Goal: Transaction & Acquisition: Obtain resource

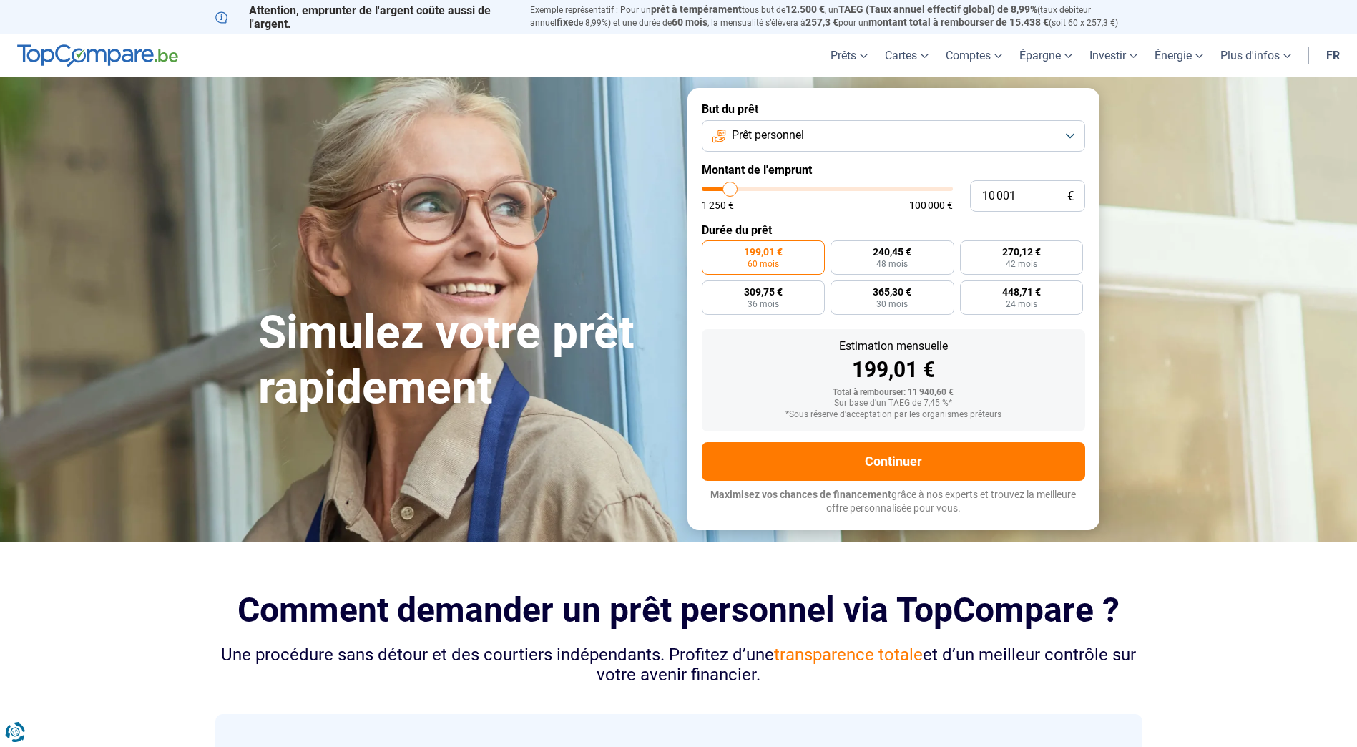
type input "74 000"
type input "74000"
click at [882, 187] on input "range" at bounding box center [826, 189] width 251 height 4
radio input "false"
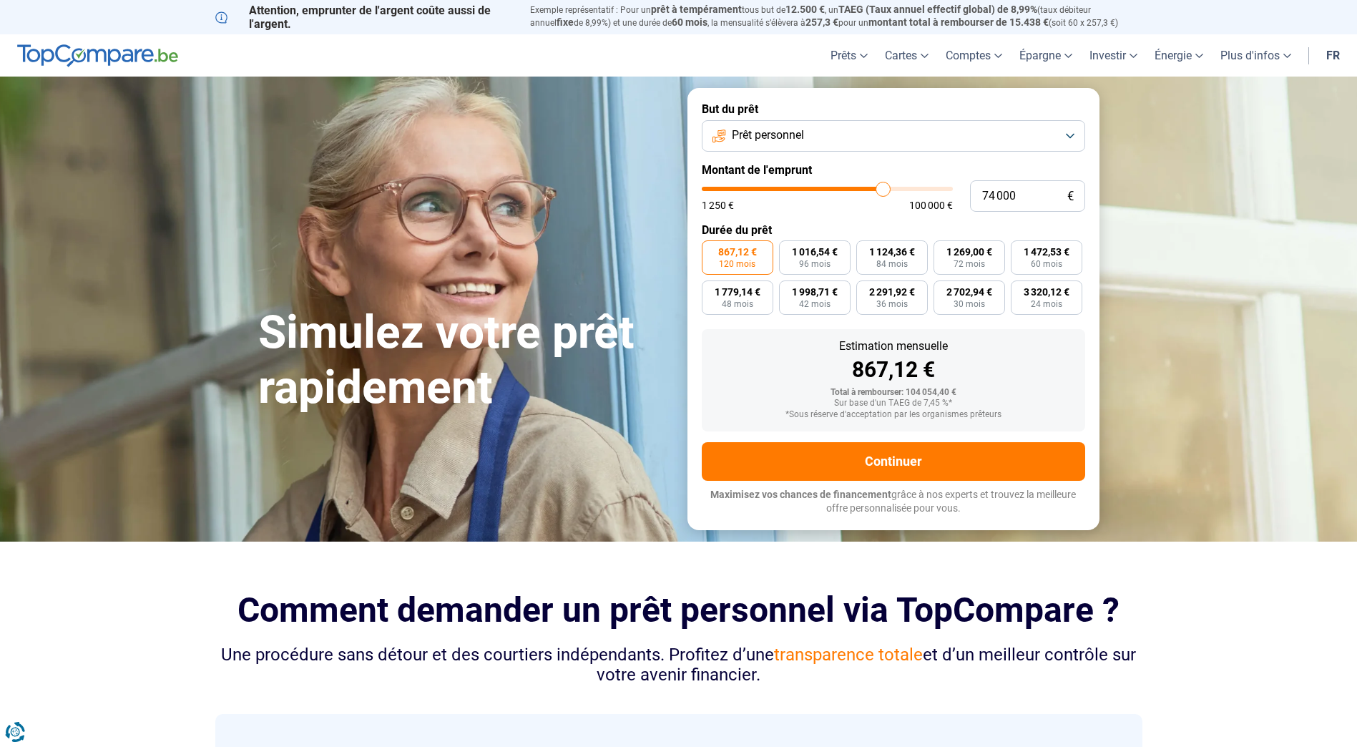
type input "78 000"
type input "78000"
click at [892, 187] on input "range" at bounding box center [826, 189] width 251 height 4
type input "77 750"
type input "77750"
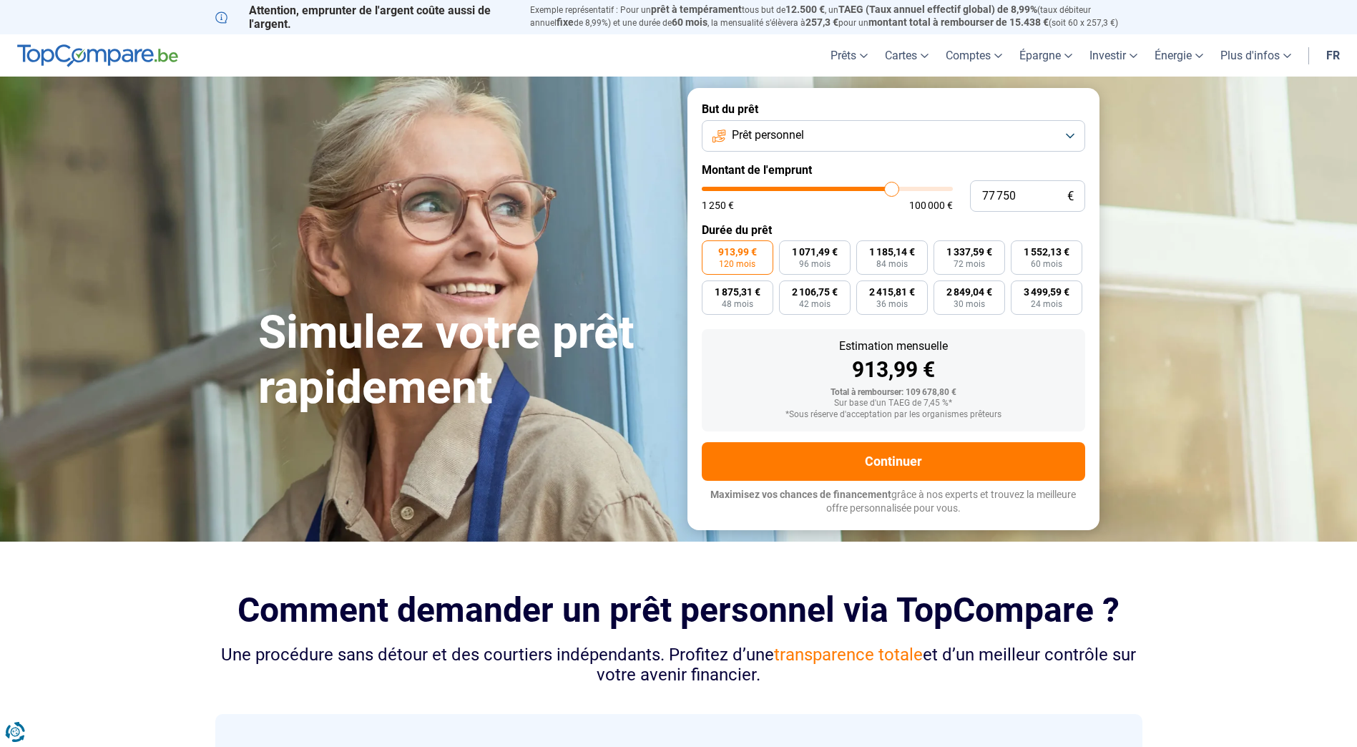
type input "77 250"
type input "77250"
type input "77 000"
type input "77000"
type input "76 750"
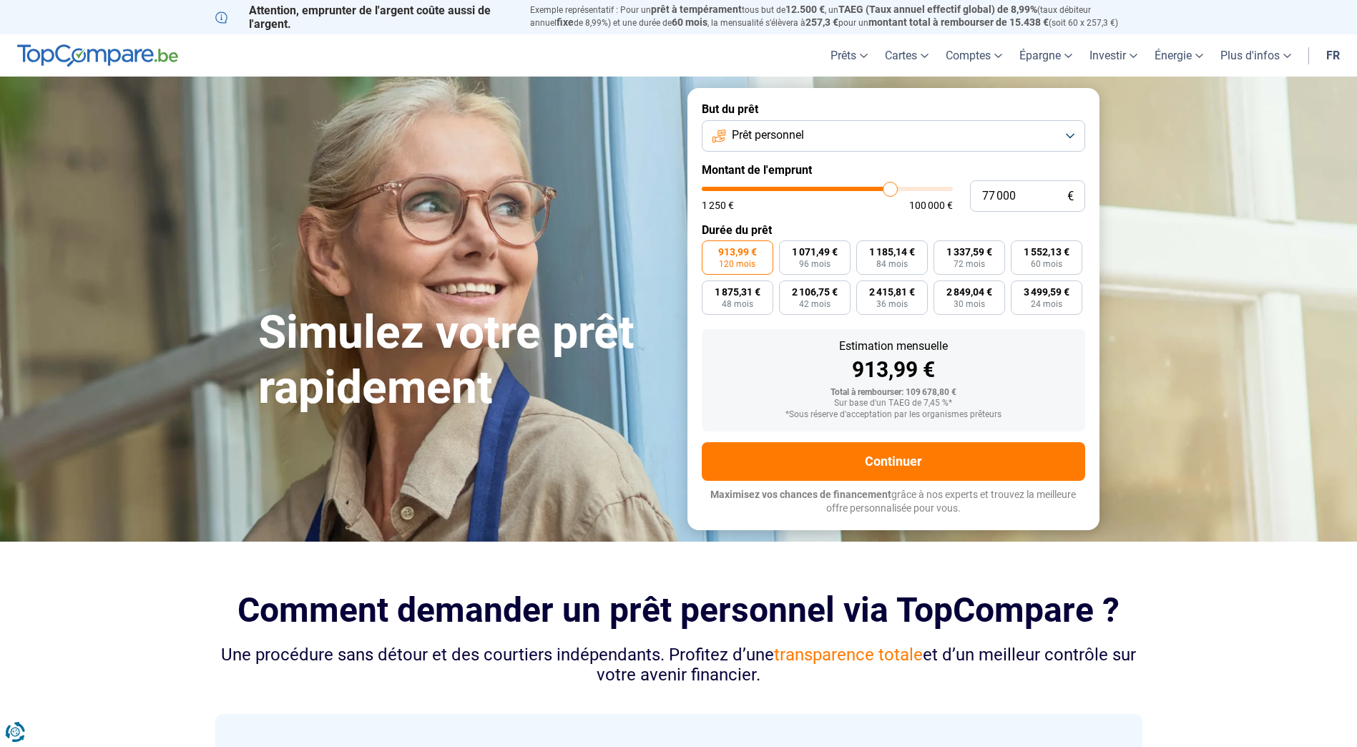
type input "76750"
type input "76 250"
type input "76250"
click at [887, 188] on input "range" at bounding box center [826, 189] width 251 height 4
click at [1005, 194] on input "76 250" at bounding box center [1027, 195] width 115 height 31
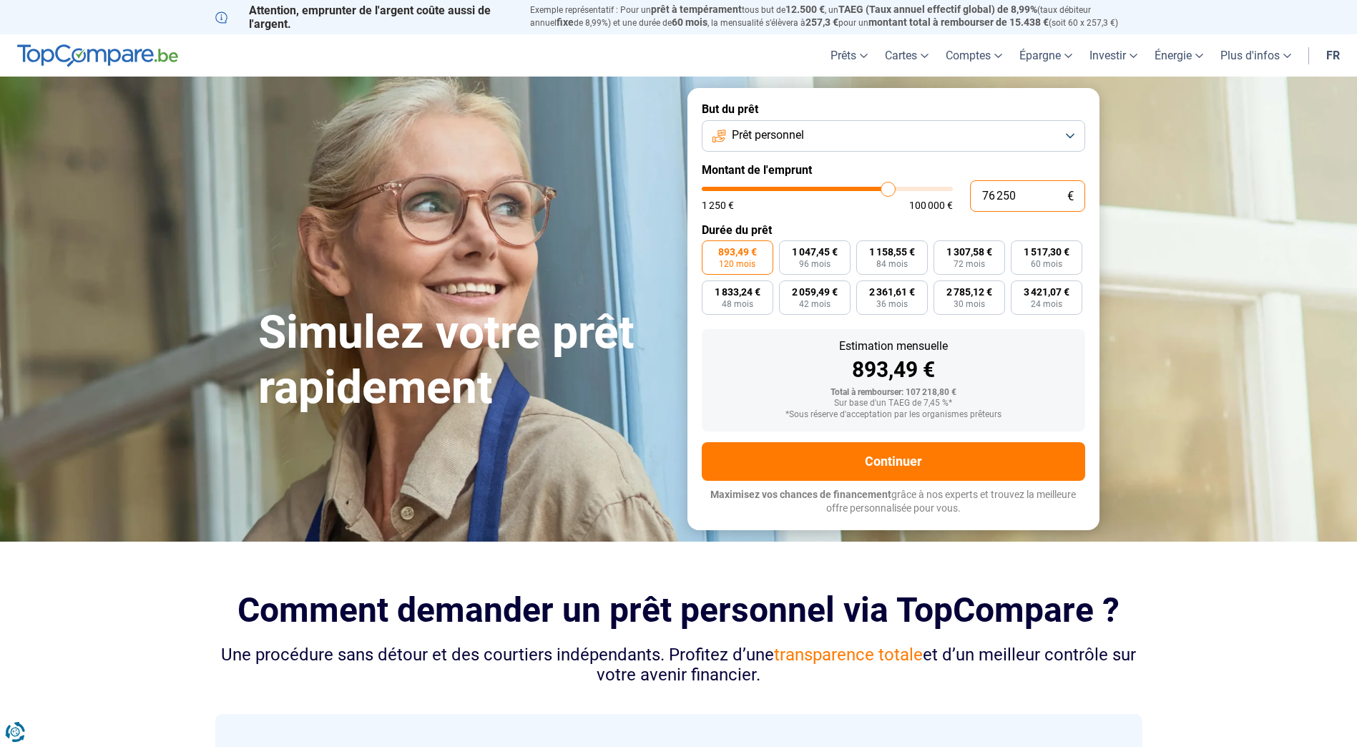
type input "7 620"
type input "7500"
type input "762"
type input "1250"
type input "76"
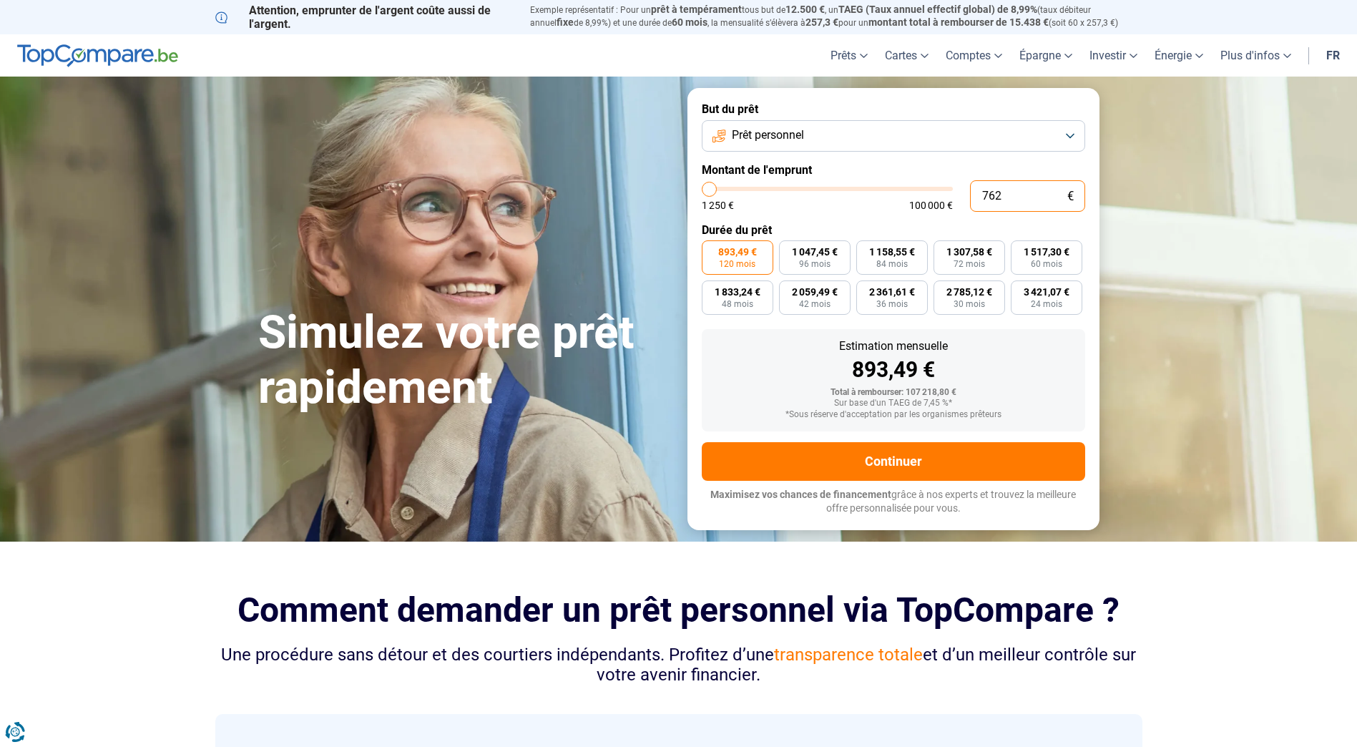
type input "1250"
type input "7"
type input "1250"
type input "75"
type input "1250"
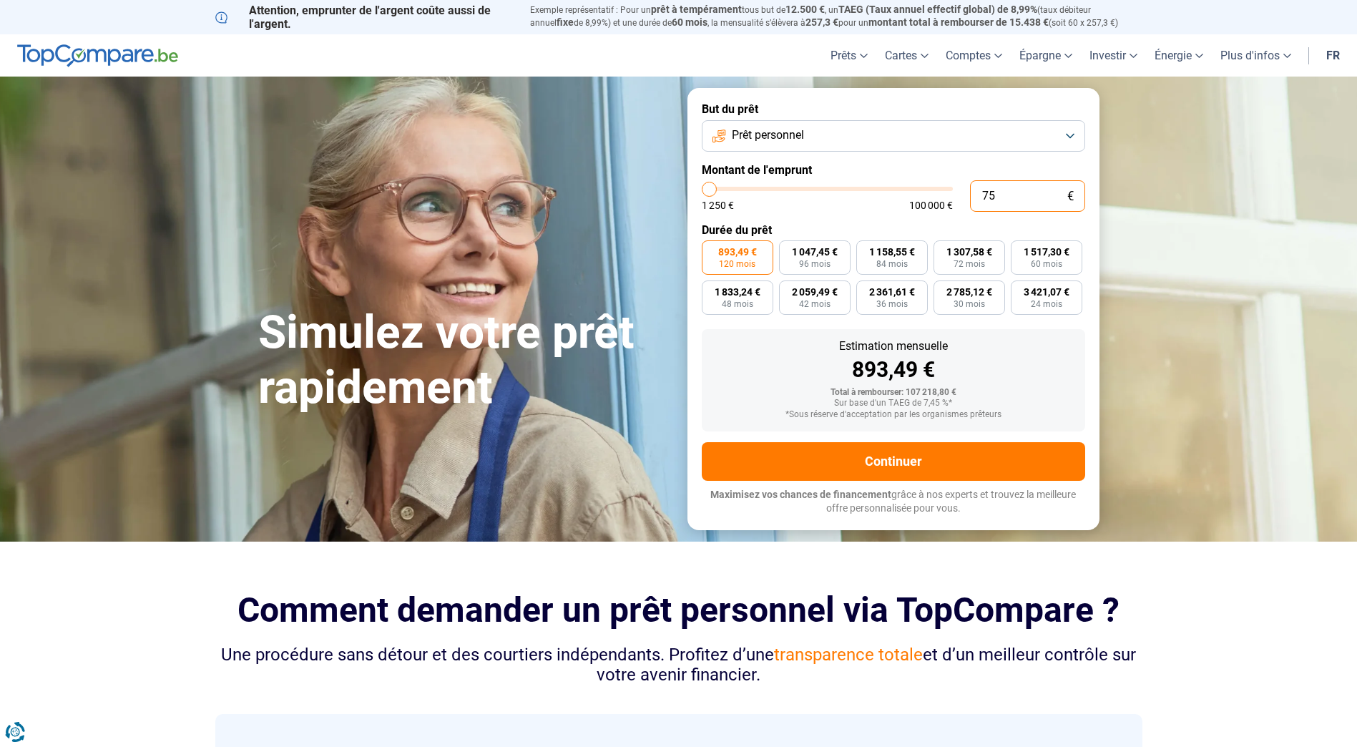
type input "750"
type input "1250"
type input "7 500"
type input "7500"
type input "75 000"
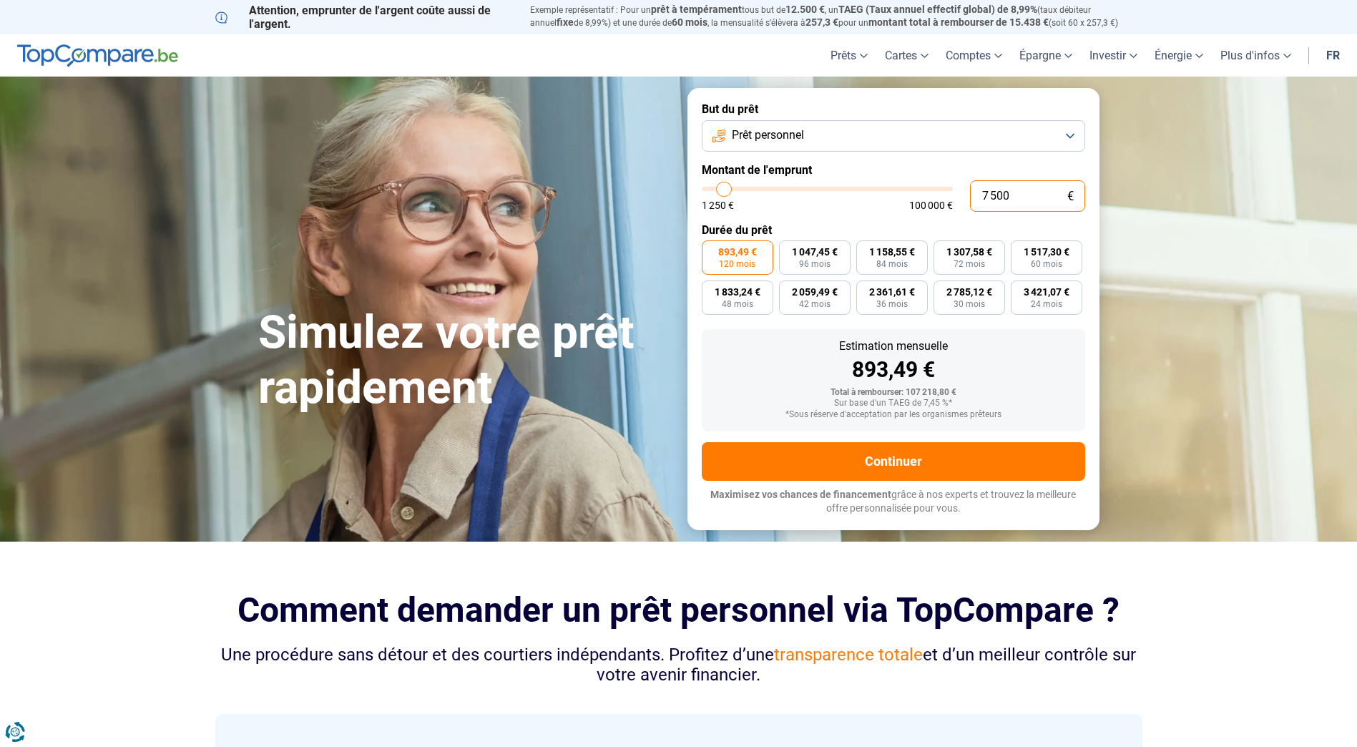
type input "75000"
type input "75 000"
click at [1068, 135] on button "Prêt personnel" at bounding box center [892, 135] width 383 height 31
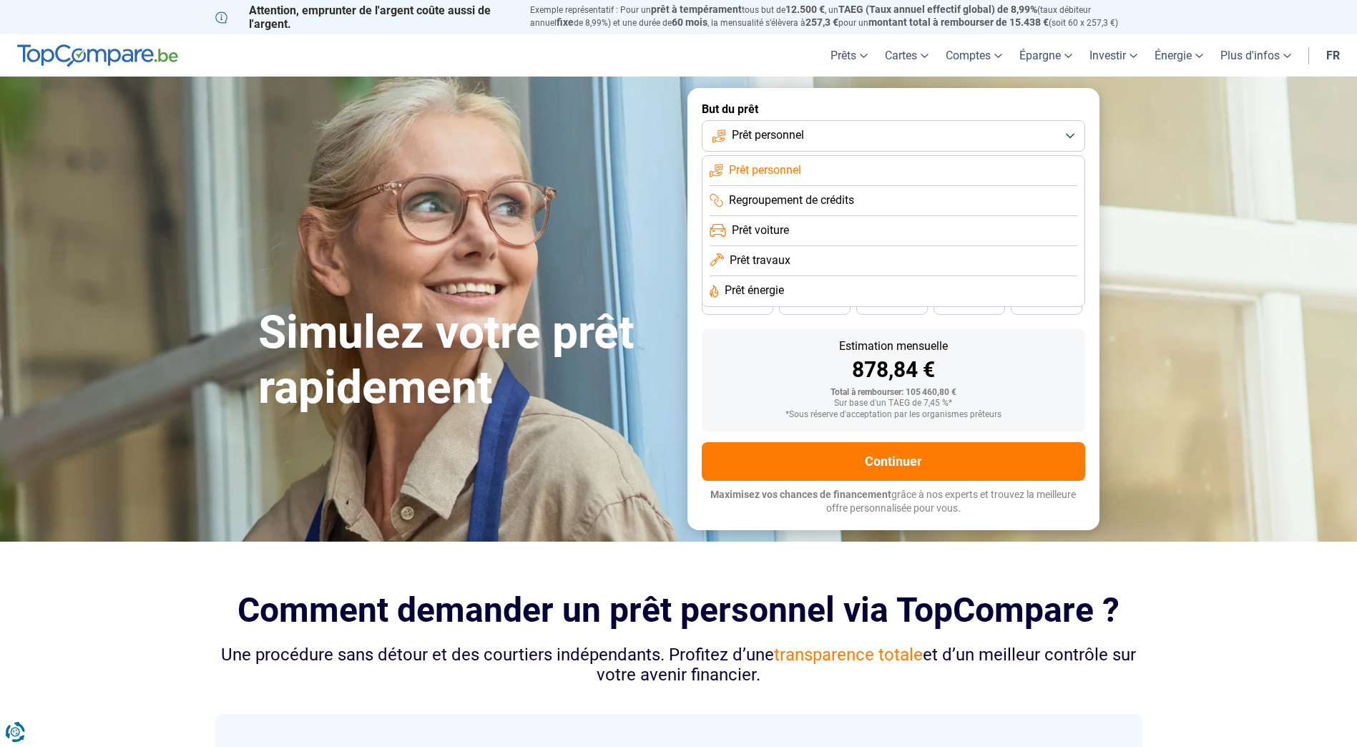
click at [1068, 135] on button "Prêt personnel" at bounding box center [892, 135] width 383 height 31
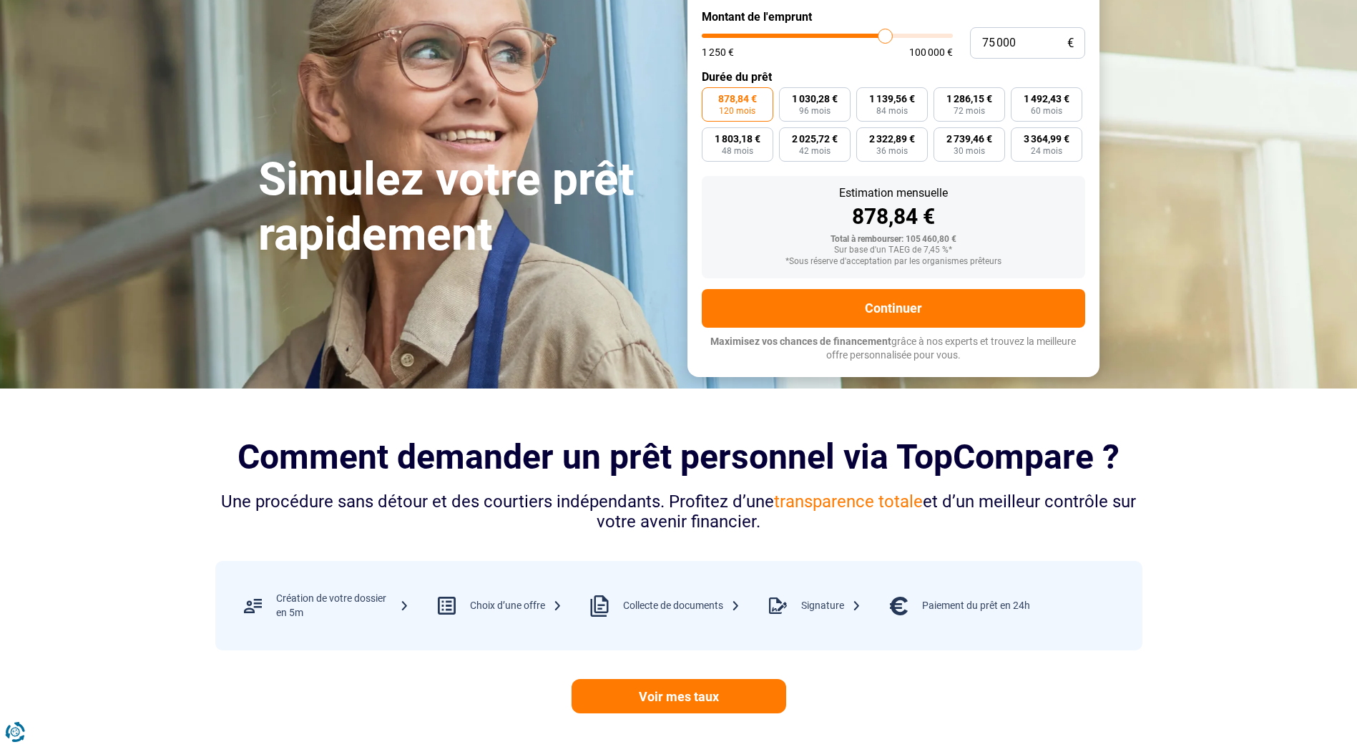
scroll to position [143, 0]
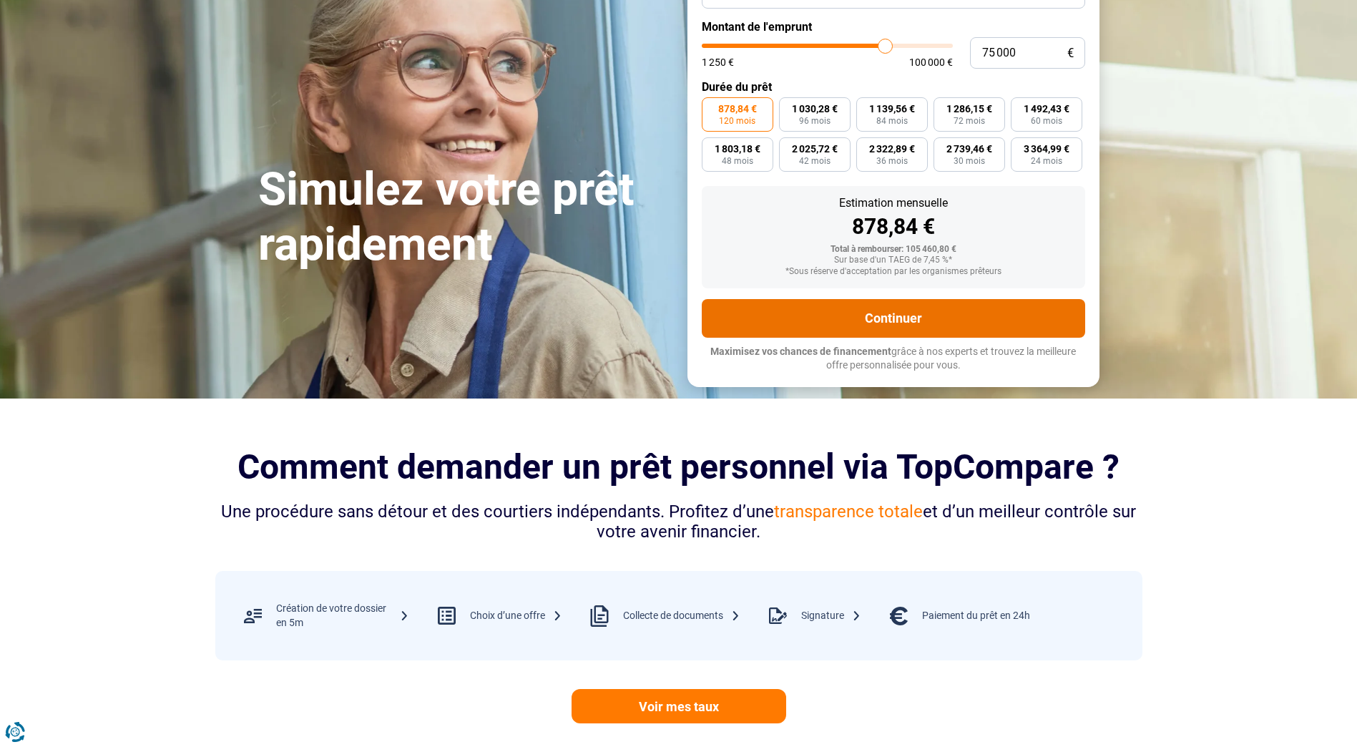
click at [895, 320] on button "Continuer" at bounding box center [892, 318] width 383 height 39
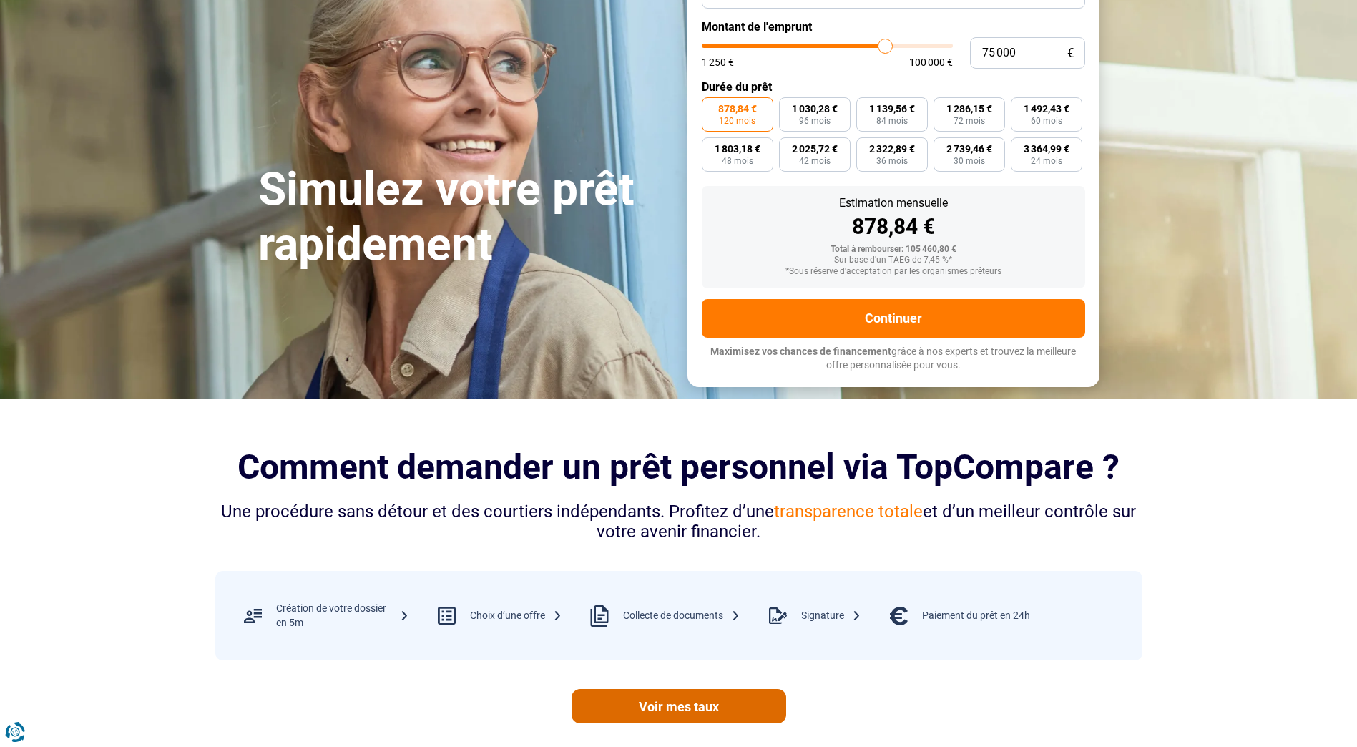
click at [724, 711] on link "Voir mes taux" at bounding box center [678, 706] width 215 height 34
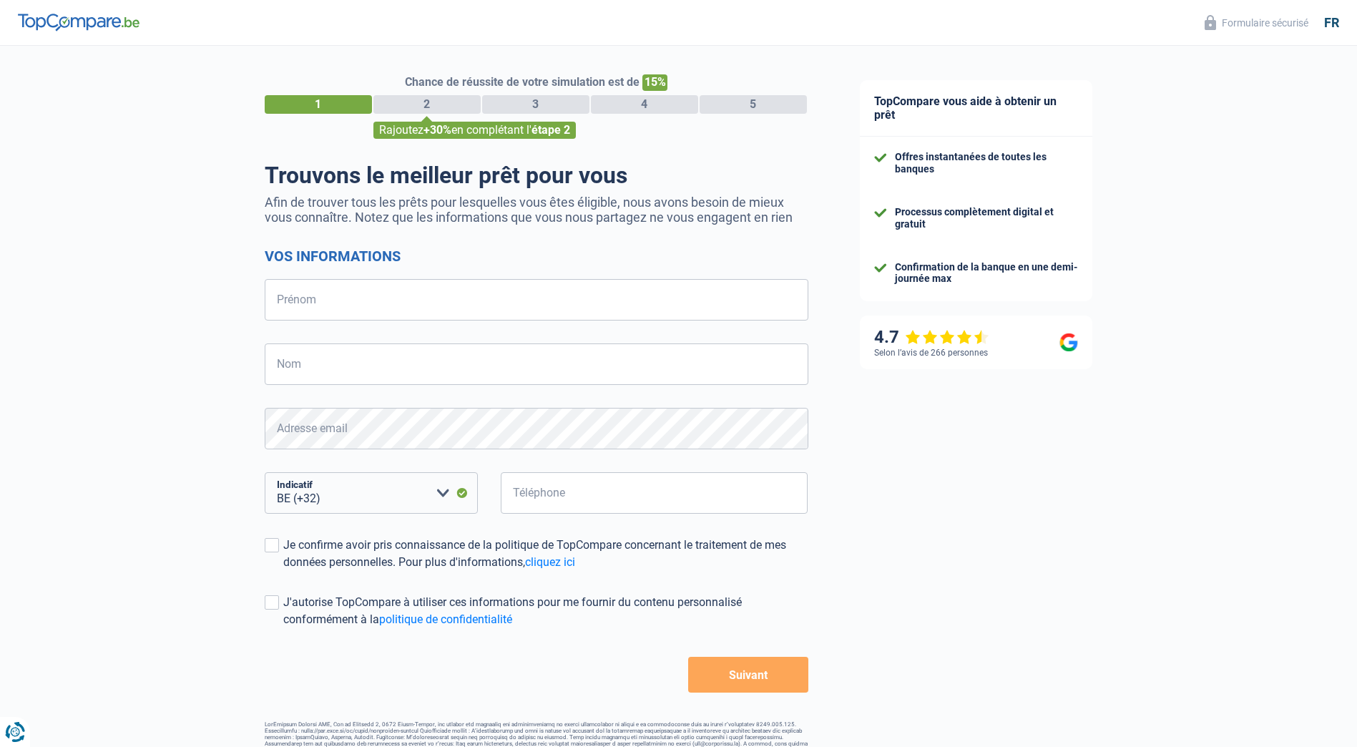
select select "32"
click at [287, 300] on input "Prénom" at bounding box center [536, 299] width 543 height 41
type input "Fabien"
type input "Stephan"
type input "621229800"
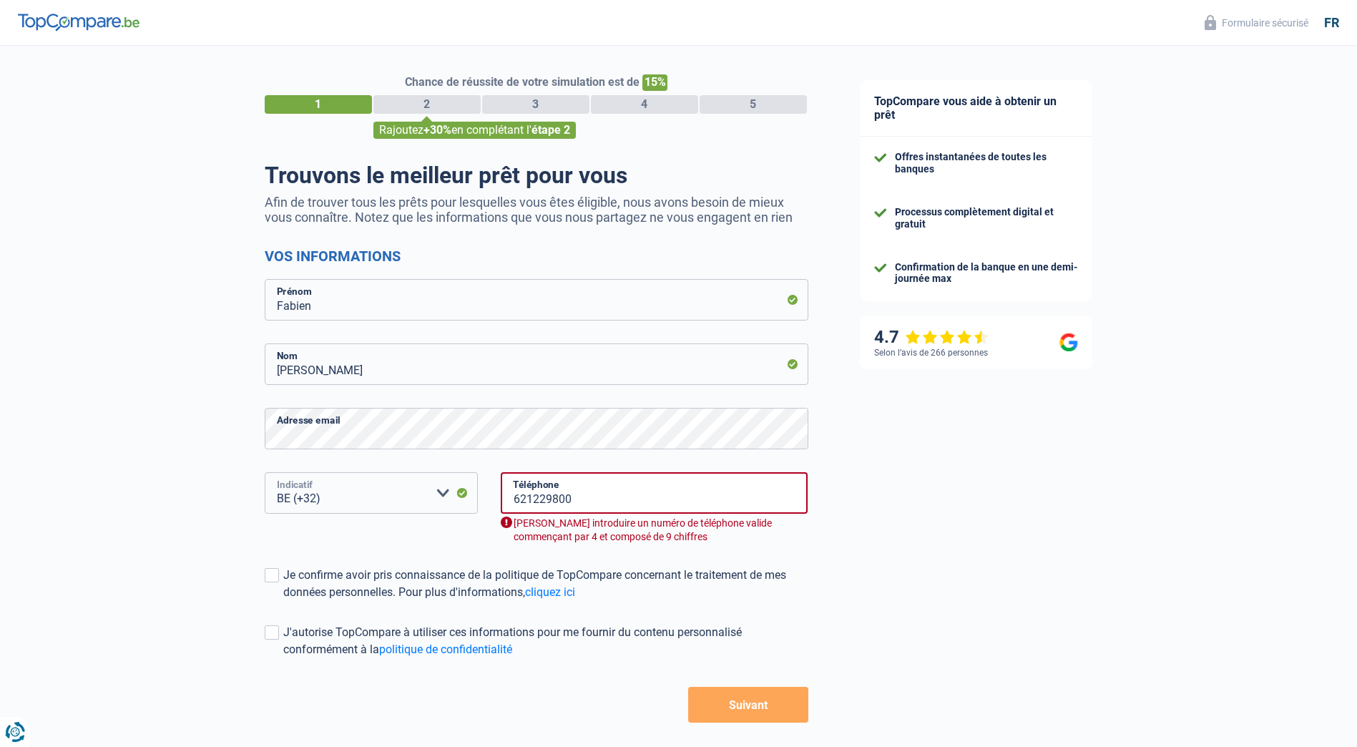
click at [441, 497] on select "BE (+32) LU (+352) Veuillez sélectionner une option" at bounding box center [371, 492] width 213 height 41
select select "352"
click at [265, 473] on select "BE (+32) LU (+352) Veuillez sélectionner une option" at bounding box center [371, 492] width 213 height 41
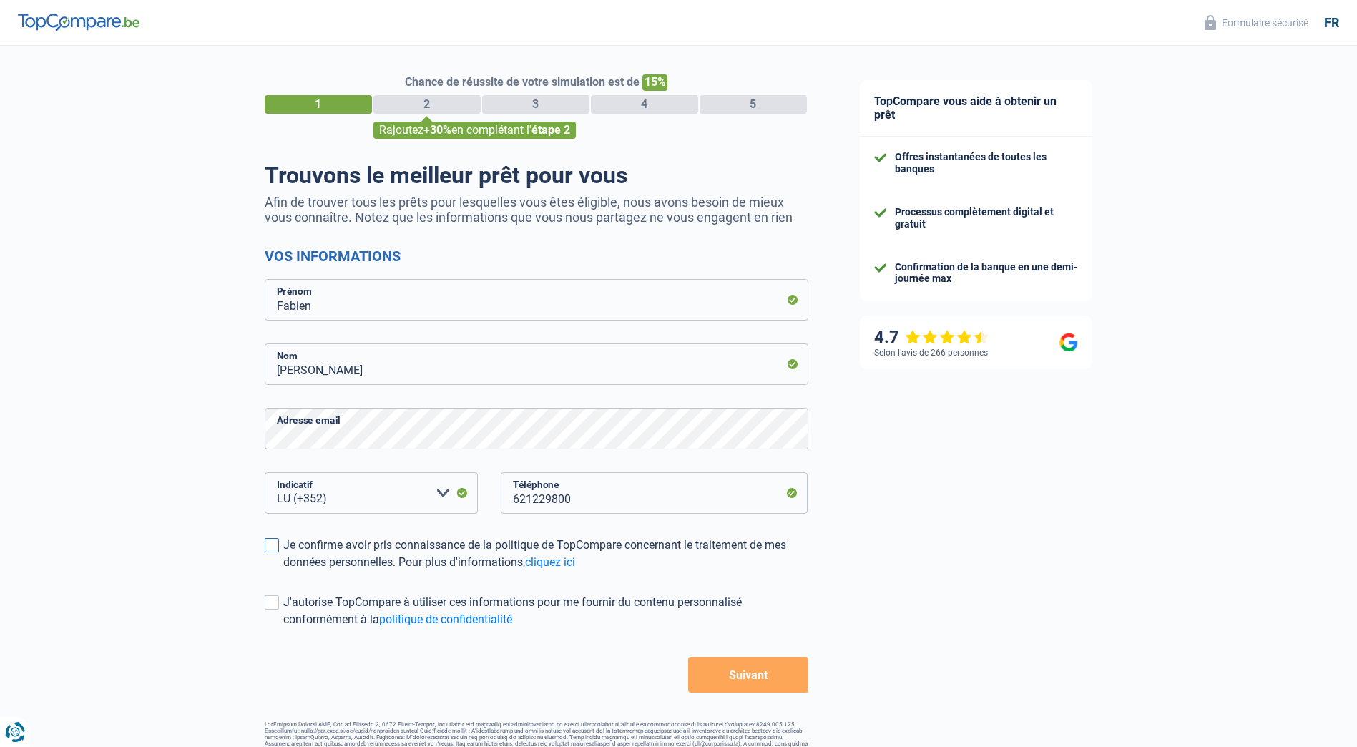
click at [275, 546] on span at bounding box center [272, 545] width 14 height 14
click at [283, 571] on input "Je confirme avoir pris connaissance de la politique de TopCompare concernant le…" at bounding box center [283, 571] width 0 height 0
click at [275, 606] on span at bounding box center [272, 602] width 14 height 14
click at [283, 628] on input "J'autorise TopCompare à utiliser ces informations pour me fournir du contenu pe…" at bounding box center [283, 628] width 0 height 0
click at [275, 605] on span at bounding box center [272, 602] width 14 height 14
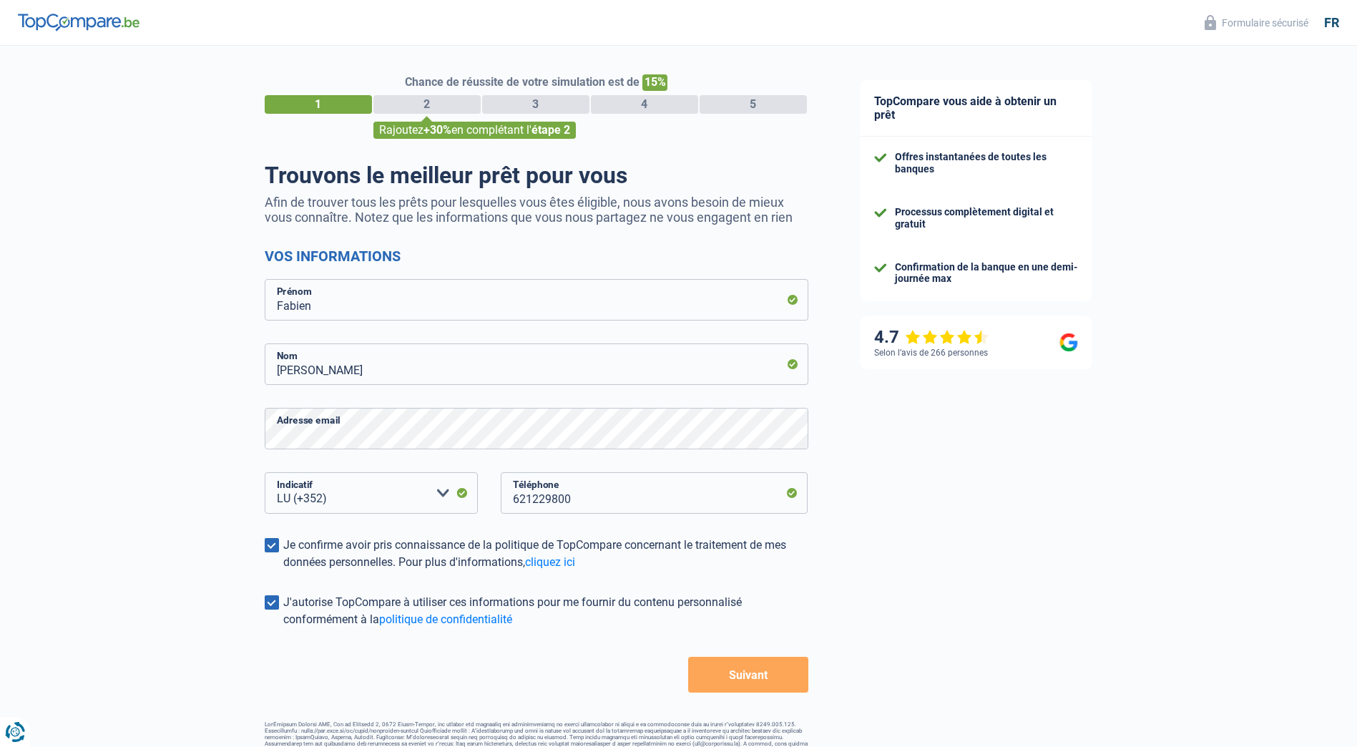
click at [283, 628] on input "J'autorise TopCompare à utiliser ces informations pour me fournir du contenu pe…" at bounding box center [283, 628] width 0 height 0
click at [757, 676] on button "Suivant" at bounding box center [747, 674] width 119 height 36
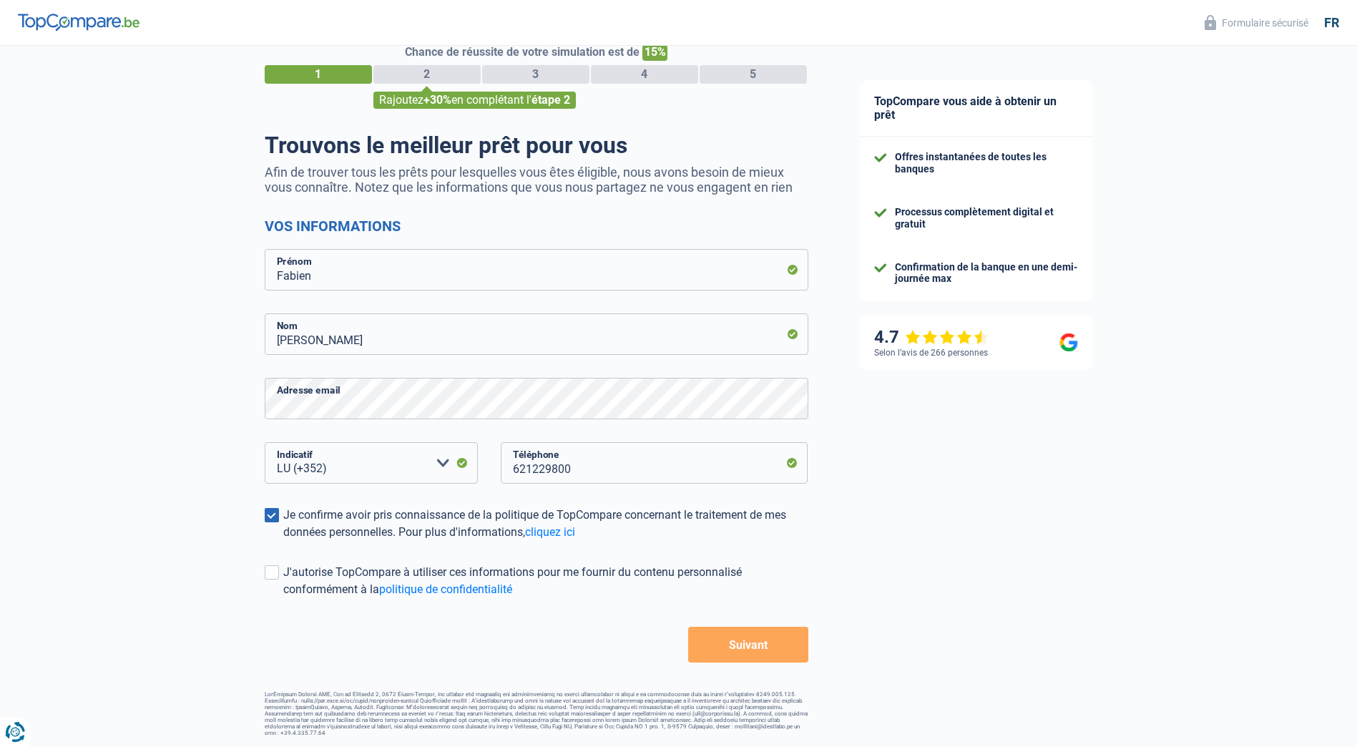
click at [751, 644] on button "Suivant" at bounding box center [747, 644] width 119 height 36
click at [271, 574] on span at bounding box center [272, 572] width 14 height 14
click at [283, 598] on input "J'autorise TopCompare à utiliser ces informations pour me fournir du contenu pe…" at bounding box center [283, 598] width 0 height 0
click at [741, 648] on button "Suivant" at bounding box center [747, 644] width 119 height 36
click at [271, 574] on span at bounding box center [272, 572] width 14 height 14
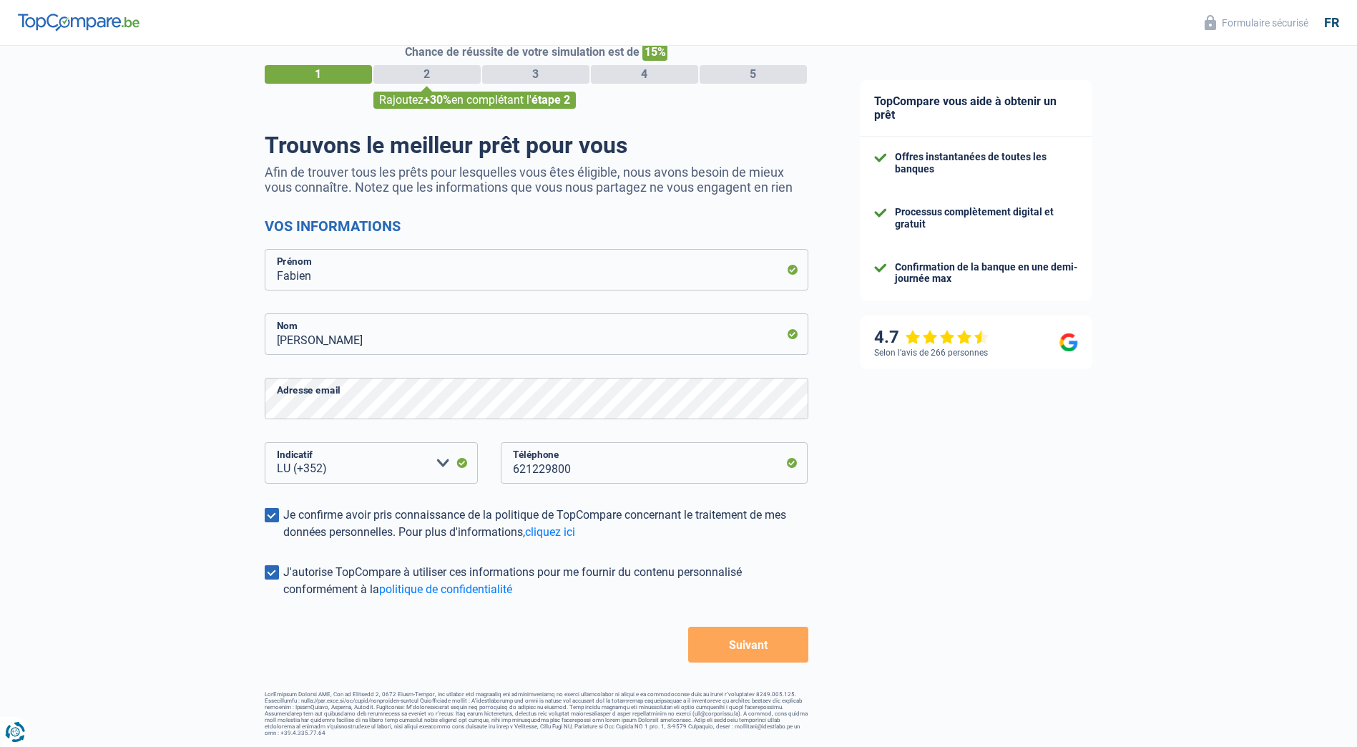
click at [283, 598] on input "J'autorise TopCompare à utiliser ces informations pour me fournir du contenu pe…" at bounding box center [283, 598] width 0 height 0
click at [542, 534] on link "cliquez ici" at bounding box center [550, 532] width 50 height 14
click at [735, 647] on button "Suivant" at bounding box center [747, 644] width 119 height 36
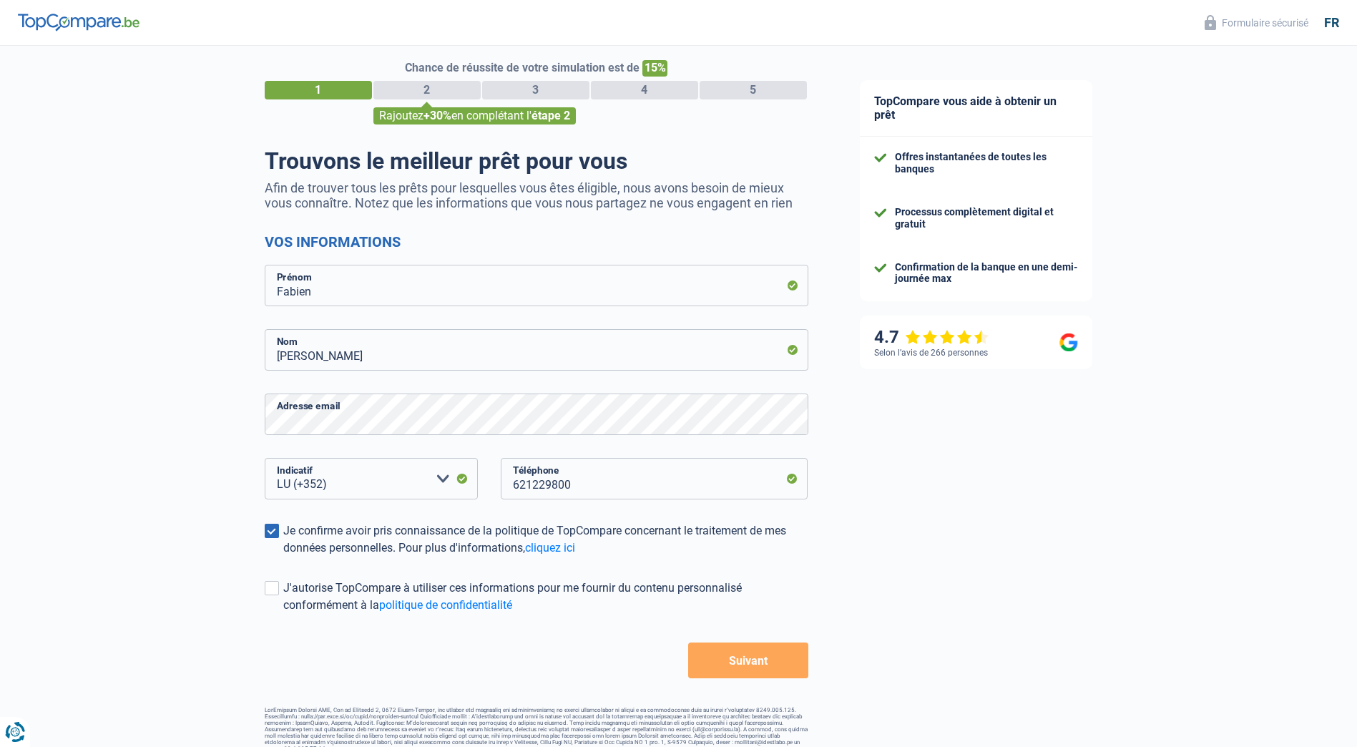
scroll to position [0, 0]
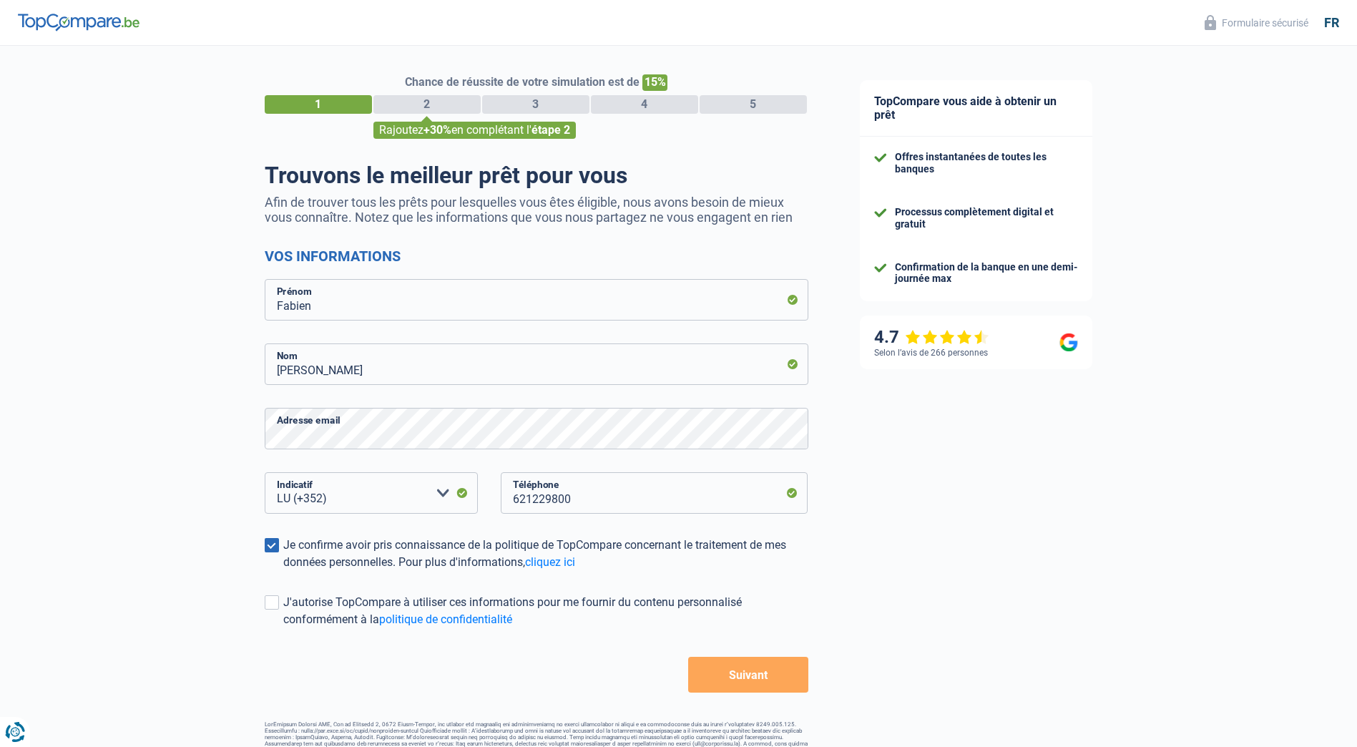
click at [430, 99] on div "2" at bounding box center [426, 104] width 107 height 19
click at [380, 265] on h2 "Vos informations" at bounding box center [536, 255] width 543 height 17
click at [346, 307] on input "Fabien" at bounding box center [536, 299] width 543 height 41
click at [584, 371] on input "Stephan" at bounding box center [536, 363] width 543 height 41
click at [586, 503] on input "621229800" at bounding box center [654, 492] width 307 height 41
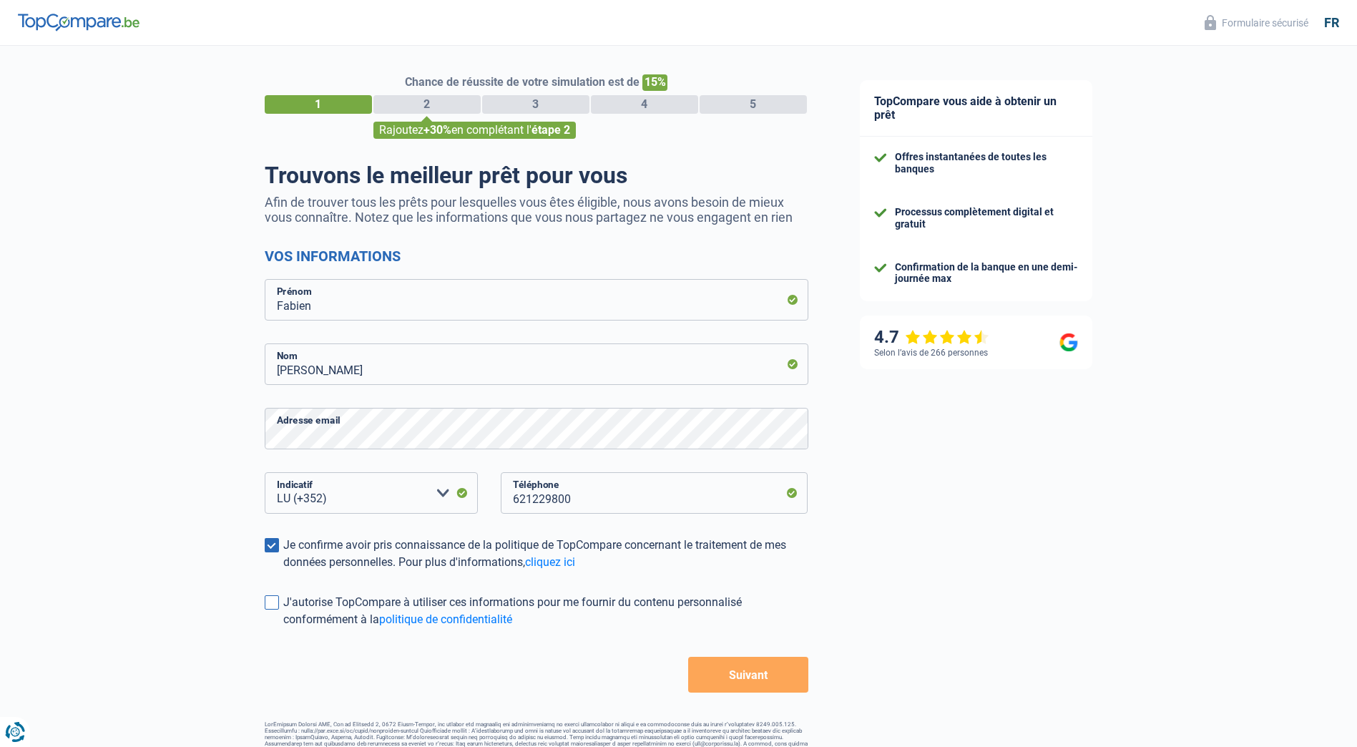
click at [280, 606] on label "J'autorise TopCompare à utiliser ces informations pour me fournir du contenu pe…" at bounding box center [536, 611] width 543 height 34
click at [283, 628] on input "J'autorise TopCompare à utiliser ces informations pour me fournir du contenu pe…" at bounding box center [283, 628] width 0 height 0
click at [749, 679] on button "Suivant" at bounding box center [747, 674] width 119 height 36
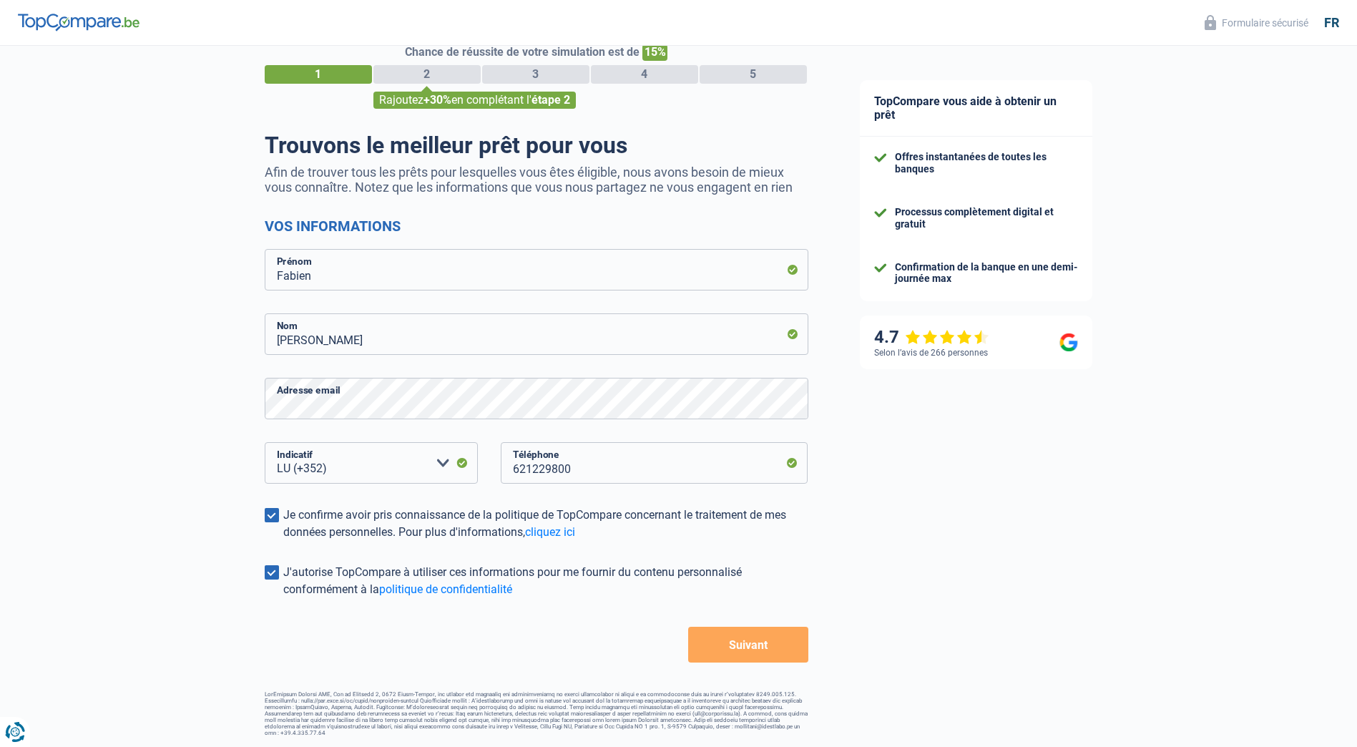
click at [745, 644] on button "Suivant" at bounding box center [747, 644] width 119 height 36
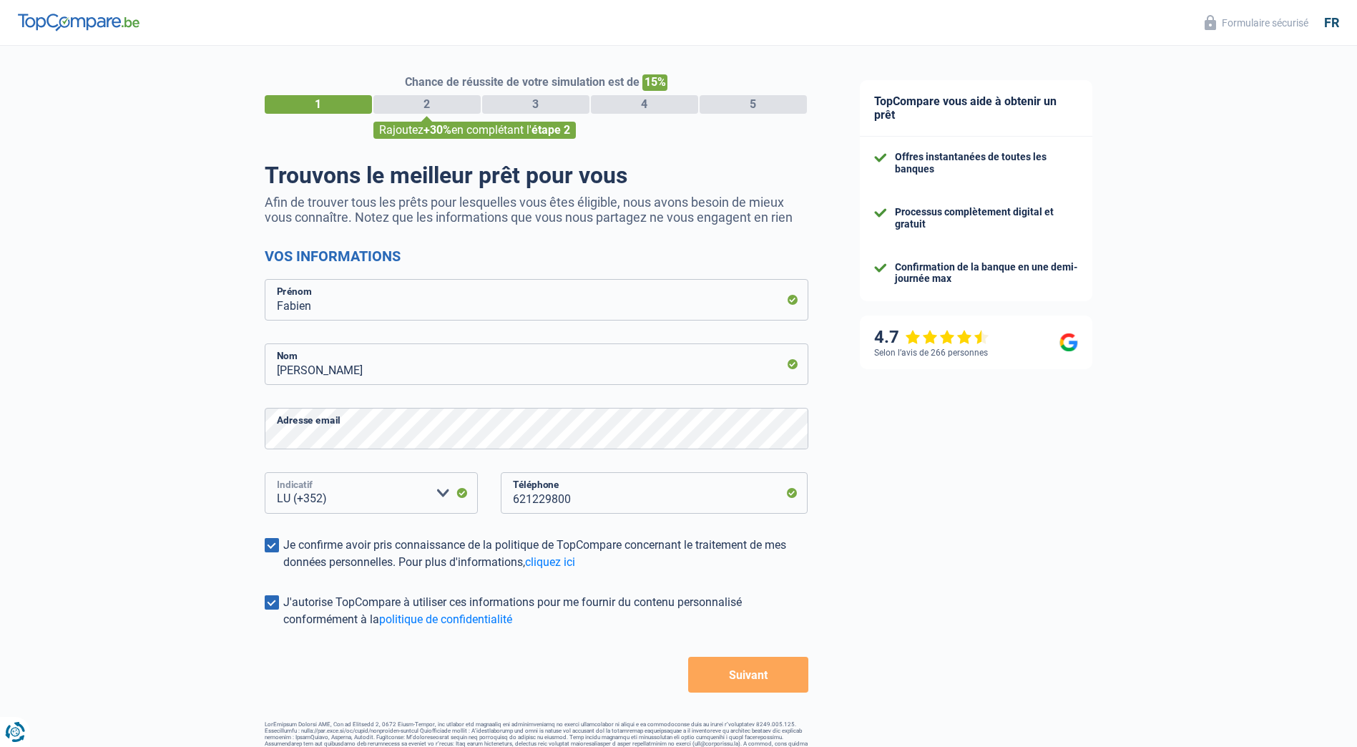
click at [330, 500] on select "BE (+32) LU (+352) Veuillez sélectionner une option" at bounding box center [371, 492] width 213 height 41
click at [265, 473] on select "BE (+32) LU (+352) Veuillez sélectionner une option" at bounding box center [371, 492] width 213 height 41
click at [572, 502] on input "621229800" at bounding box center [654, 492] width 307 height 41
click at [577, 498] on input "621229800" at bounding box center [654, 492] width 307 height 41
click at [461, 541] on div "Je confirme avoir pris connaissance de la politique de TopCompare concernant le…" at bounding box center [545, 553] width 525 height 34
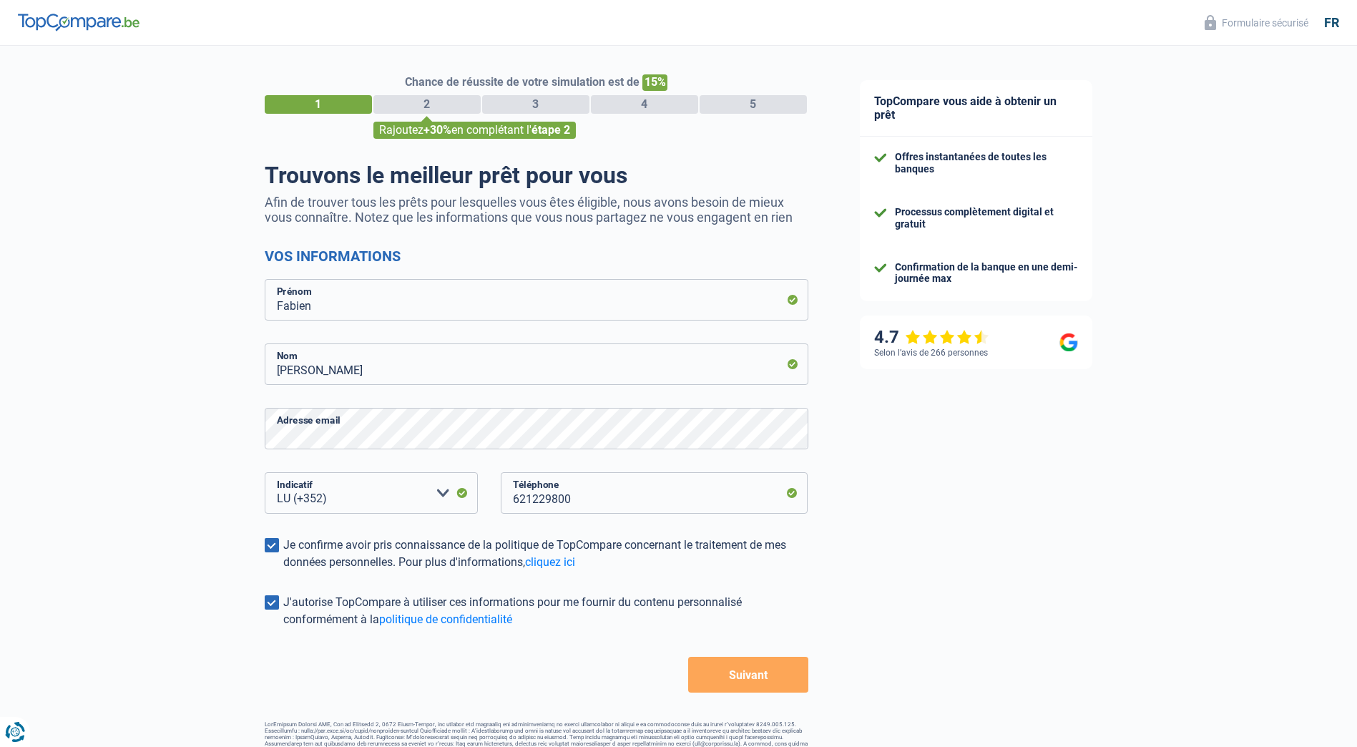
click at [283, 571] on input "Je confirme avoir pris connaissance de la politique de TopCompare concernant le…" at bounding box center [283, 571] width 0 height 0
click at [440, 550] on div "Je confirme avoir pris connaissance de la politique de TopCompare concernant le…" at bounding box center [545, 553] width 525 height 34
click at [283, 571] on input "Je confirme avoir pris connaissance de la politique de TopCompare concernant le…" at bounding box center [283, 571] width 0 height 0
click at [736, 679] on button "Suivant" at bounding box center [747, 674] width 119 height 36
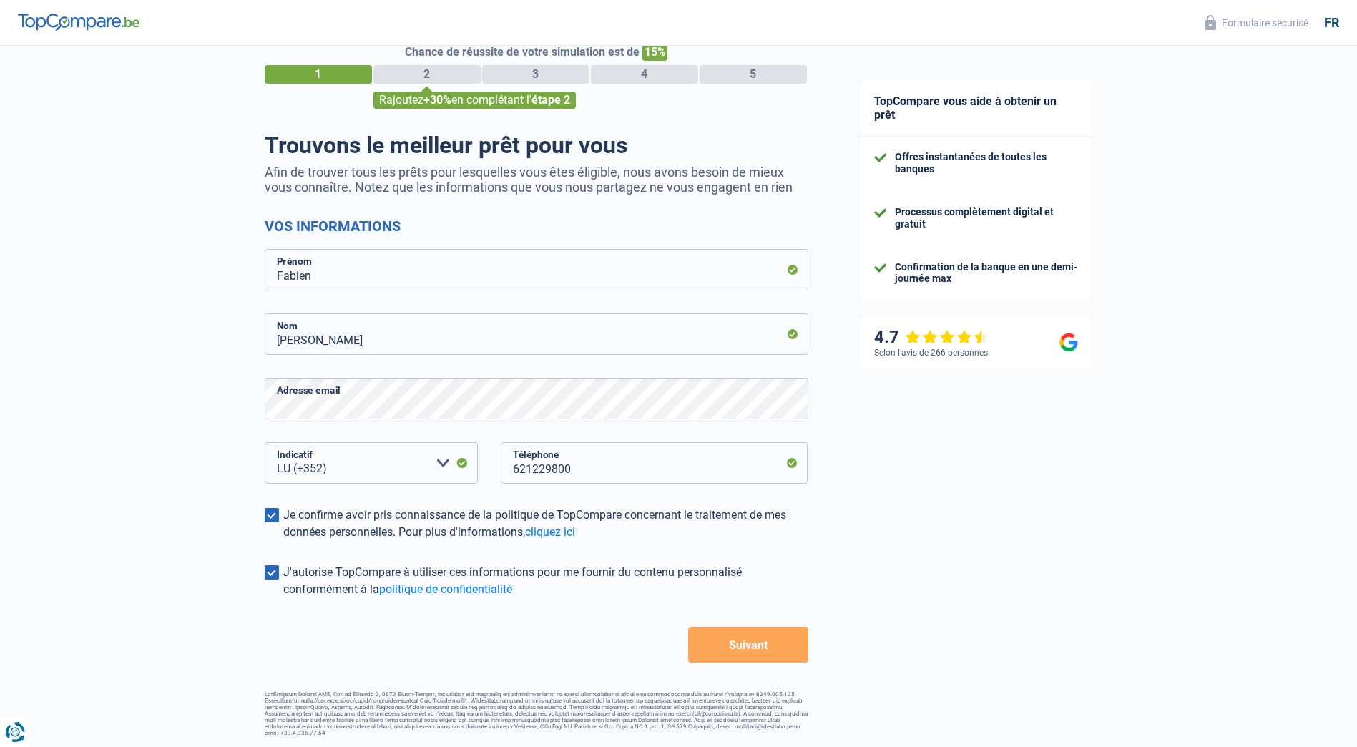
click at [746, 647] on button "Suivant" at bounding box center [747, 644] width 119 height 36
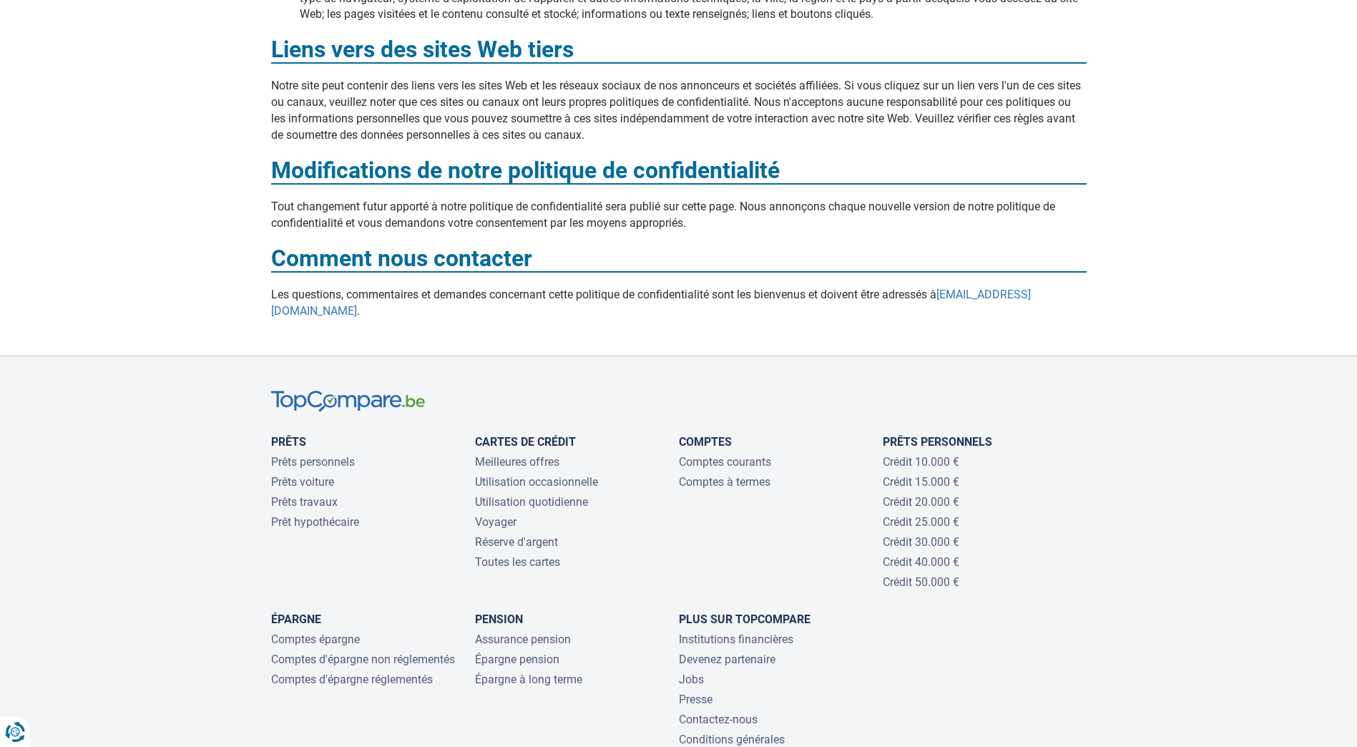
scroll to position [5995, 0]
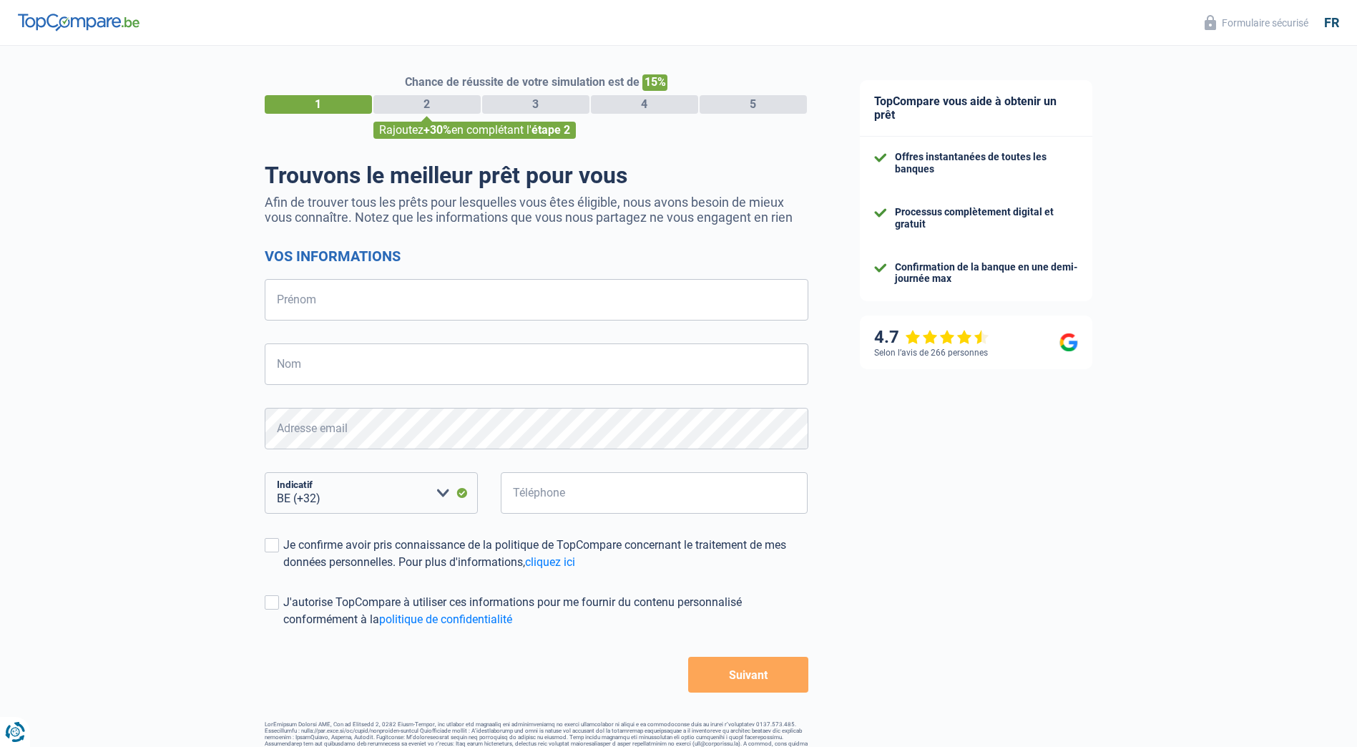
select select "32"
click at [338, 300] on input "Prénom" at bounding box center [536, 299] width 543 height 41
type input "Fabien"
type input "Stephan"
click at [340, 495] on select "BE (+32) LU (+352) Veuillez sélectionner une option" at bounding box center [371, 492] width 213 height 41
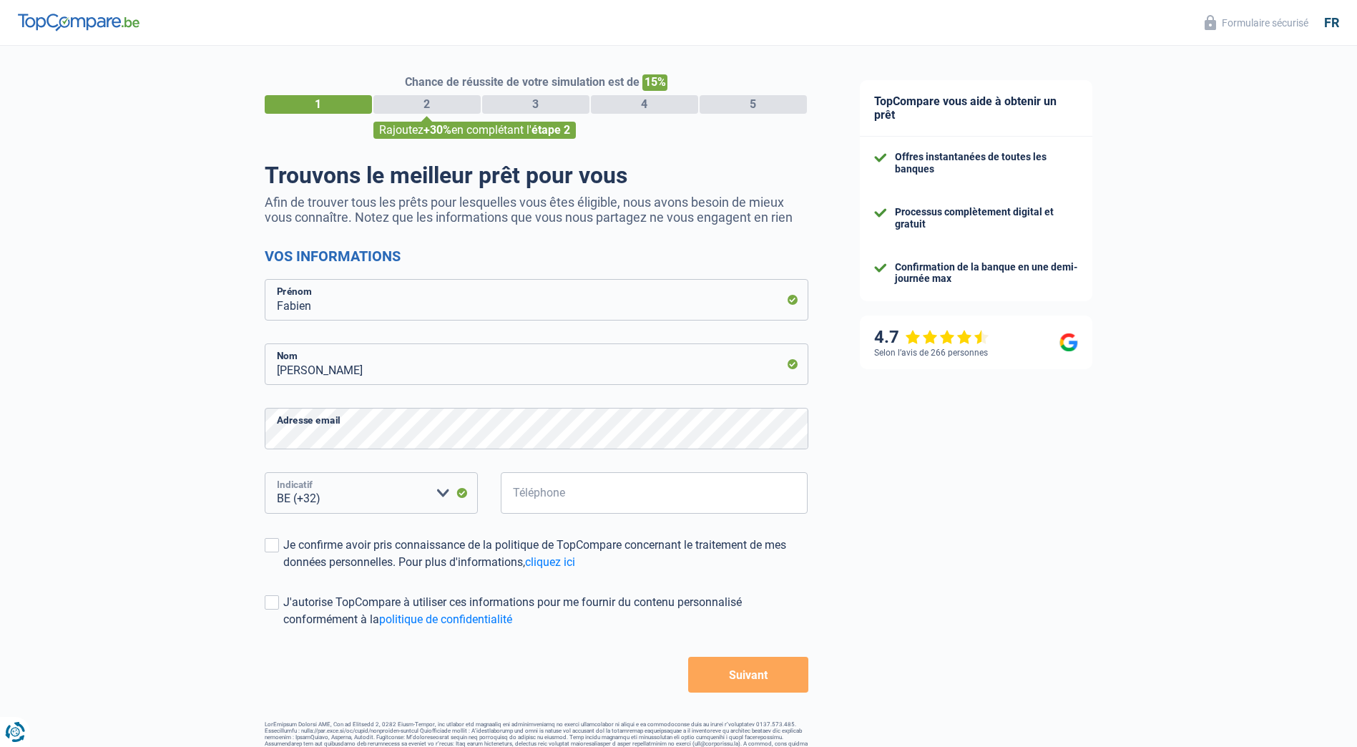
select select "352"
click at [265, 473] on select "BE (+32) LU (+352) Veuillez sélectionner une option" at bounding box center [371, 492] width 213 height 41
click at [572, 489] on input "Téléphone" at bounding box center [654, 492] width 307 height 41
type input "621229800"
click at [271, 550] on span at bounding box center [272, 545] width 14 height 14
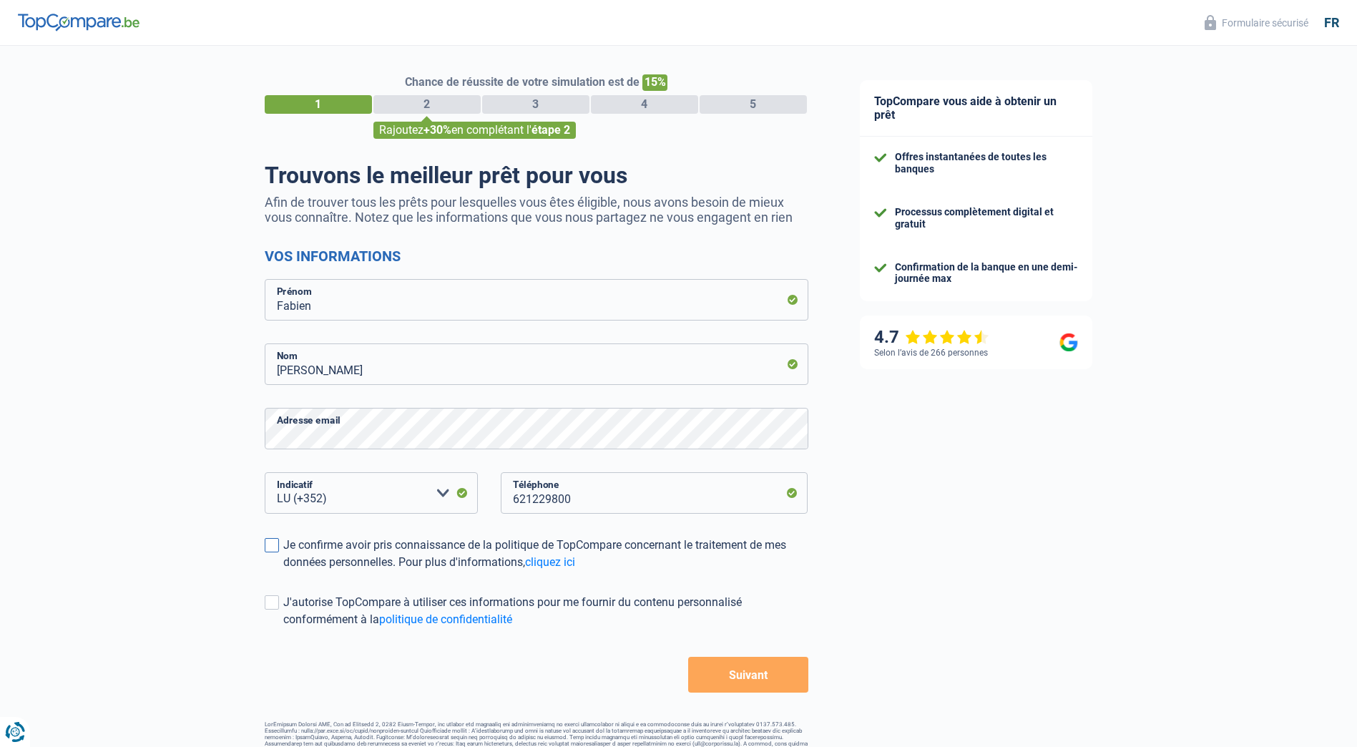
click at [283, 571] on input "Je confirme avoir pris connaissance de la politique de TopCompare concernant le…" at bounding box center [283, 571] width 0 height 0
click at [275, 602] on span at bounding box center [272, 602] width 14 height 14
click at [283, 628] on input "J'autorise TopCompare à utiliser ces informations pour me fournir du contenu pe…" at bounding box center [283, 628] width 0 height 0
click at [753, 673] on button "Suivant" at bounding box center [747, 674] width 119 height 36
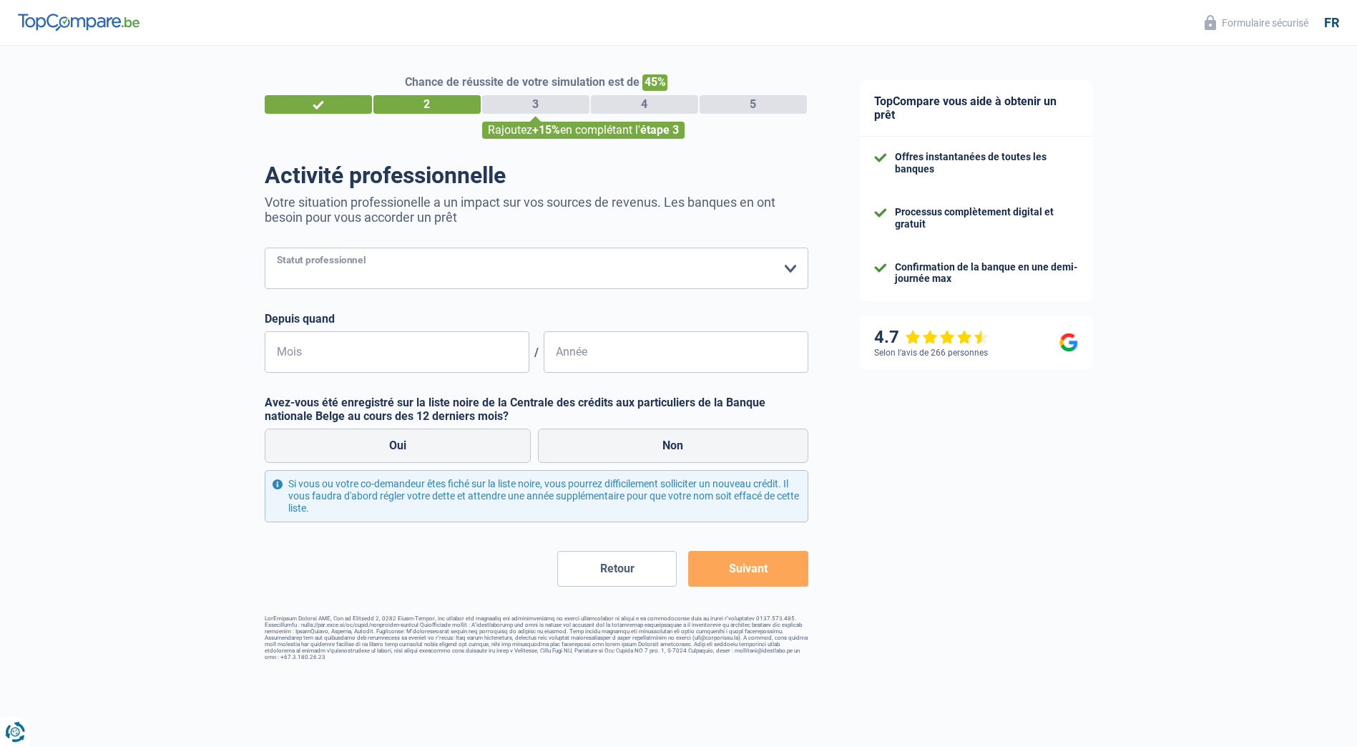
click at [784, 268] on select "Ouvrier Employé privé Employé public Invalide Indépendant Pensionné Chômeur Mut…" at bounding box center [536, 267] width 543 height 41
select select "privateEmployee"
click at [265, 249] on select "Ouvrier Employé privé Employé public Invalide Indépendant Pensionné Chômeur Mut…" at bounding box center [536, 267] width 543 height 41
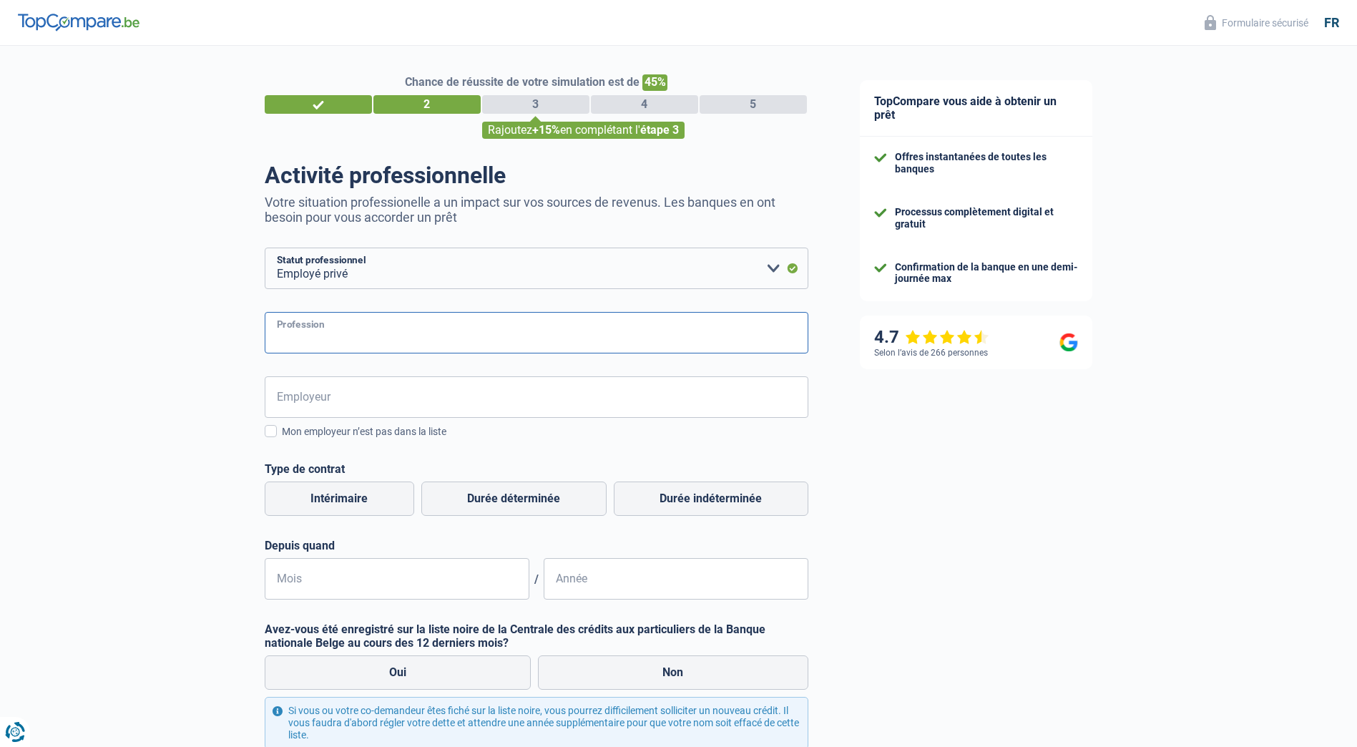
click at [312, 337] on input "Profession" at bounding box center [536, 332] width 543 height 41
type input "Employé de bureau"
click at [363, 398] on input "Employeur" at bounding box center [536, 396] width 543 height 41
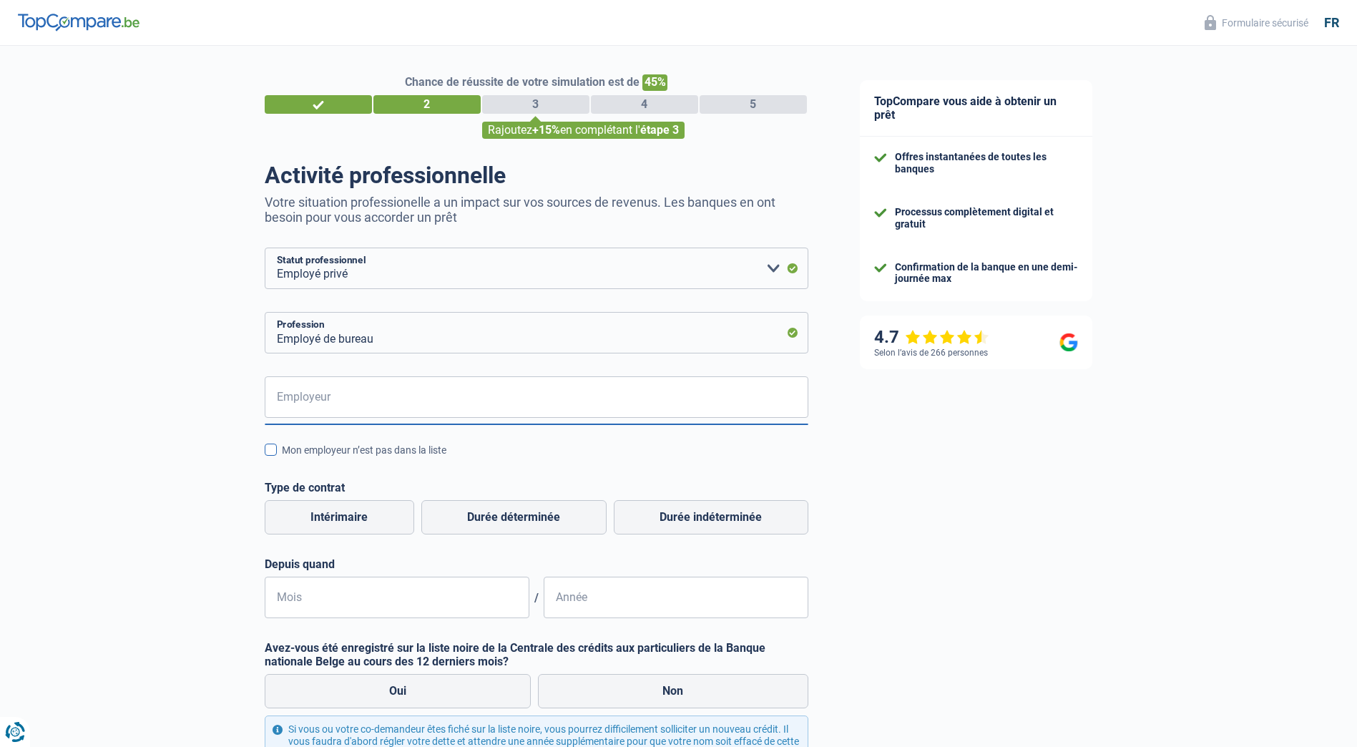
click at [272, 450] on span at bounding box center [271, 449] width 12 height 12
click at [282, 458] on input "Mon employeur n’est pas dans la liste" at bounding box center [282, 458] width 0 height 0
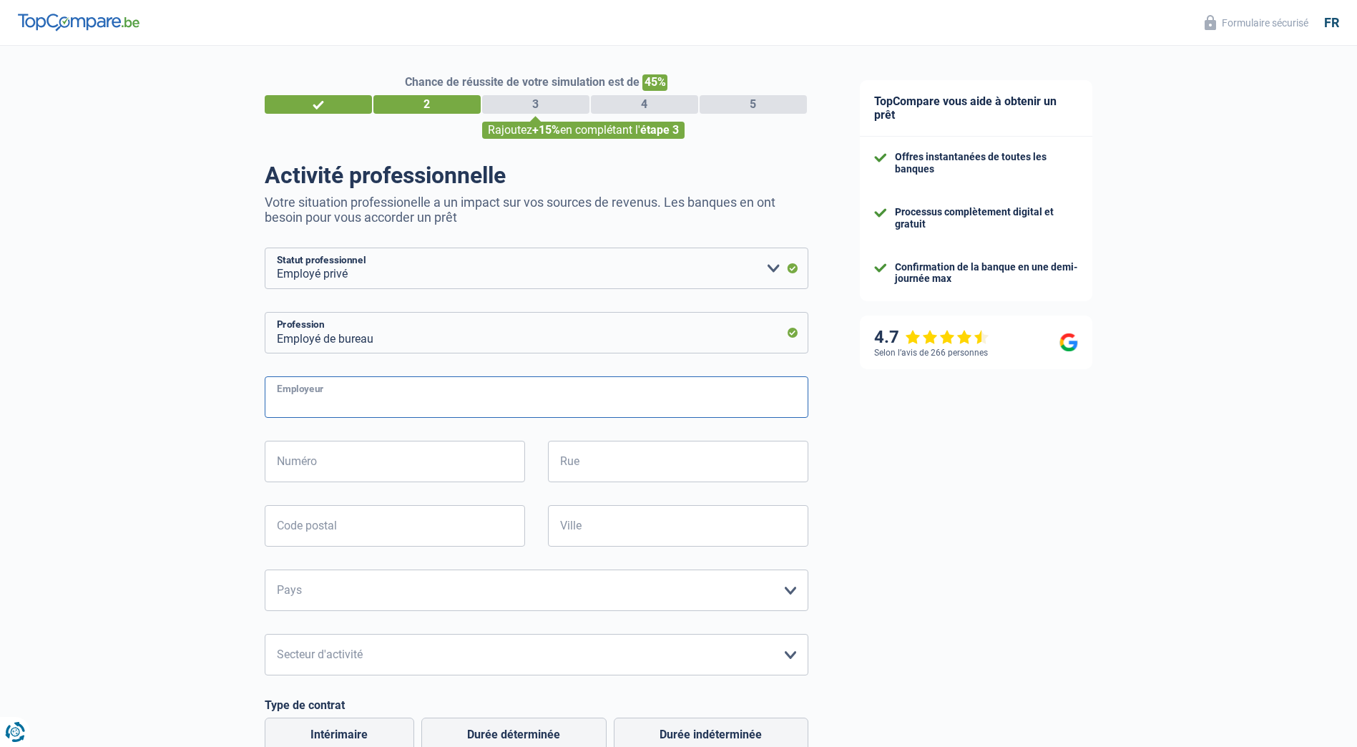
click at [312, 399] on input "Employeur" at bounding box center [536, 396] width 543 height 41
type input "TRANELUX"
type input "L"
type input "5326"
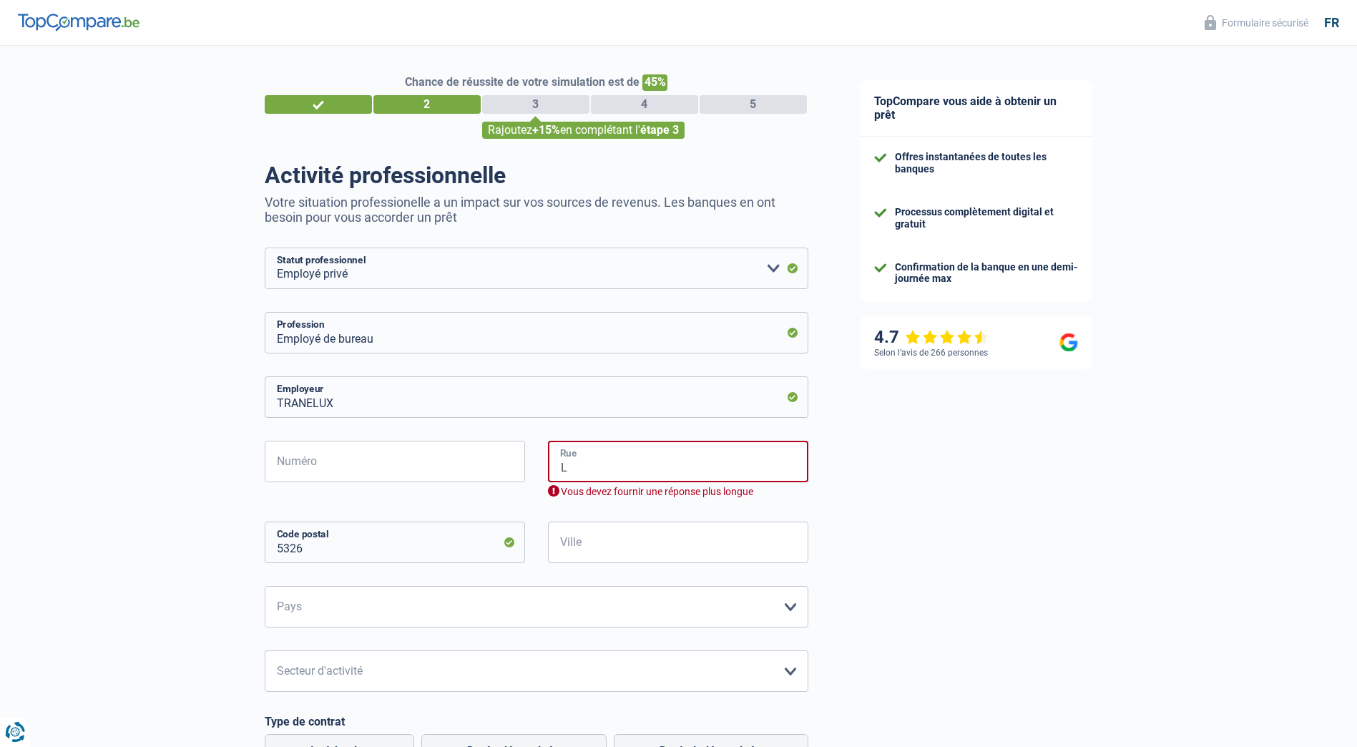
drag, startPoint x: 598, startPoint y: 475, endPoint x: 556, endPoint y: 473, distance: 41.5
click at [556, 473] on input "L" at bounding box center [678, 460] width 260 height 41
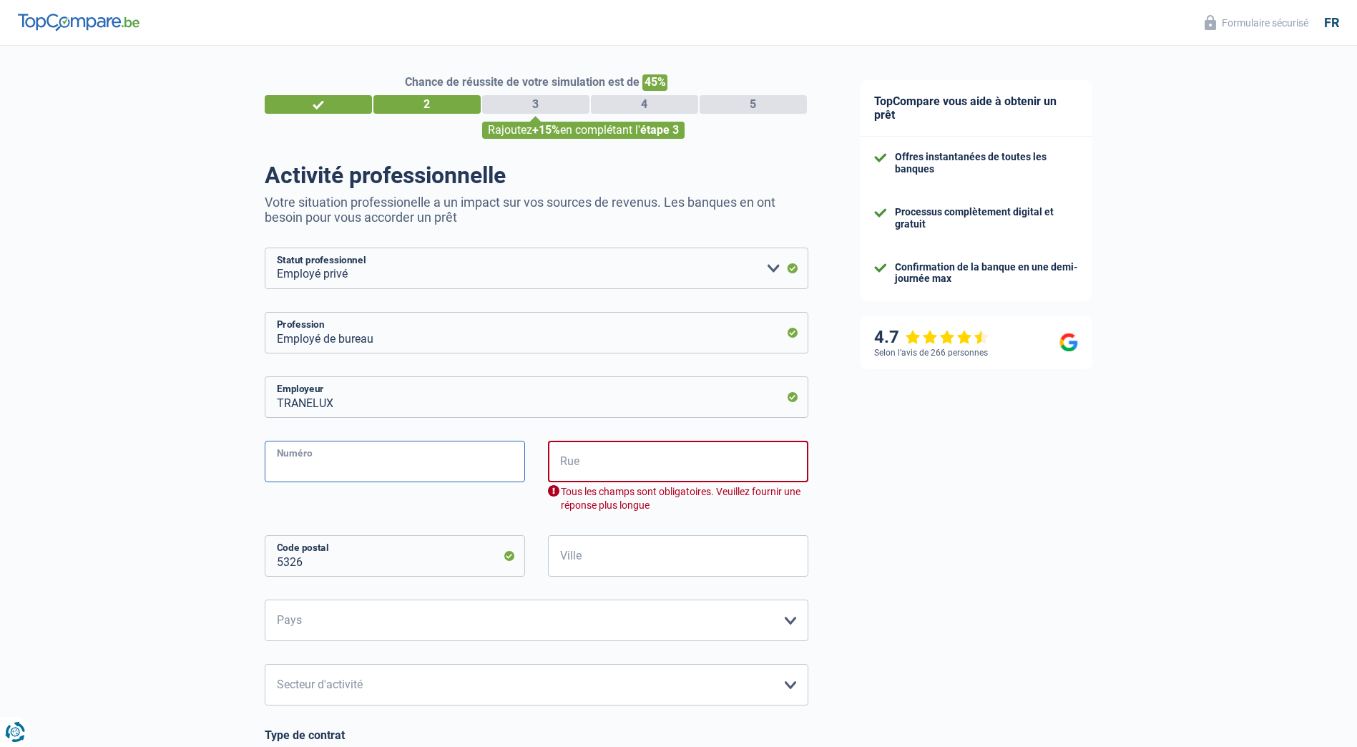
click at [330, 476] on input "Numéro" at bounding box center [395, 460] width 260 height 41
type input "13"
click at [609, 468] on input "Rue" at bounding box center [678, 460] width 260 height 41
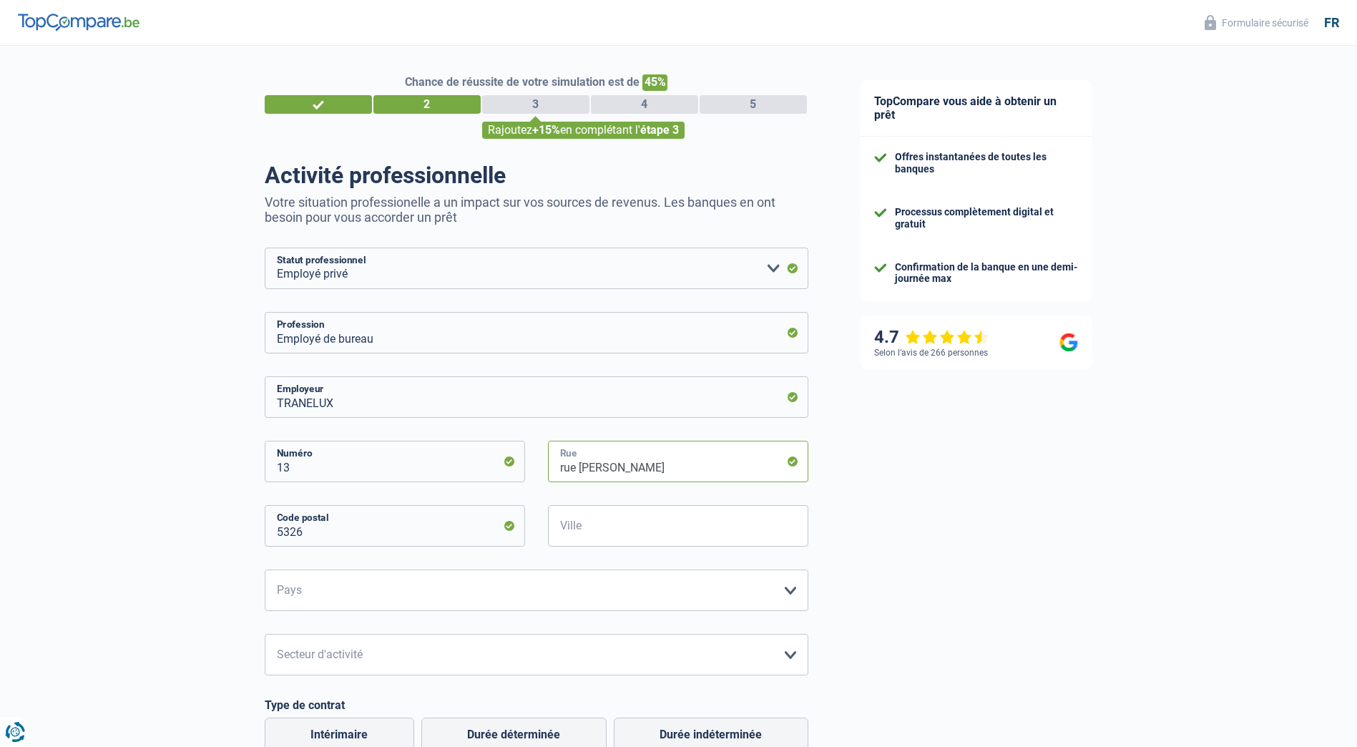
type input "rue Edmond Reuter"
click at [562, 530] on input "Ville" at bounding box center [678, 525] width 260 height 41
type input "Contern"
click at [438, 599] on select "Belgique France Allemagne Italie Luxembourg Pays-Bas Espagne Suisse Veuillez sé…" at bounding box center [536, 589] width 543 height 41
select select "LU"
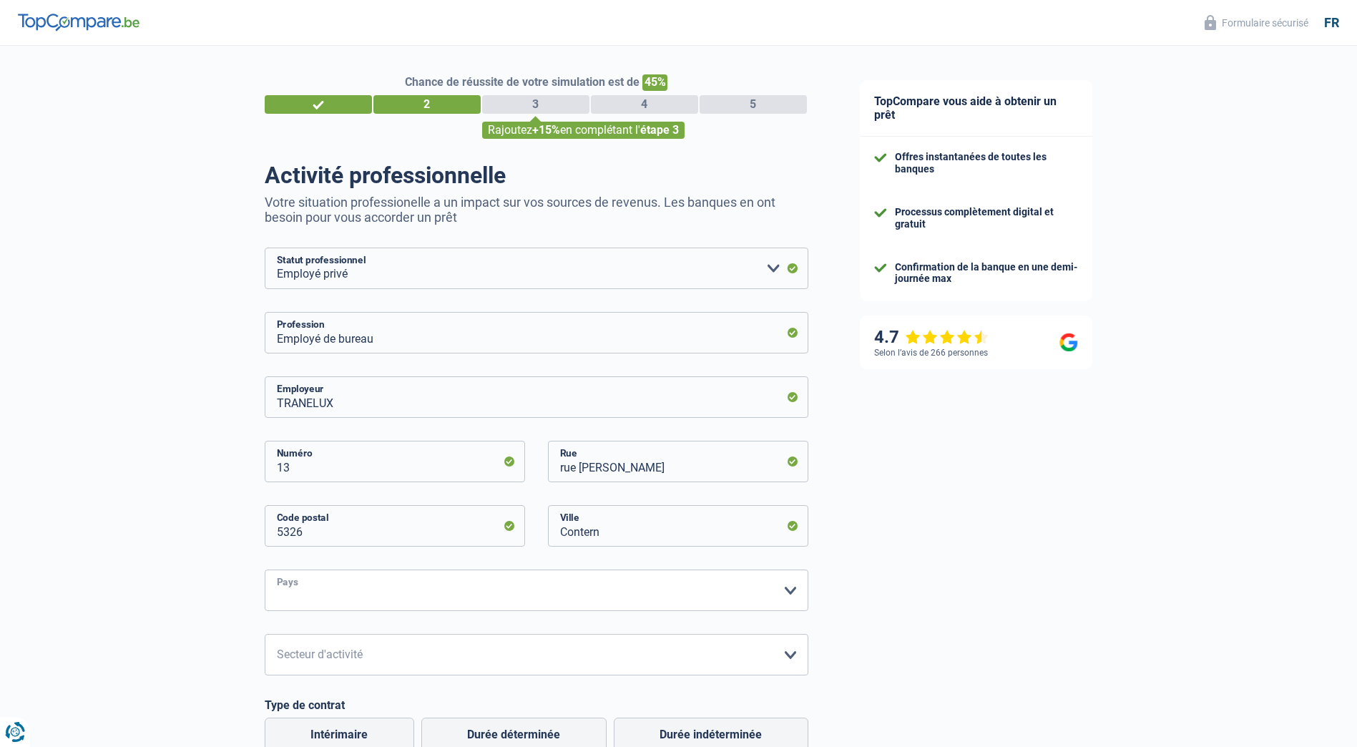
click at [265, 571] on select "Belgique France Allemagne Italie Luxembourg Pays-Bas Espagne Suisse Veuillez sé…" at bounding box center [536, 589] width 543 height 41
click at [352, 655] on select "Agriculture/Pêche Industrie Horeca Courier/Fitness/Taxi Construction Banques/As…" at bounding box center [536, 654] width 543 height 41
select select "smallCompanies"
click at [265, 635] on select "Agriculture/Pêche Industrie Horeca Courier/Fitness/Taxi Construction Banques/As…" at bounding box center [536, 654] width 543 height 41
click at [915, 608] on div "TopCompare vous aide à obtenir un prêt Offres instantanées de toutes les banque…" at bounding box center [1095, 590] width 523 height 1088
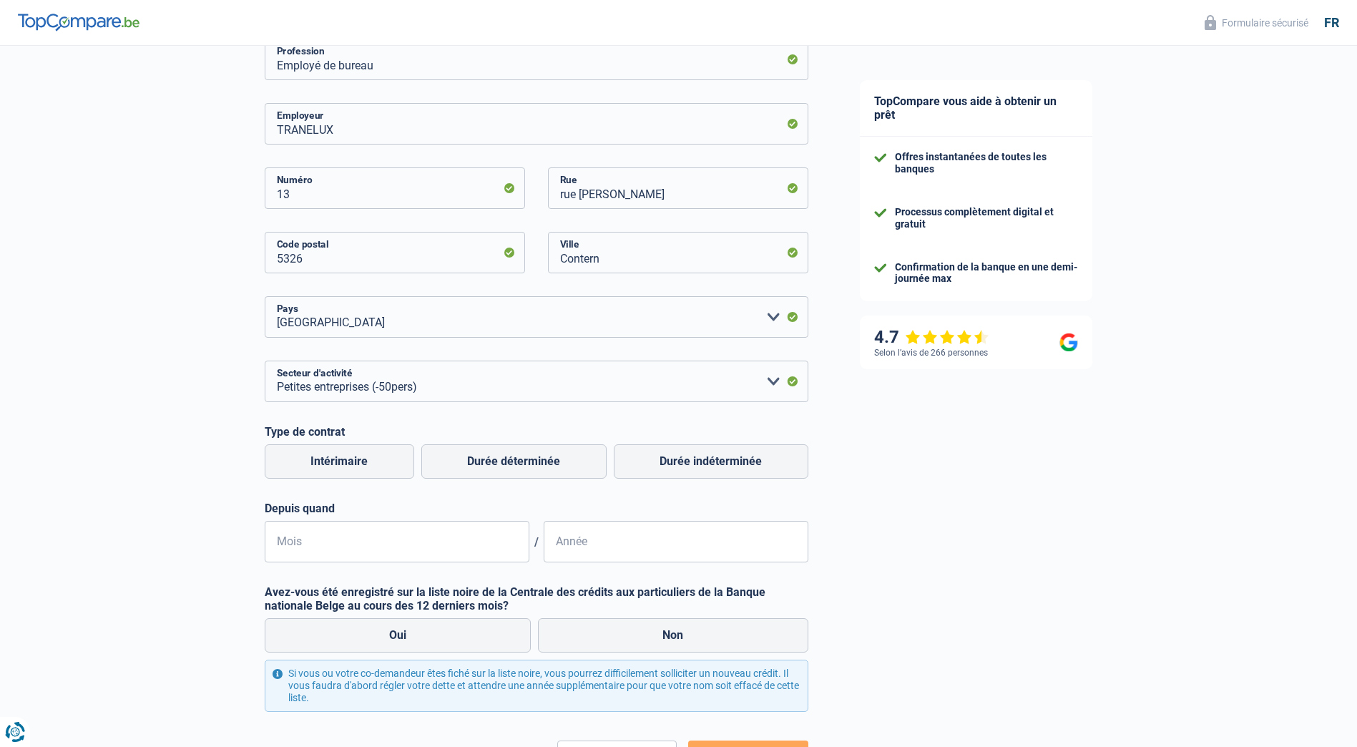
scroll to position [358, 0]
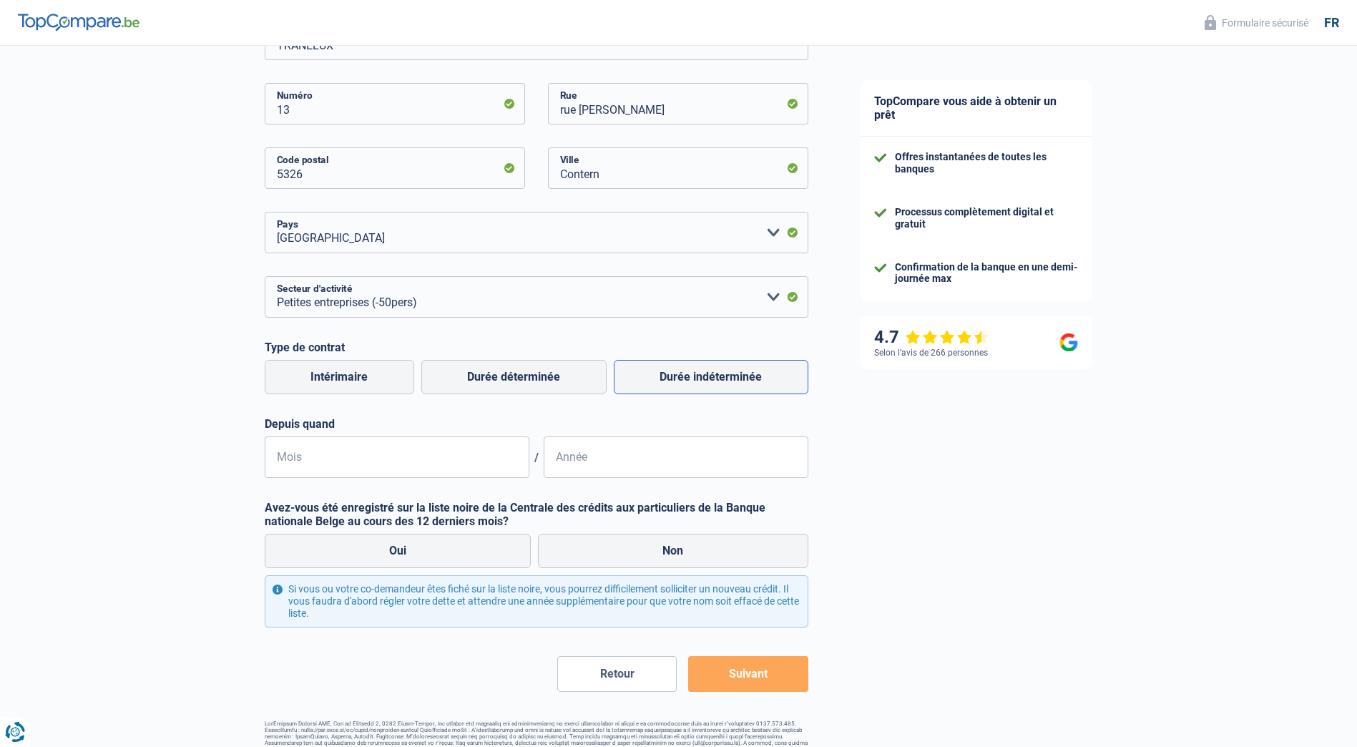
click at [666, 379] on label "Durée indéterminée" at bounding box center [711, 377] width 195 height 34
click at [666, 379] on input "Durée indéterminée" at bounding box center [711, 377] width 195 height 34
radio input "true"
click at [345, 466] on input "Mois" at bounding box center [397, 456] width 265 height 41
type input "07"
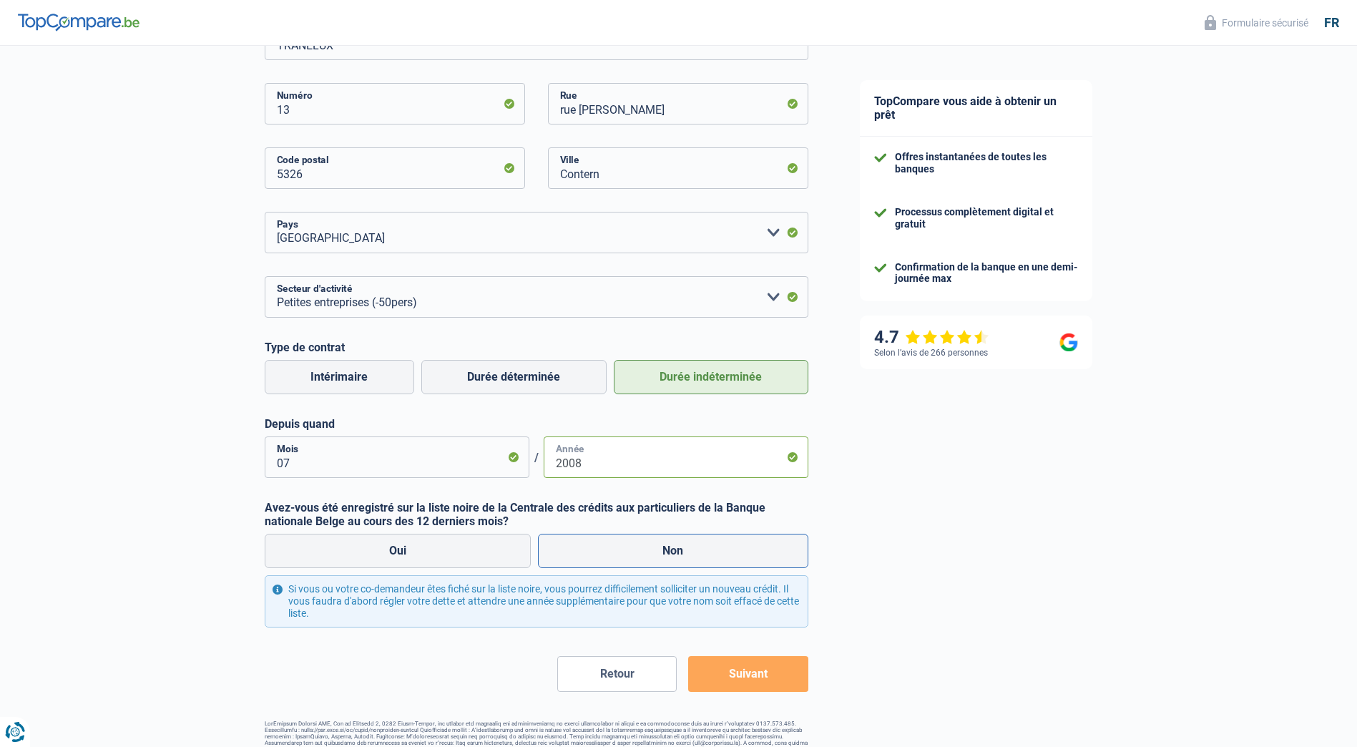
type input "2008"
click at [578, 553] on label "Non" at bounding box center [673, 550] width 270 height 34
click at [578, 553] on input "Non" at bounding box center [673, 550] width 270 height 34
radio input "true"
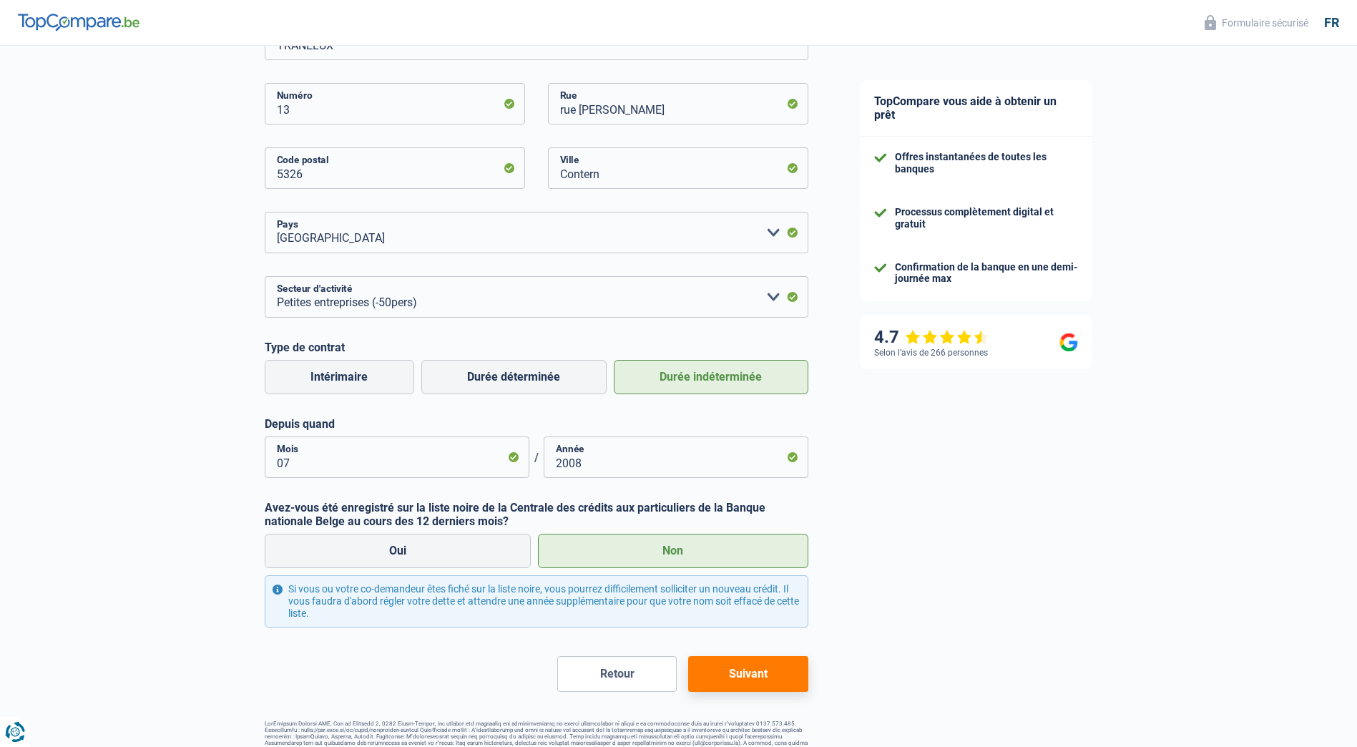
click at [732, 671] on button "Suivant" at bounding box center [747, 674] width 119 height 36
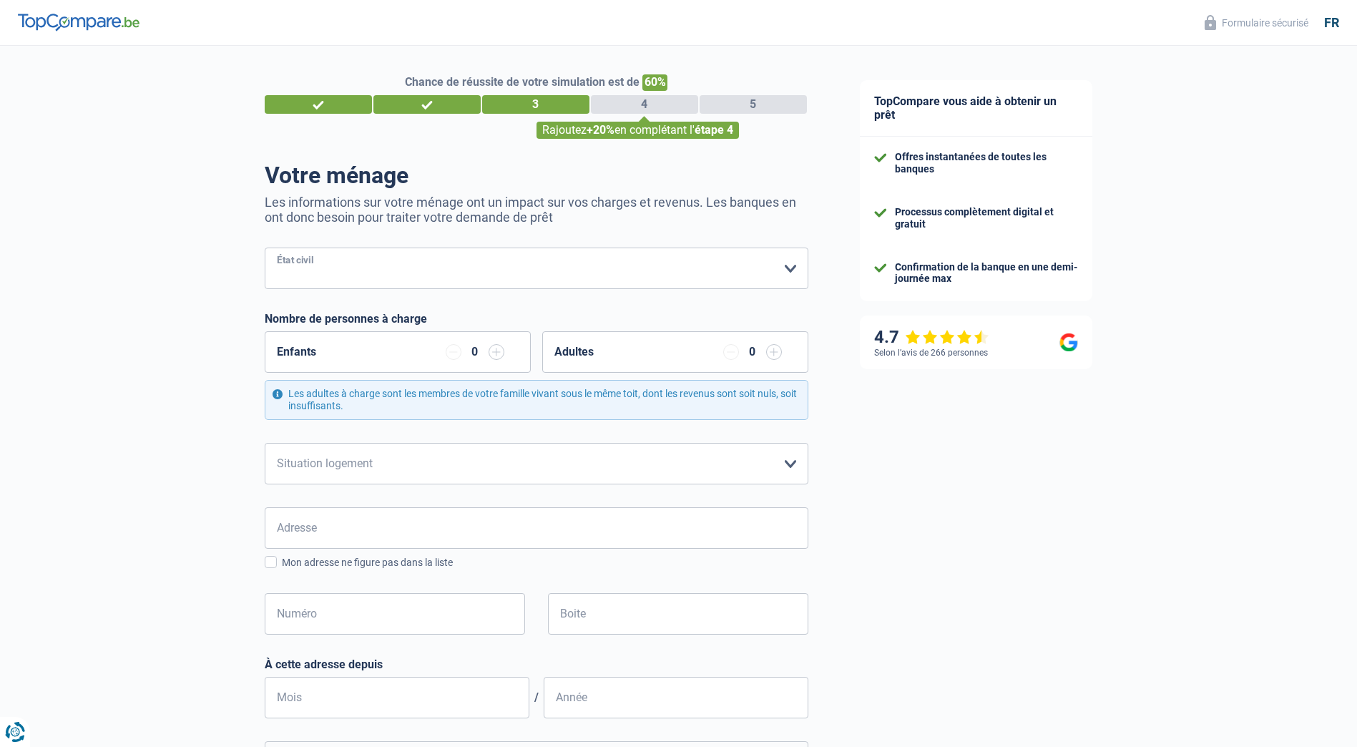
click at [346, 268] on select "Célibataire Marié(e) Cohabitant(e) légal(e) Divorcé(e) Veuf(ve) Séparé (de fait…" at bounding box center [536, 267] width 543 height 41
click at [265, 249] on select "Célibataire Marié(e) Cohabitant(e) légal(e) Divorcé(e) Veuf(ve) Séparé (de fait…" at bounding box center [536, 267] width 543 height 41
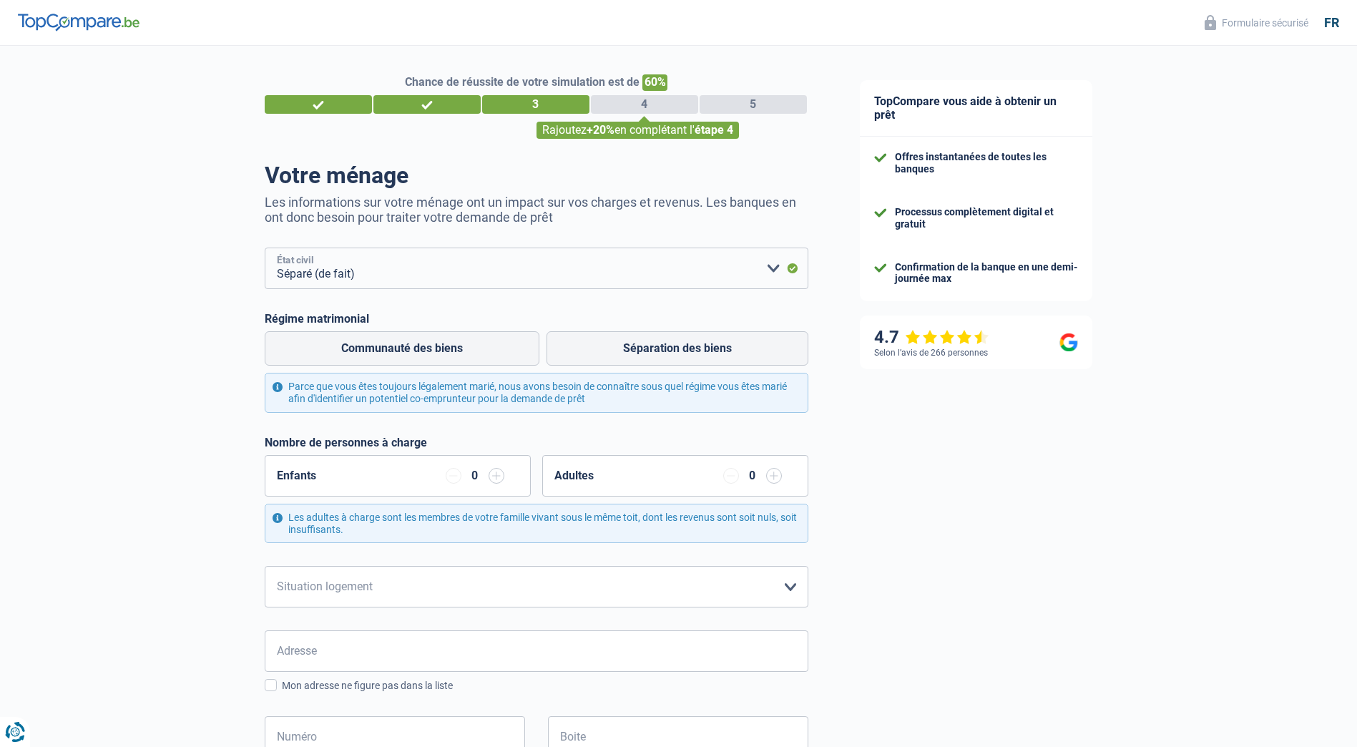
click at [361, 266] on select "Célibataire Marié(e) Cohabitant(e) légal(e) Divorcé(e) Veuf(ve) Séparé (de fait…" at bounding box center [536, 267] width 543 height 41
select select "divorced"
click at [265, 249] on select "Célibataire Marié(e) Cohabitant(e) légal(e) Divorcé(e) Veuf(ve) Séparé (de fait…" at bounding box center [536, 267] width 543 height 41
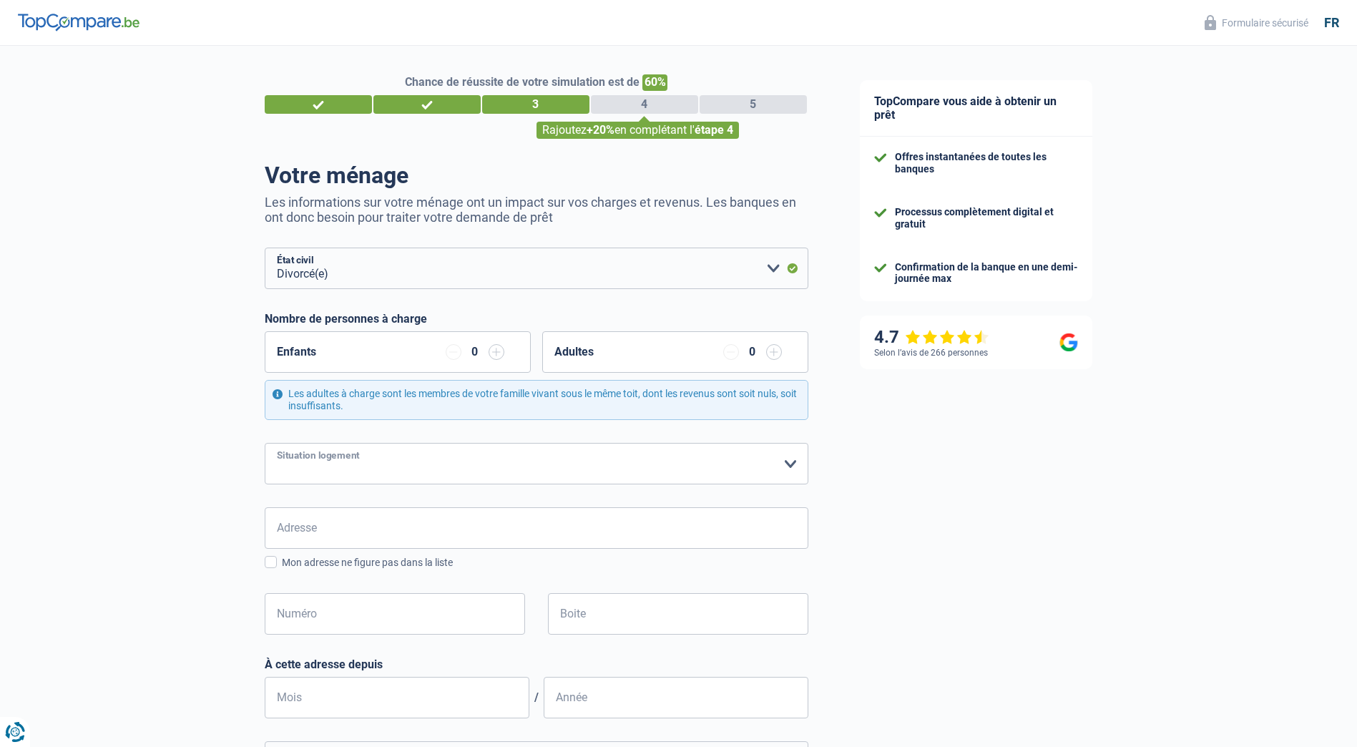
click at [789, 466] on select "Locataire Propriétaire avec prêt hypothécaire Propriétaire sans prêt hypothécai…" at bounding box center [536, 463] width 543 height 41
select select "rents"
click at [265, 443] on select "Locataire Propriétaire avec prêt hypothécaire Propriétaire sans prêt hypothécai…" at bounding box center [536, 463] width 543 height 41
click at [356, 533] on input "Adresse" at bounding box center [536, 527] width 543 height 41
type input "rue de la Liberté 11"
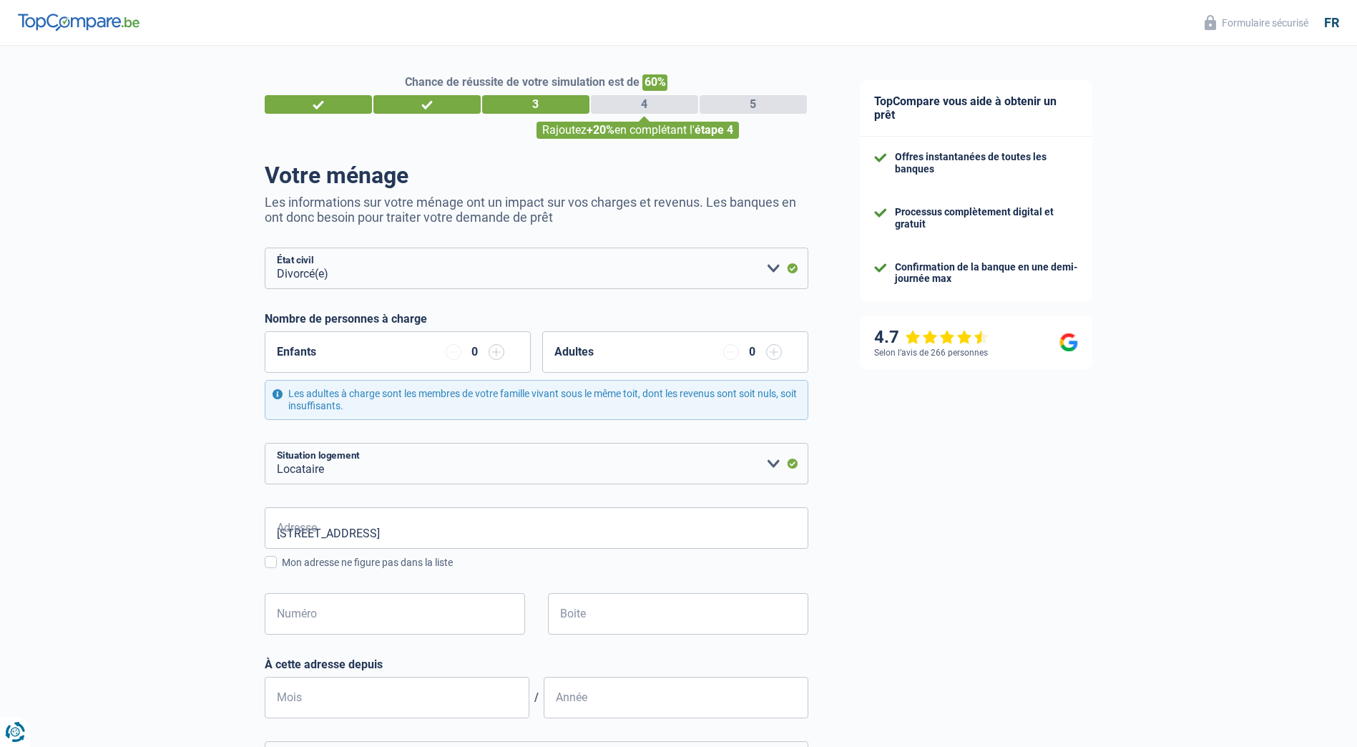
type input "Luxembourg"
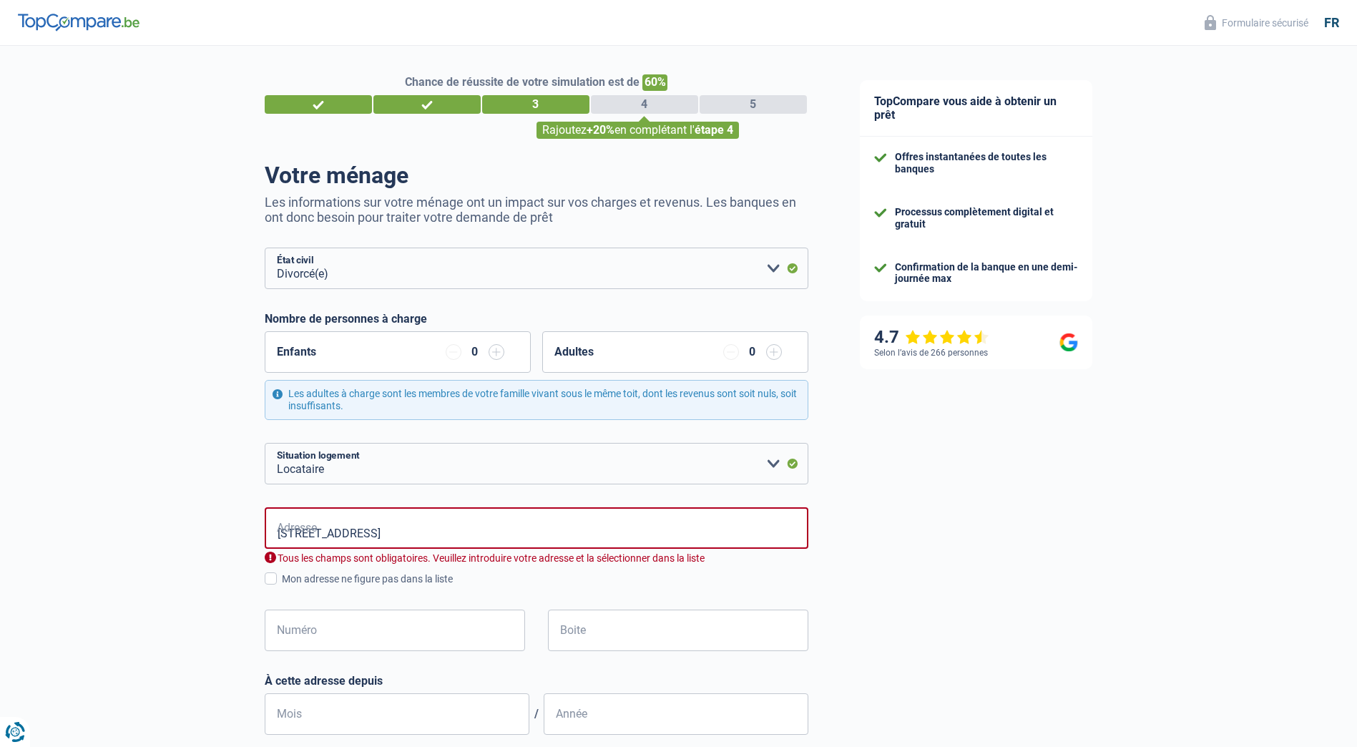
type input "Luxembourg"
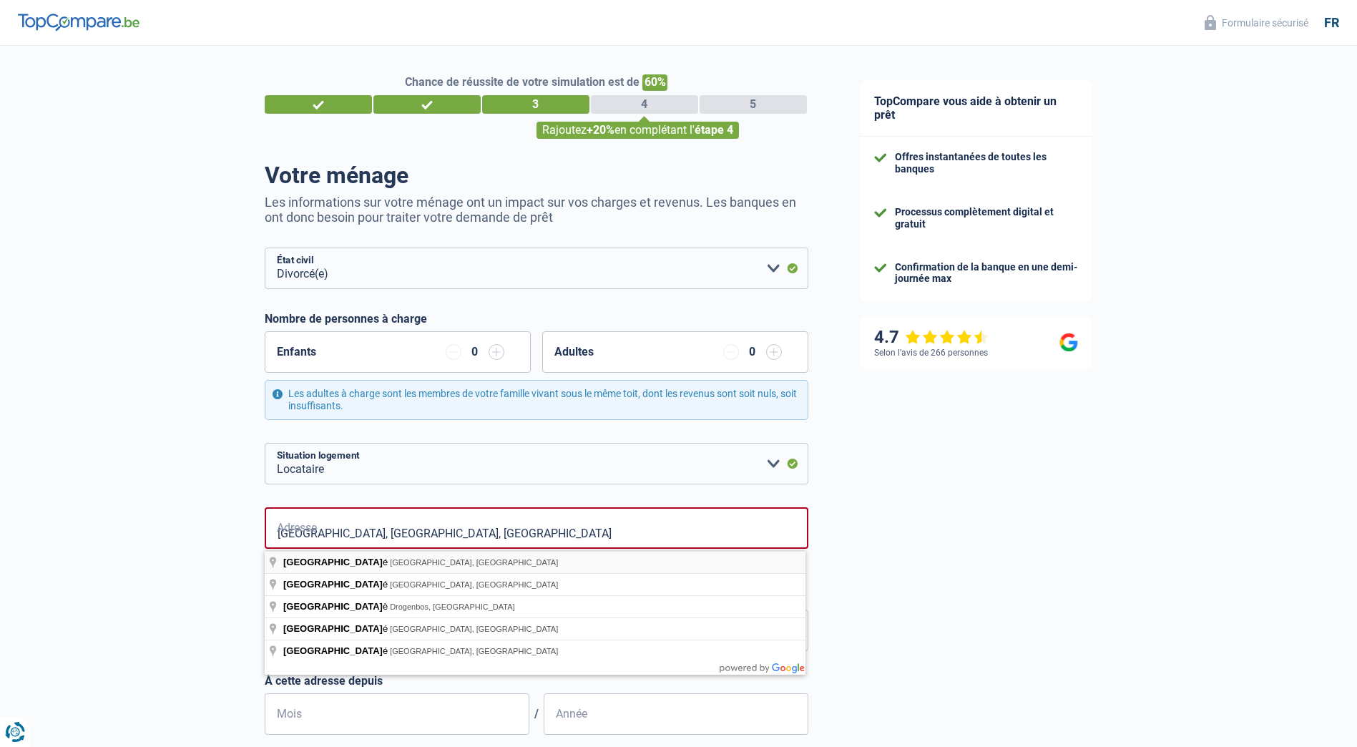
type input "Rue de la Liberté, 4020, Liège, BE"
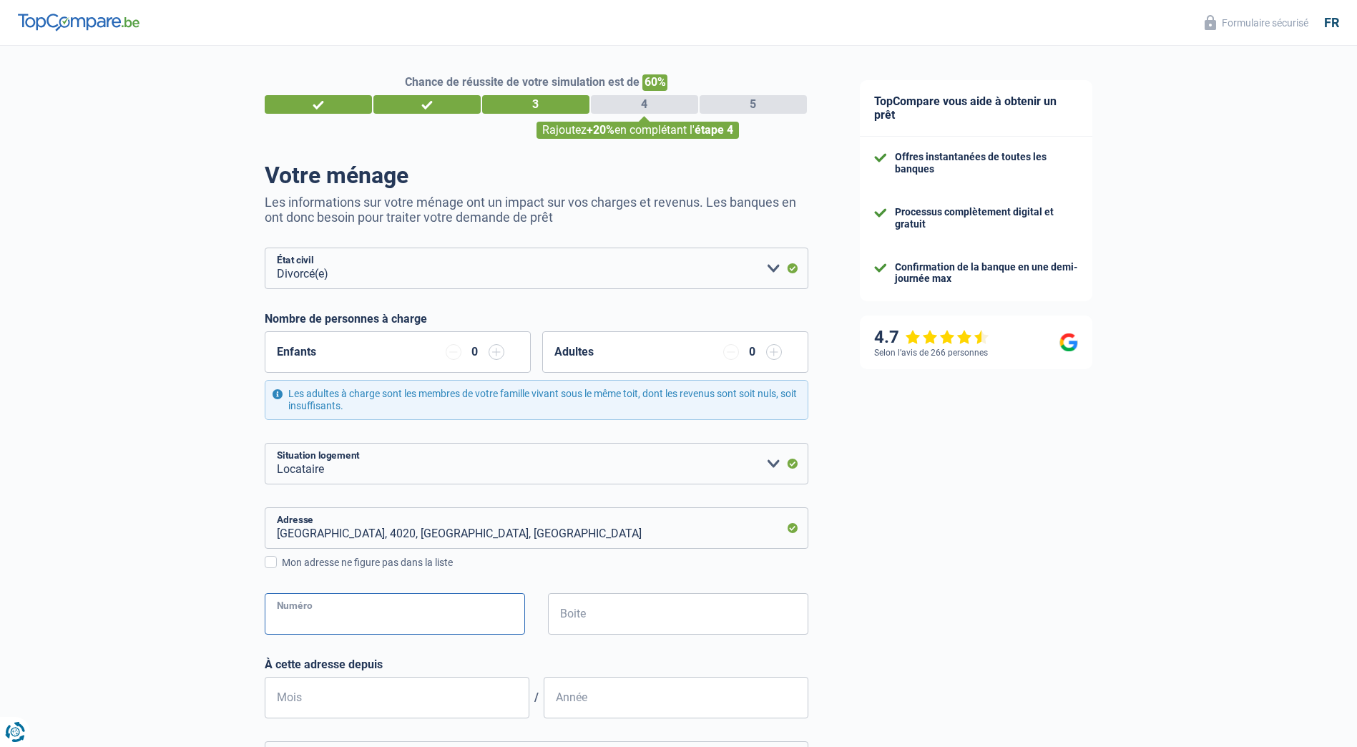
click at [321, 609] on input "Numéro" at bounding box center [395, 613] width 260 height 41
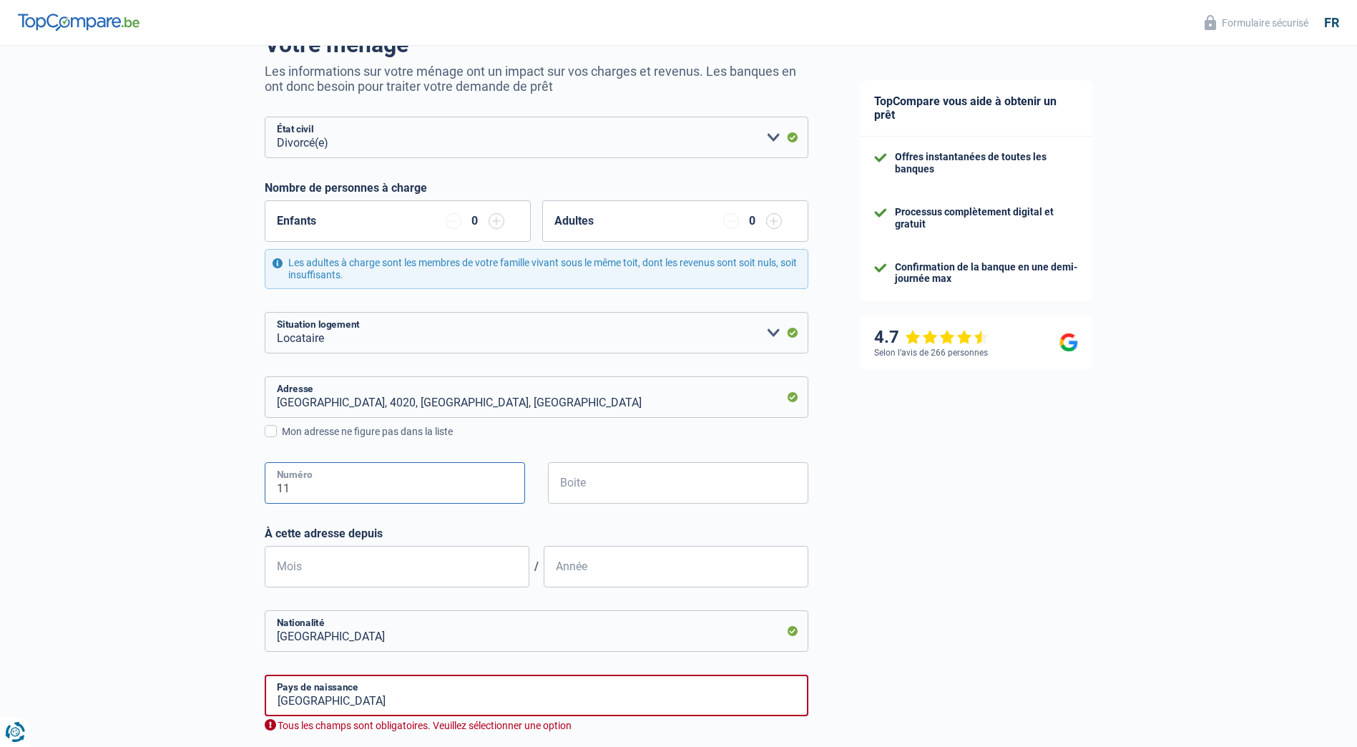
scroll to position [143, 0]
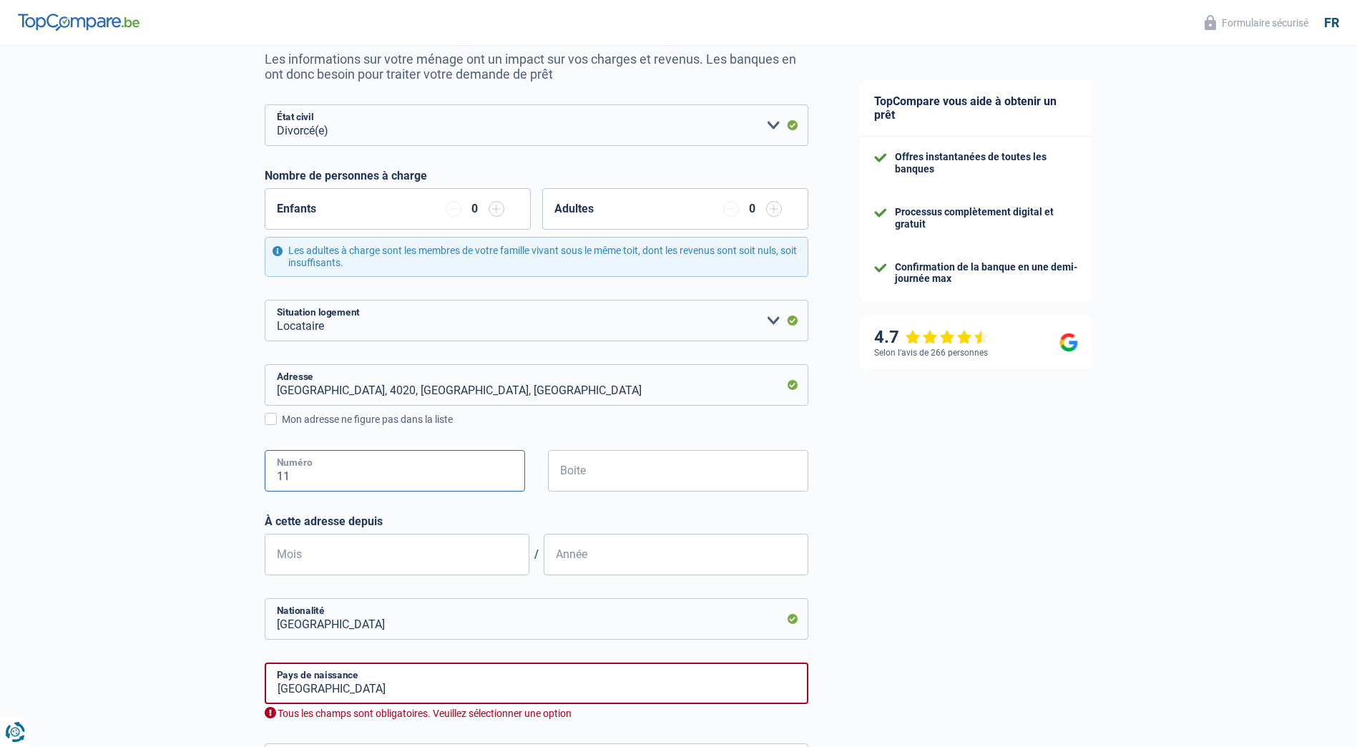
type input "11"
click at [464, 558] on input "Mois" at bounding box center [397, 553] width 265 height 41
type input "02"
type input "2025"
click at [345, 627] on input "Luxembourg" at bounding box center [536, 618] width 543 height 41
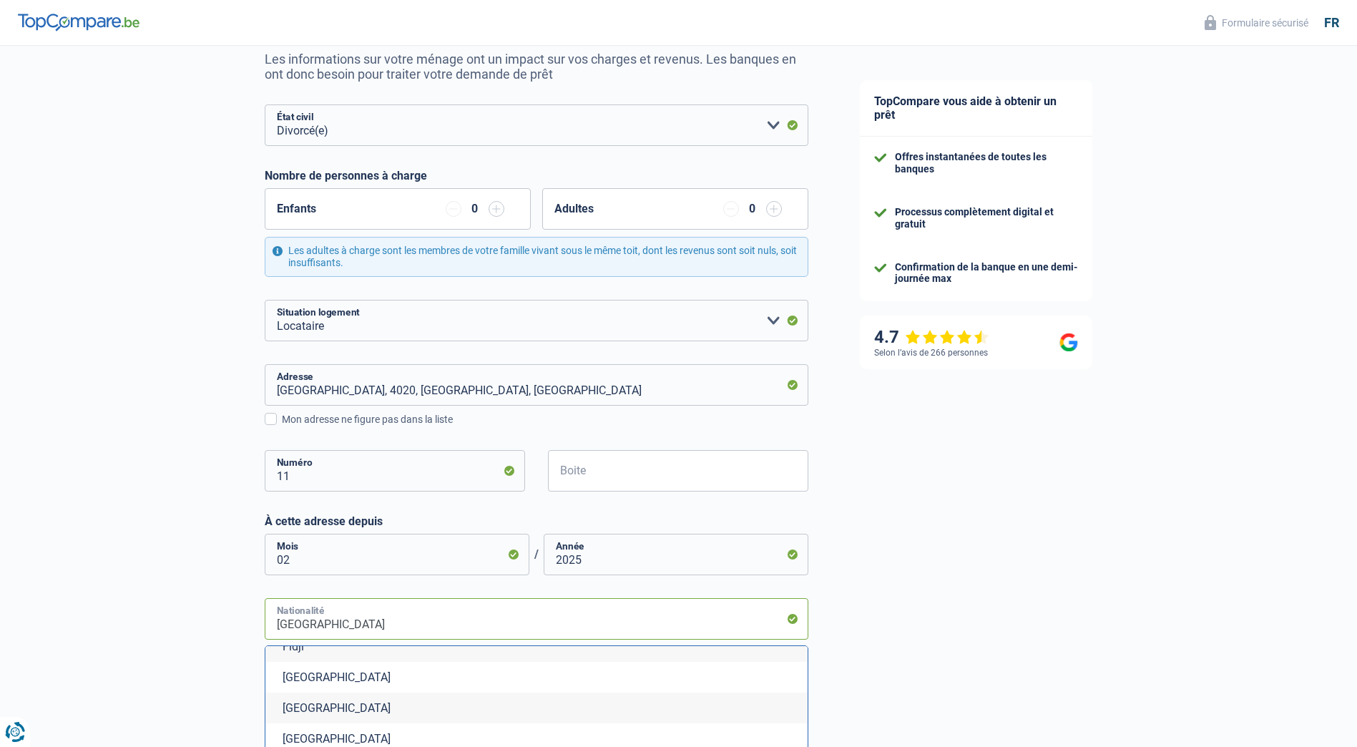
scroll to position [1931, 0]
click at [298, 685] on li "France" at bounding box center [536, 682] width 542 height 31
type input "France"
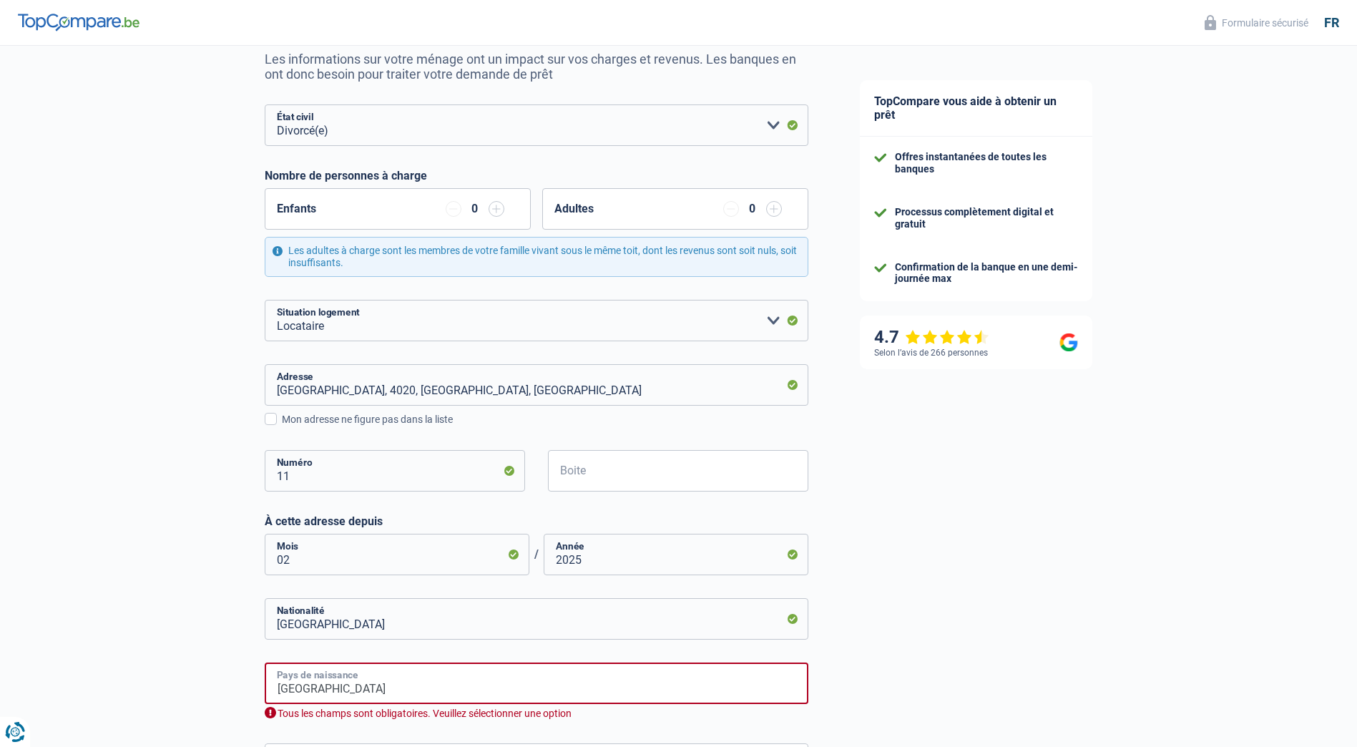
click at [361, 689] on input "Luxembourg" at bounding box center [536, 682] width 543 height 41
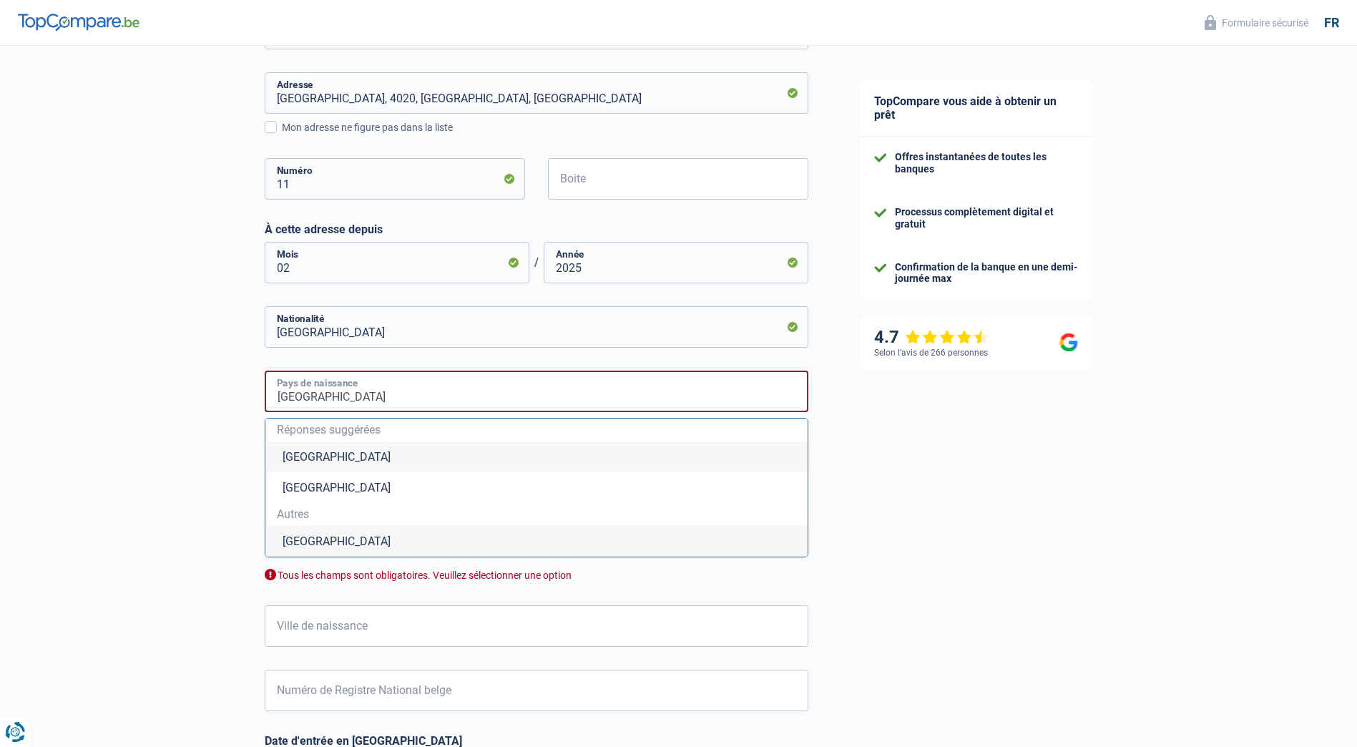
scroll to position [429, 0]
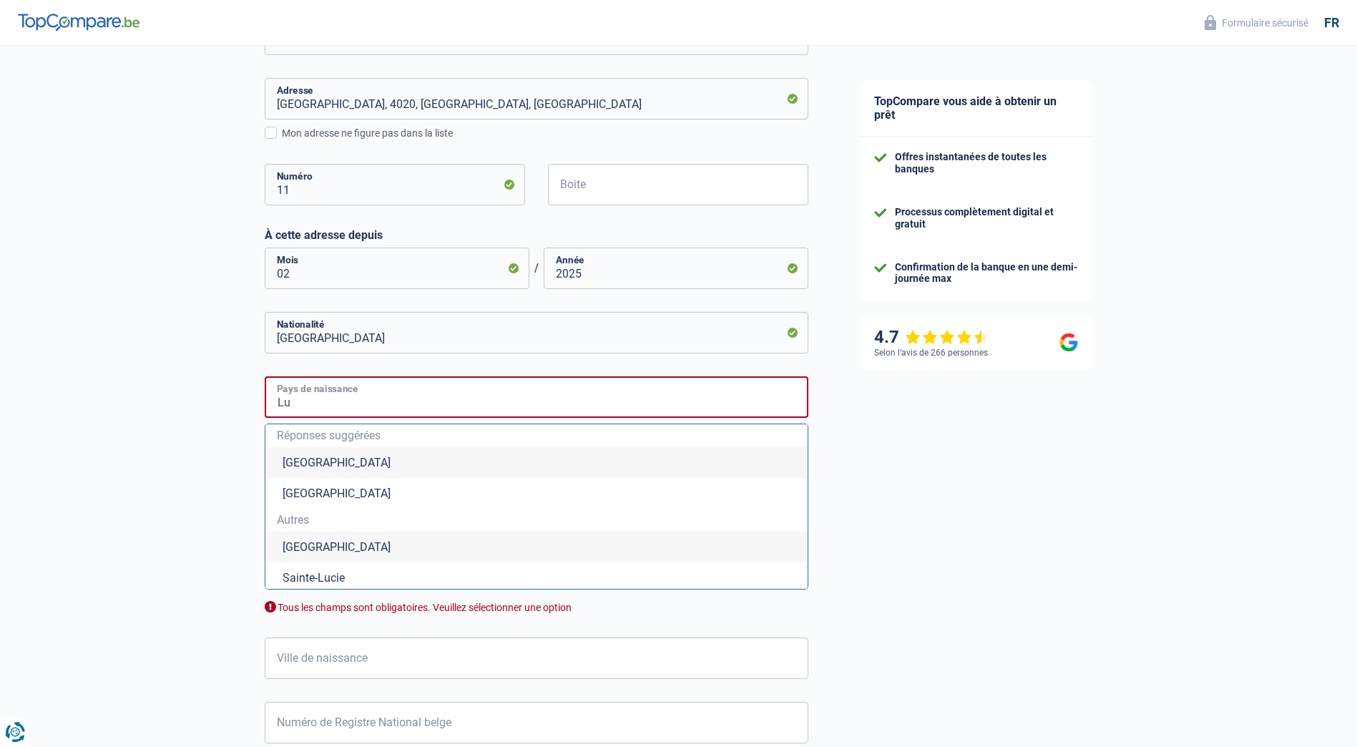
type input "L"
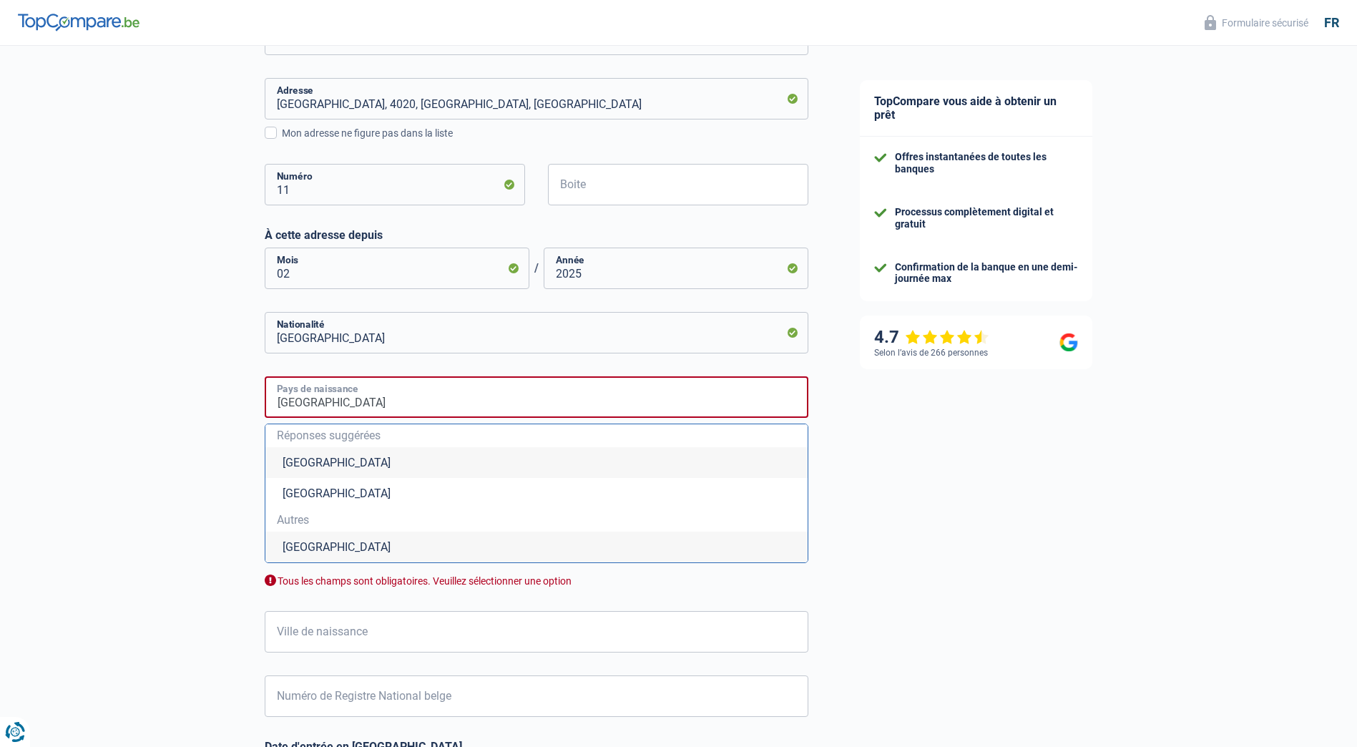
type input "France"
click at [312, 550] on li "France" at bounding box center [536, 546] width 542 height 31
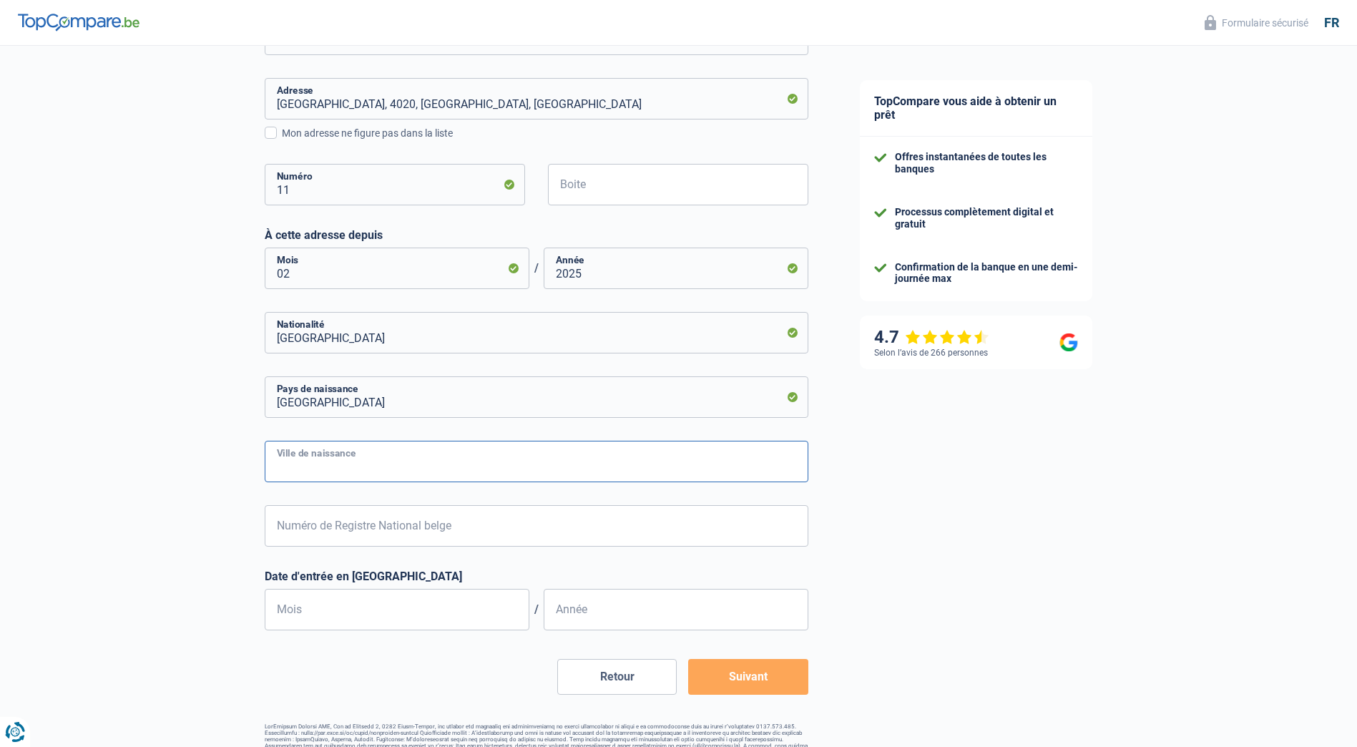
click at [332, 461] on input "Ville de naissance" at bounding box center [536, 460] width 543 height 41
type input "MOYEUVRE-GRANDE"
click at [350, 530] on input "Numéro de Registre National belge" at bounding box center [536, 525] width 543 height 41
type input "76.11.19-601.17"
click at [340, 615] on input "Mois" at bounding box center [397, 609] width 265 height 41
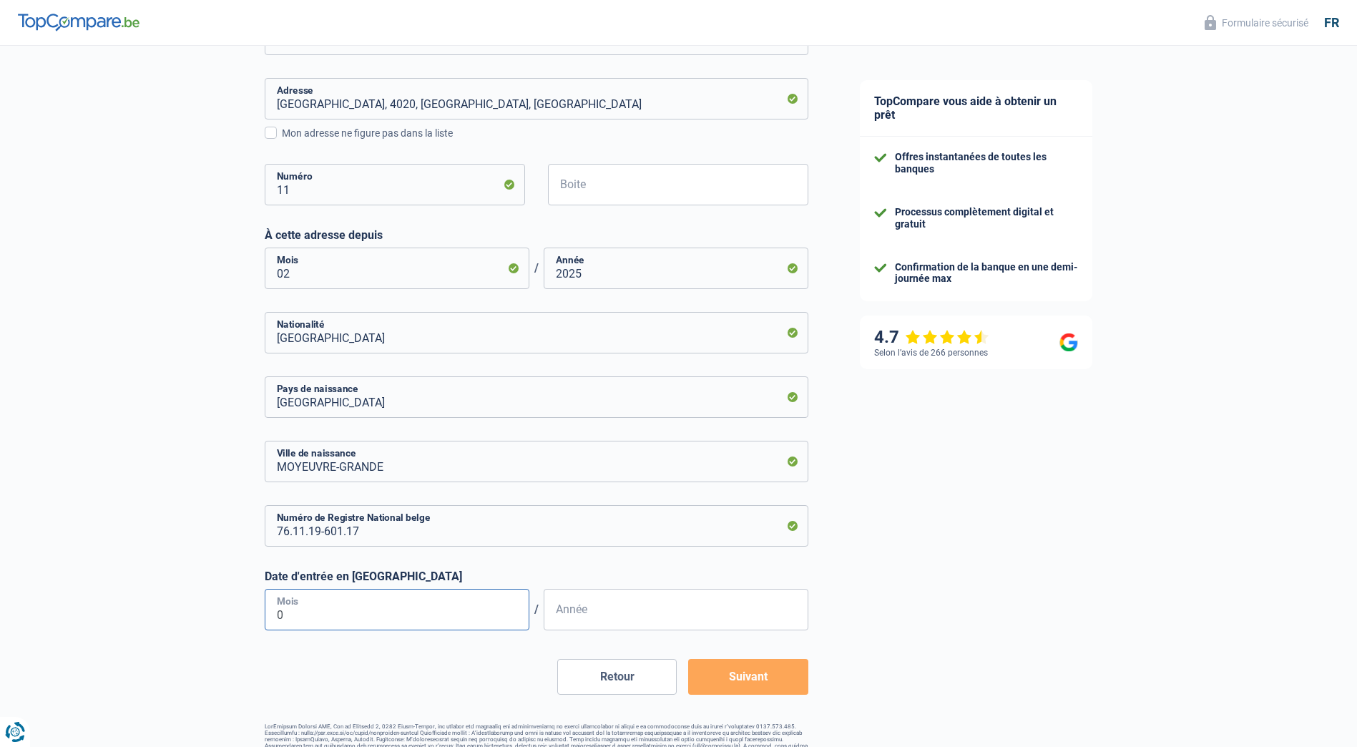
type input "01"
click at [679, 626] on input "Année" at bounding box center [675, 609] width 265 height 41
type input "2018"
click at [749, 676] on button "Suivant" at bounding box center [747, 677] width 119 height 36
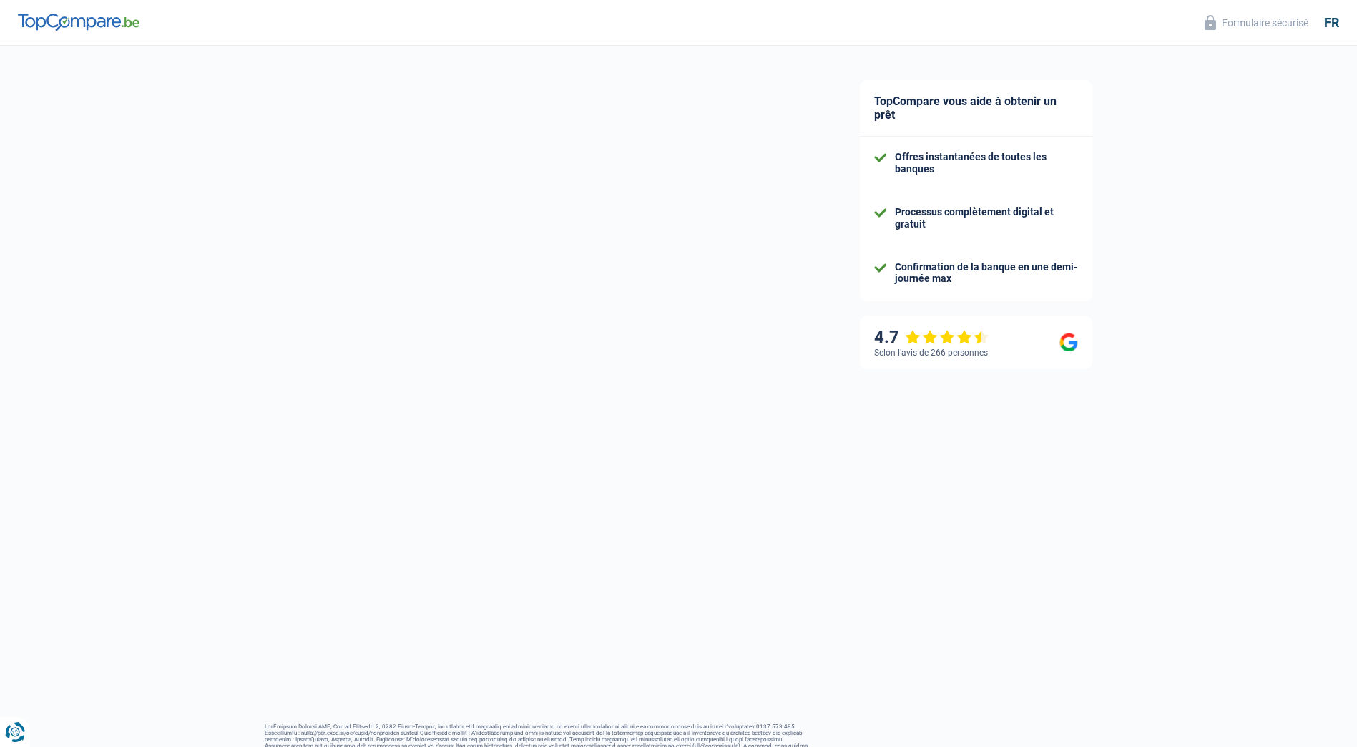
select select "netSalary"
select select "mealVouchers"
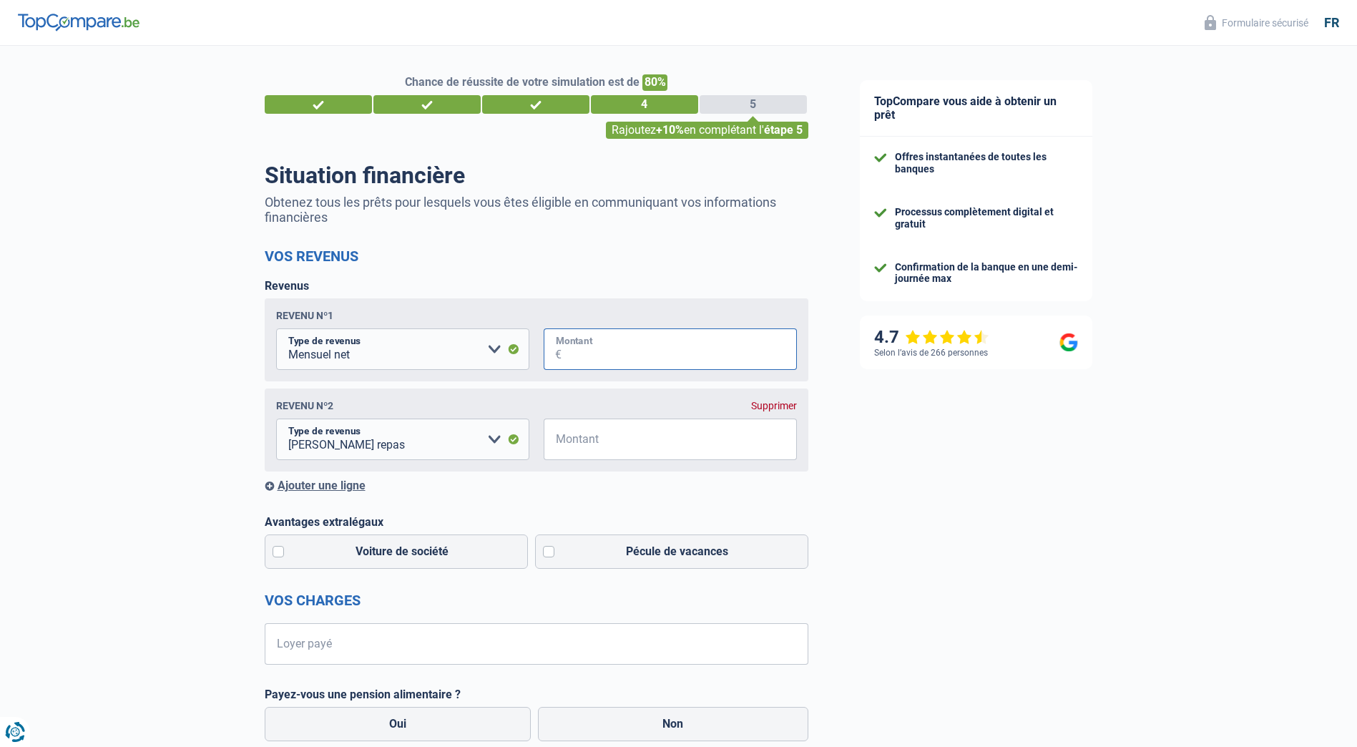
click at [588, 357] on input "Montant" at bounding box center [678, 348] width 235 height 41
type input "4.300"
click at [775, 409] on div "Supprimer" at bounding box center [774, 405] width 46 height 11
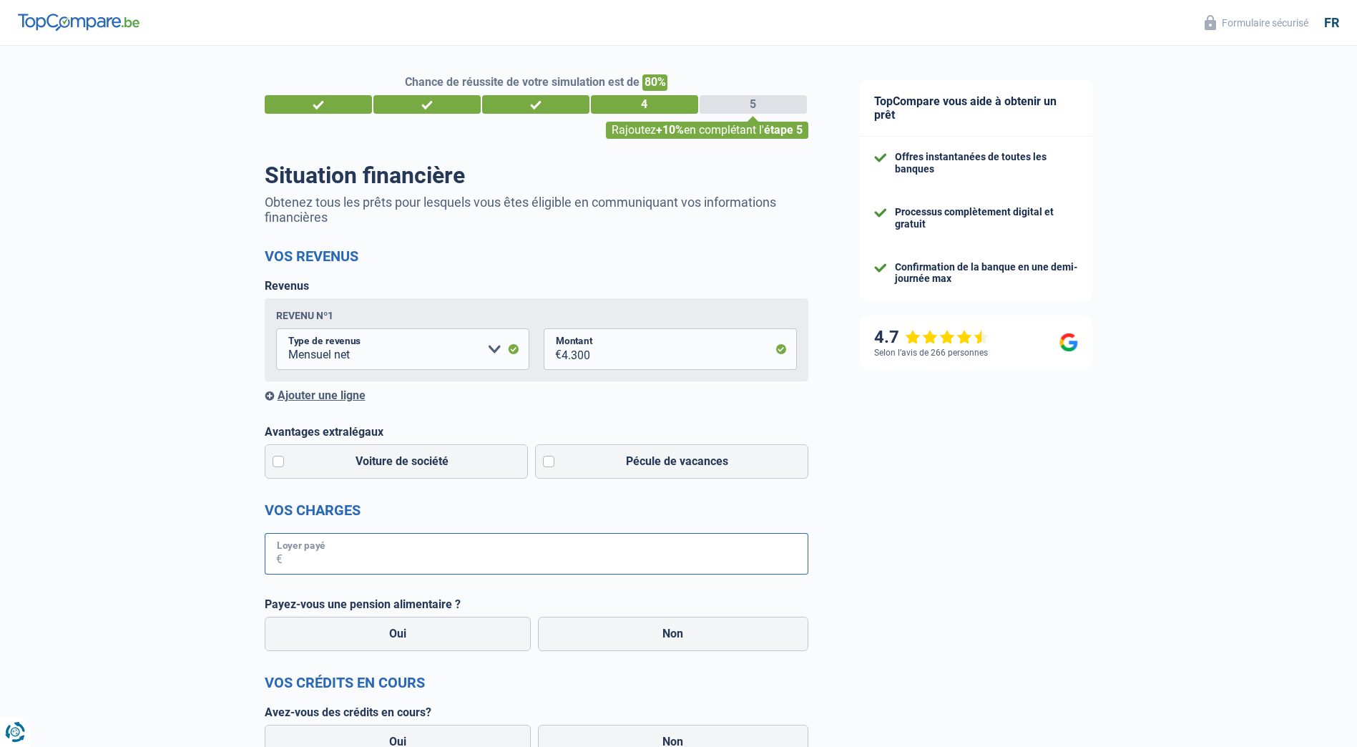
click at [321, 560] on input "Loyer payé" at bounding box center [545, 553] width 526 height 41
type input "700"
click at [626, 631] on label "Non" at bounding box center [673, 633] width 270 height 34
click at [626, 631] on input "Non" at bounding box center [673, 633] width 270 height 34
radio input "true"
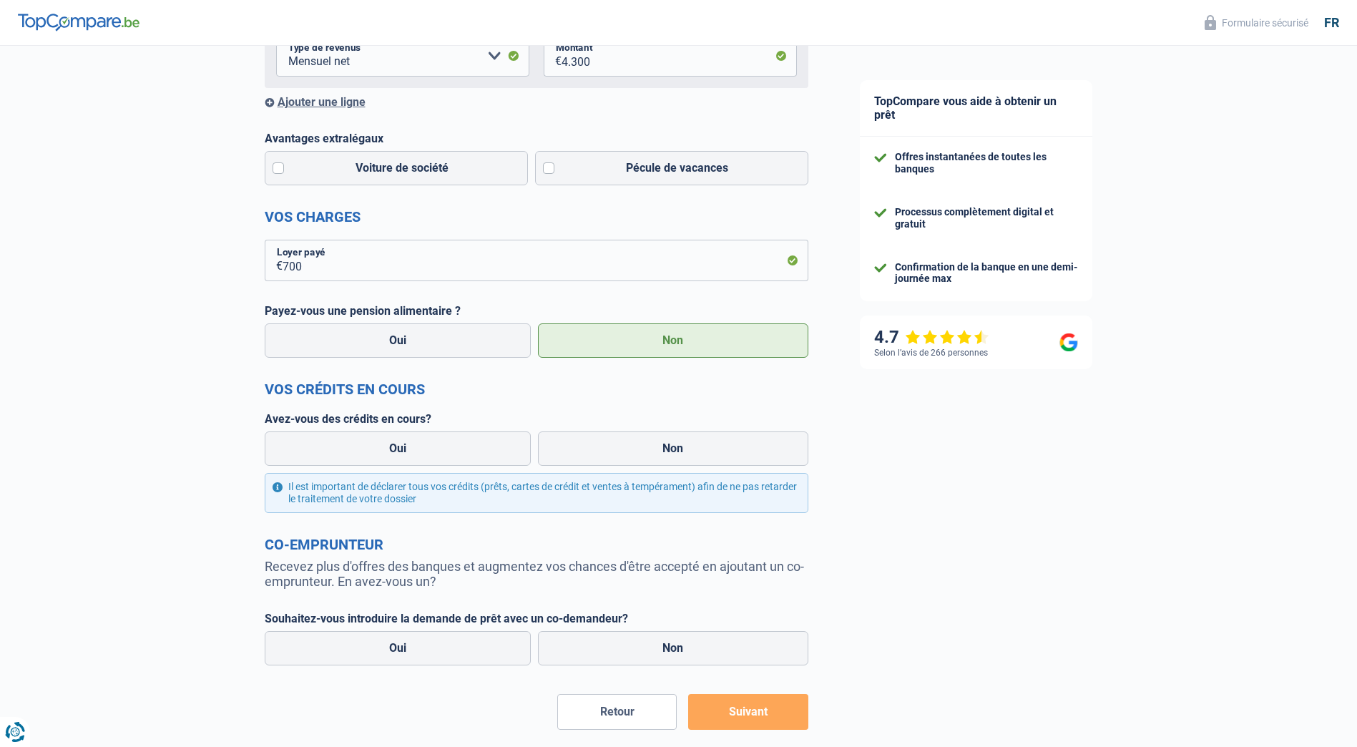
scroll to position [358, 0]
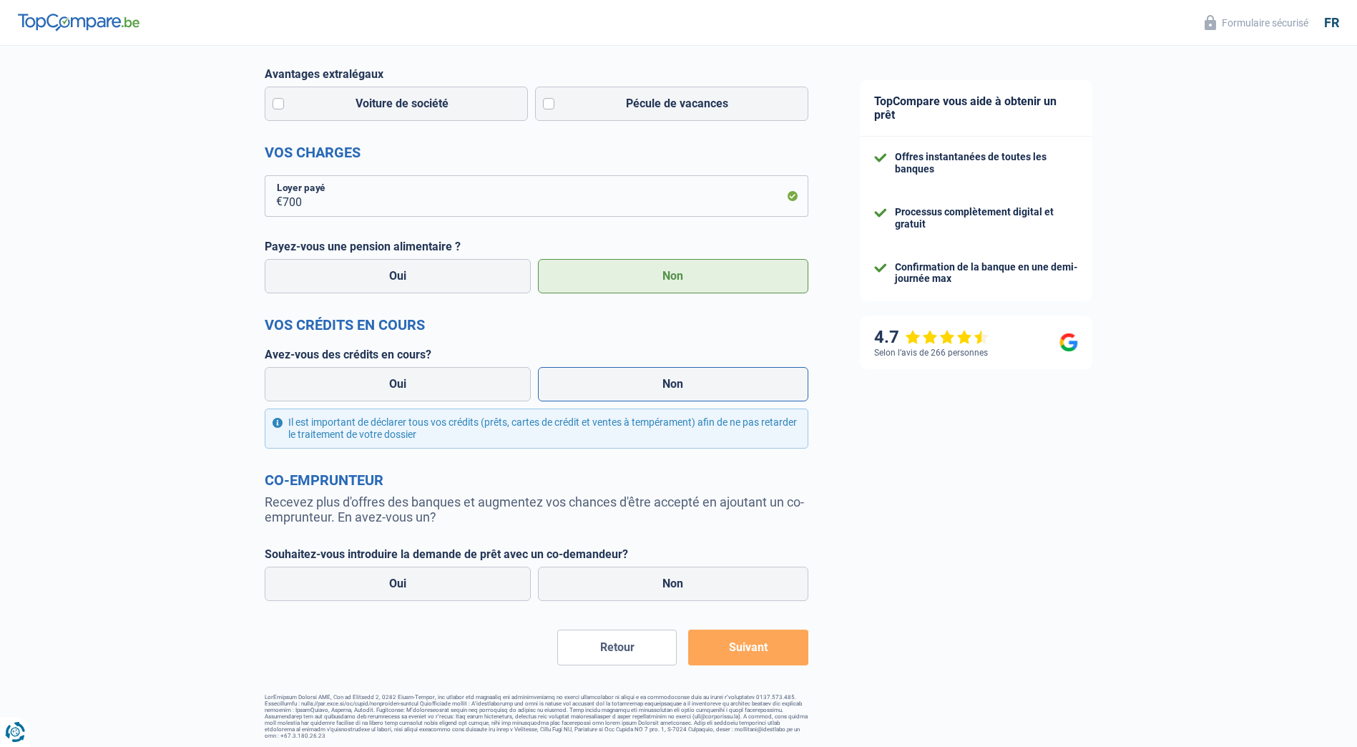
click at [621, 389] on label "Non" at bounding box center [673, 384] width 270 height 34
click at [621, 389] on input "Non" at bounding box center [673, 384] width 270 height 34
radio input "true"
click at [629, 586] on label "Non" at bounding box center [673, 583] width 270 height 34
click at [629, 586] on input "Non" at bounding box center [673, 583] width 270 height 34
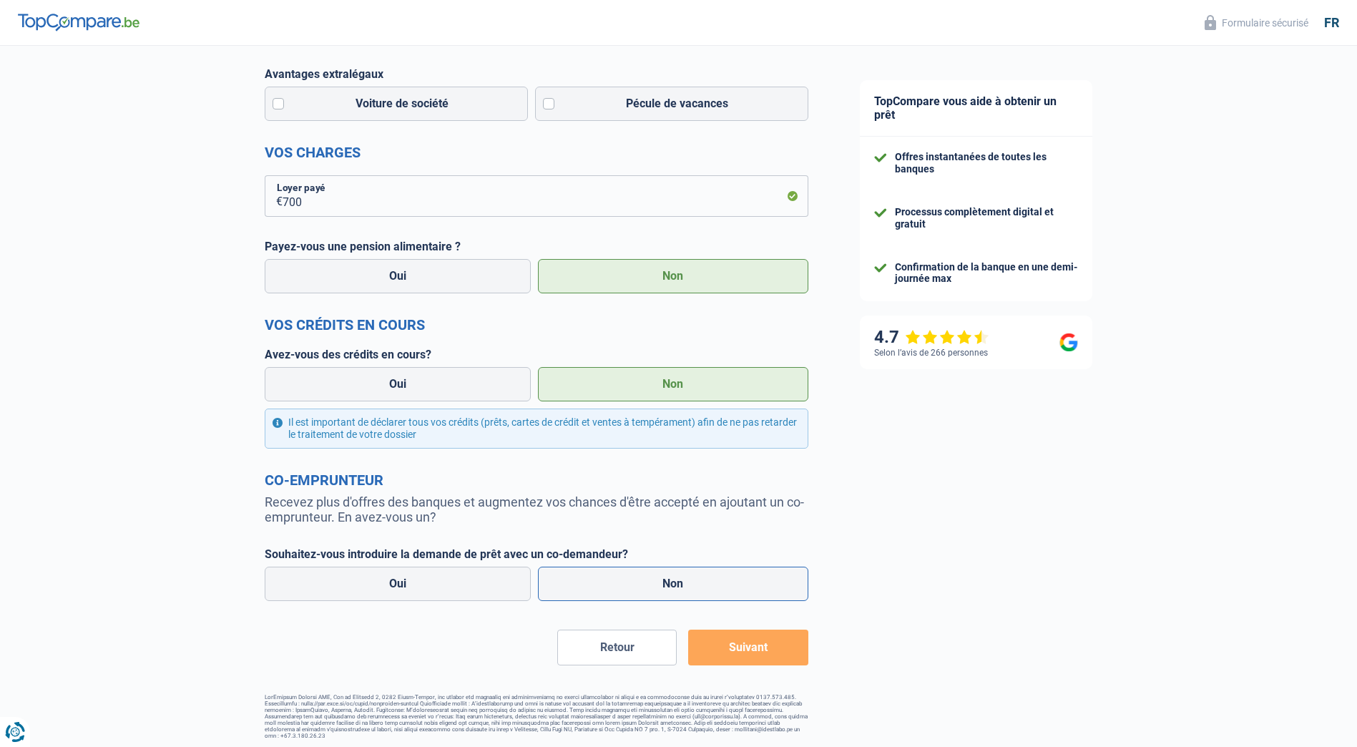
radio input "true"
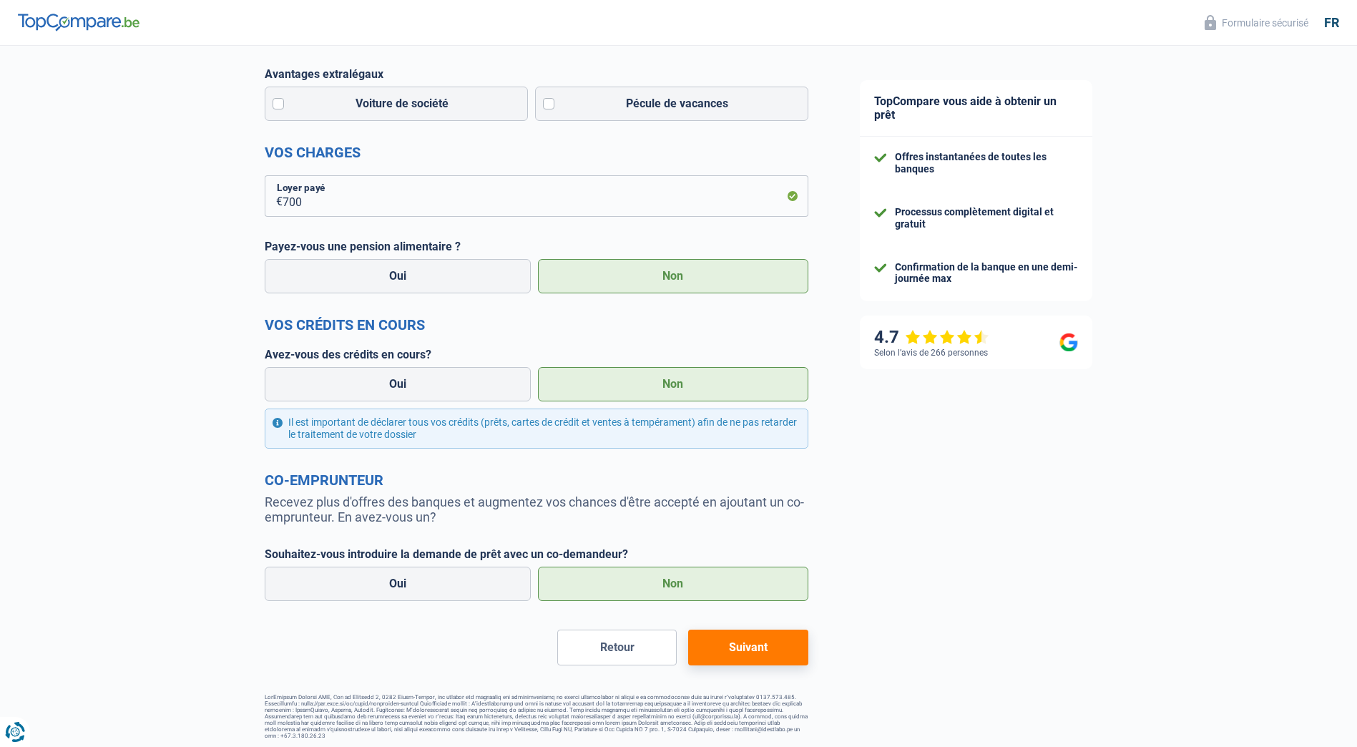
click at [760, 649] on button "Suivant" at bounding box center [747, 647] width 119 height 36
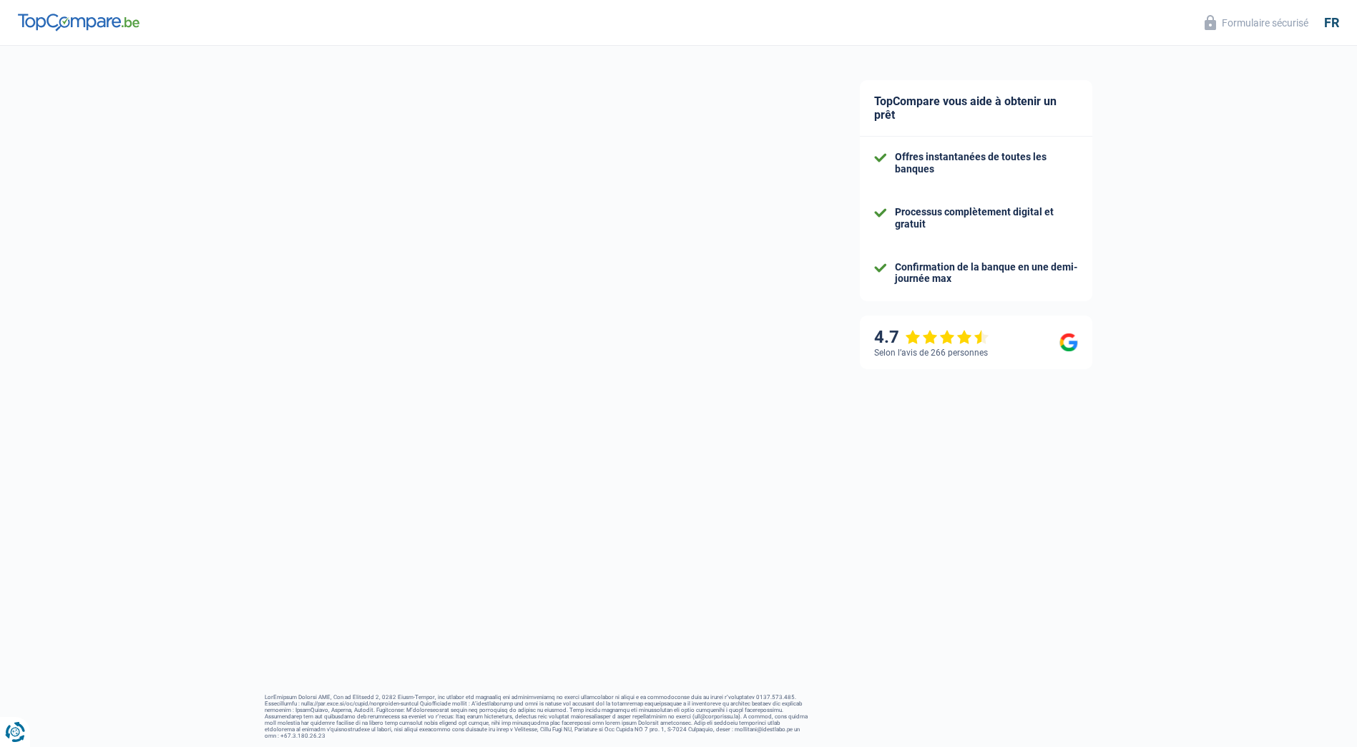
select select "48"
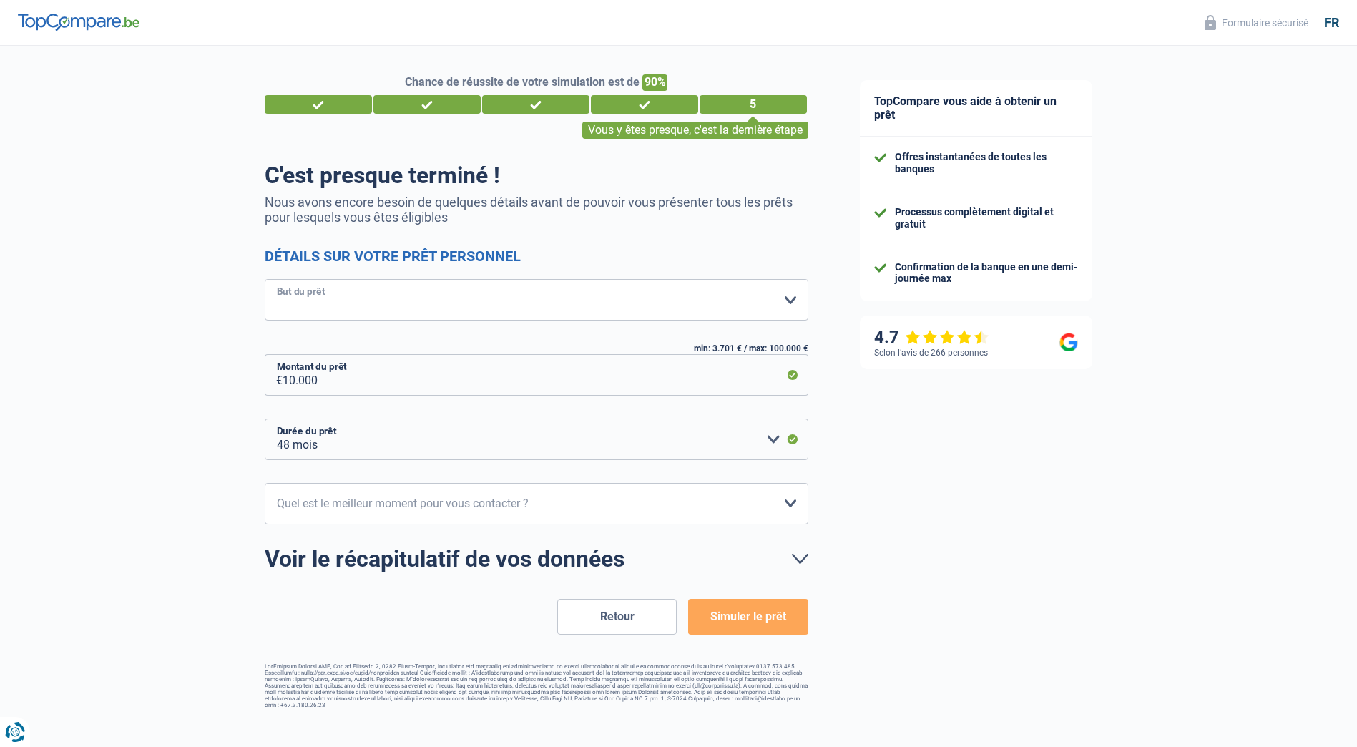
click at [341, 303] on select "Confort maison: meubles, textile, peinture, électroménager, outillage non-profe…" at bounding box center [536, 299] width 543 height 41
select select "renovatingAbroad"
click at [265, 280] on select "Confort maison: meubles, textile, peinture, électroménager, outillage non-profe…" at bounding box center [536, 299] width 543 height 41
click at [361, 379] on input "10.000" at bounding box center [545, 374] width 526 height 41
type input "100.007"
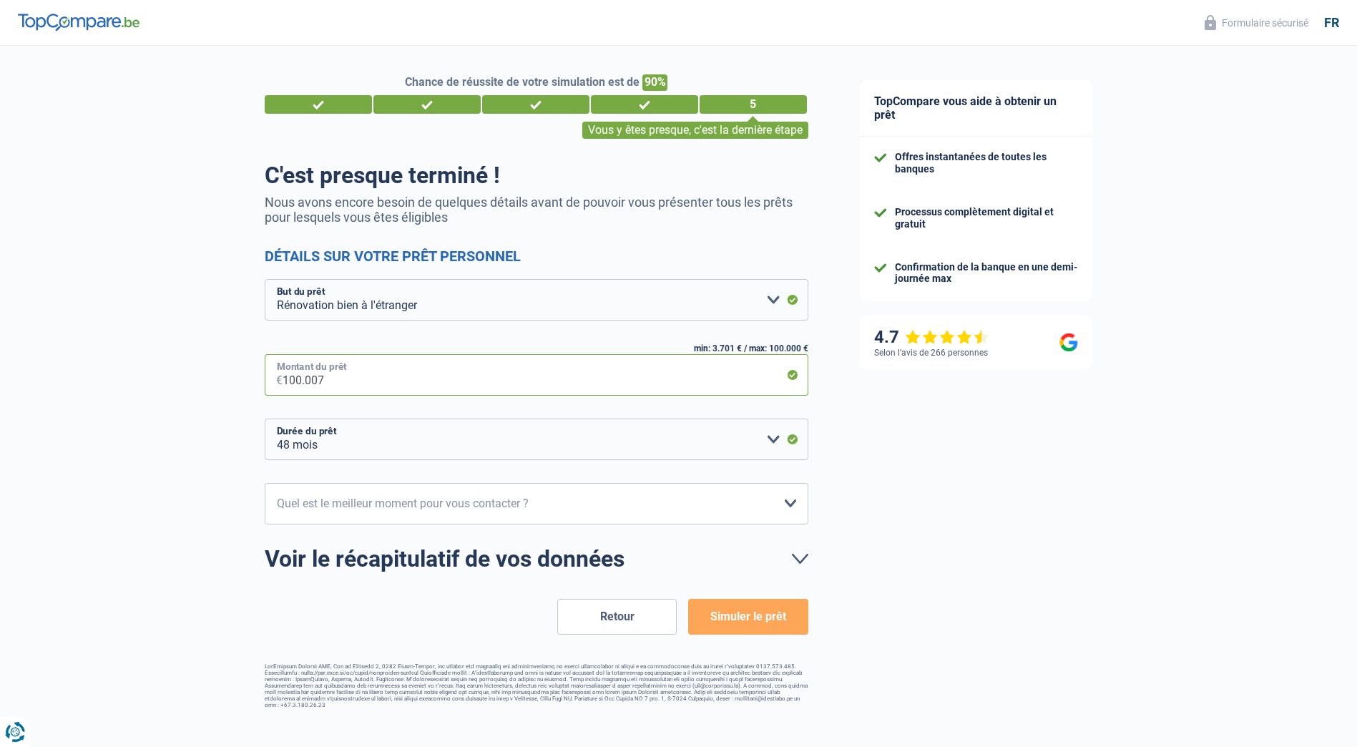
select select "120"
type input "10.000"
select select "48"
type input "1.000"
select select "24"
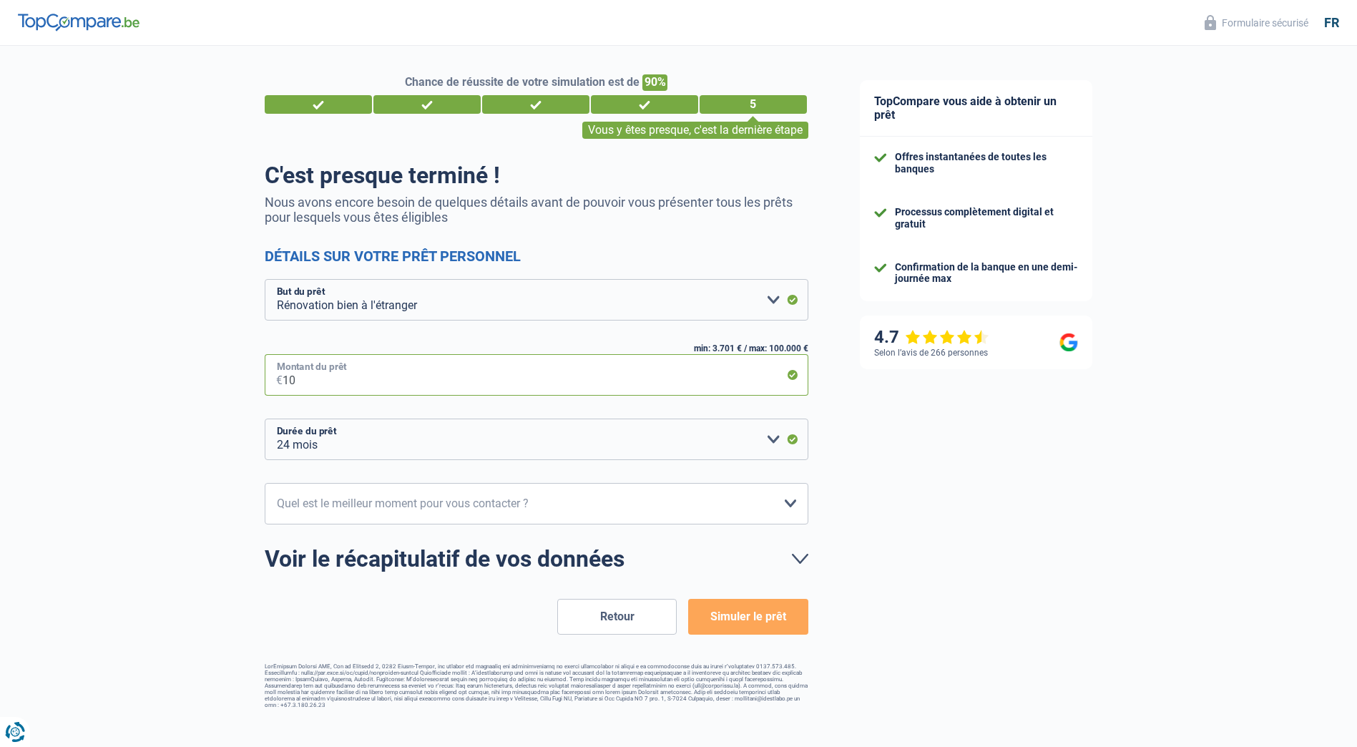
type input "1"
type input "75.000"
select select "120"
type input "75.000"
click at [767, 436] on select "12 mois 18 mois 24 mois 30 mois 36 mois 42 mois 48 mois 60 mois 72 mois 84 mois…" at bounding box center [536, 438] width 543 height 41
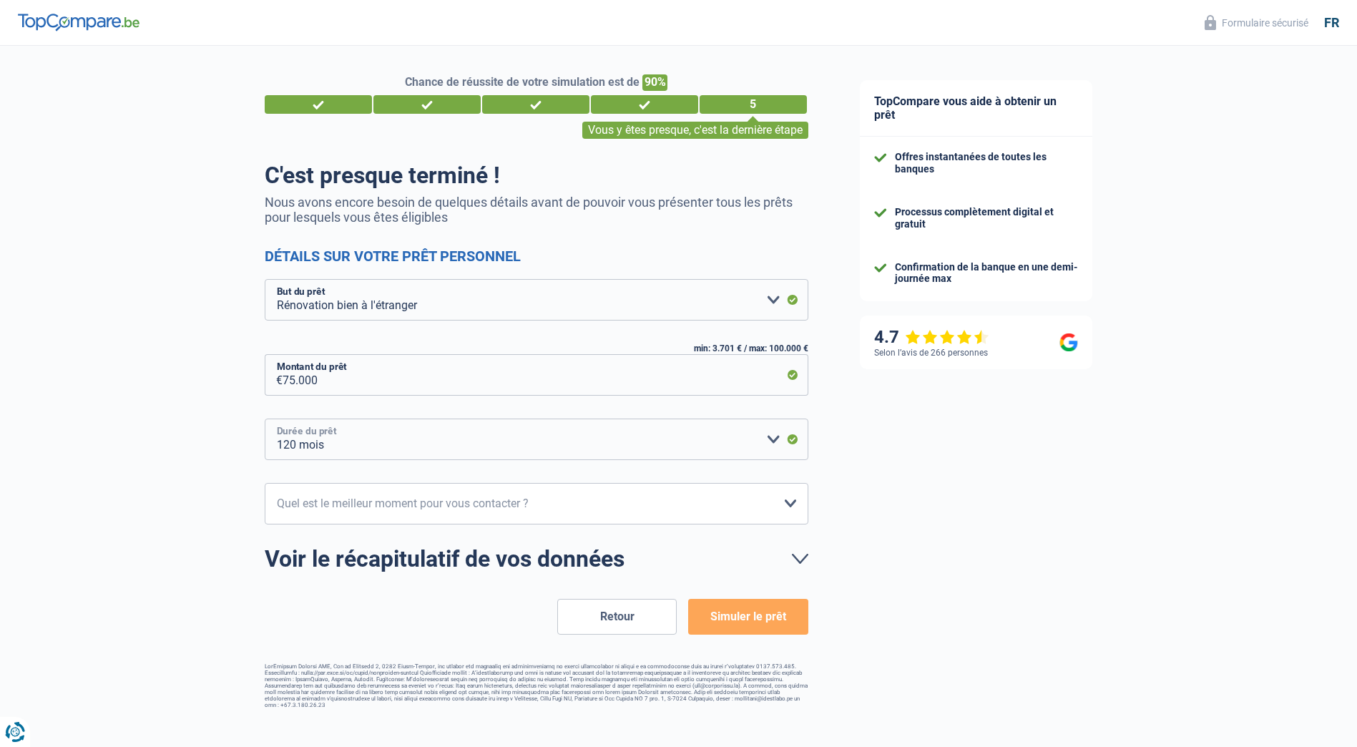
click at [265, 419] on select "12 mois 18 mois 24 mois 30 mois 36 mois 42 mois 48 mois 60 mois 72 mois 84 mois…" at bounding box center [536, 438] width 543 height 41
click at [305, 505] on select "10h-12h 12h-14h 14h-16h 16h-18h Veuillez sélectionner une option" at bounding box center [536, 503] width 543 height 41
select select "16-18"
click at [265, 483] on select "10h-12h 12h-14h 14h-16h 16h-18h Veuillez sélectionner une option" at bounding box center [536, 503] width 543 height 41
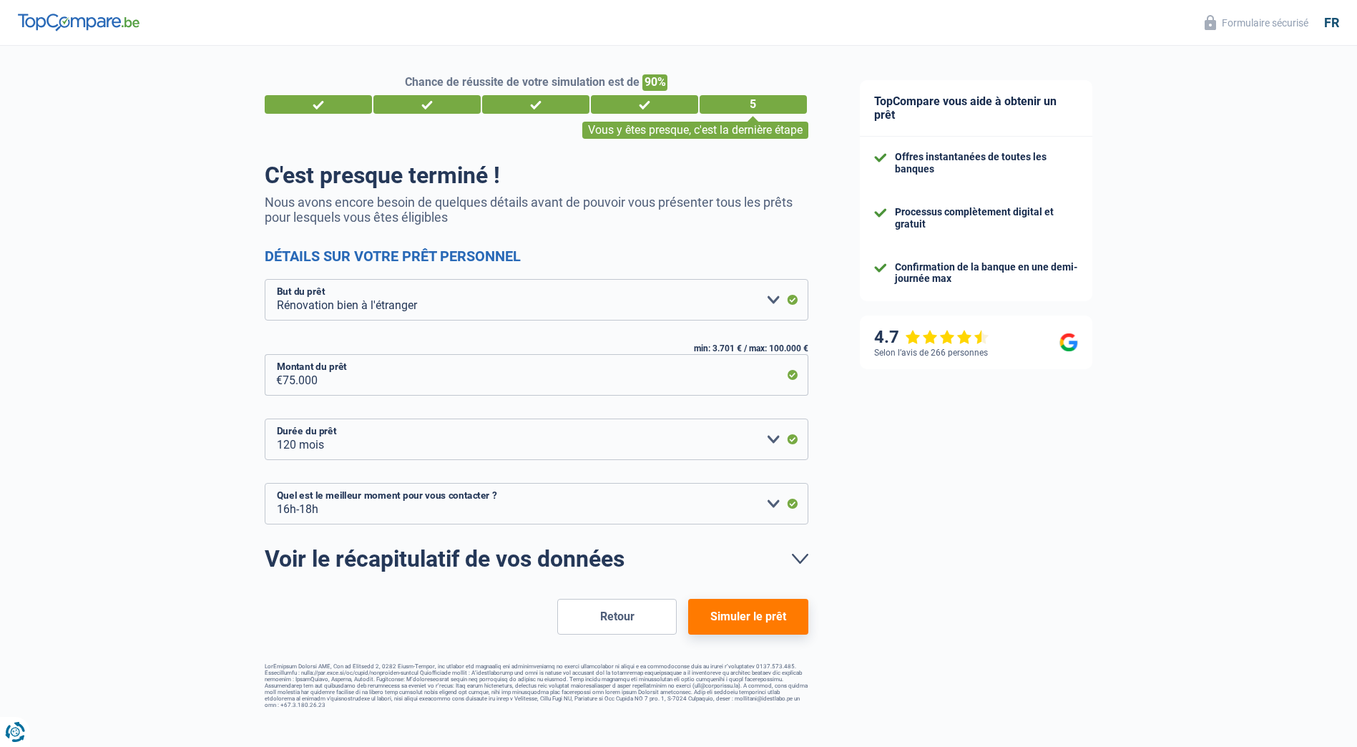
click at [741, 619] on button "Simuler le prêt" at bounding box center [747, 617] width 119 height 36
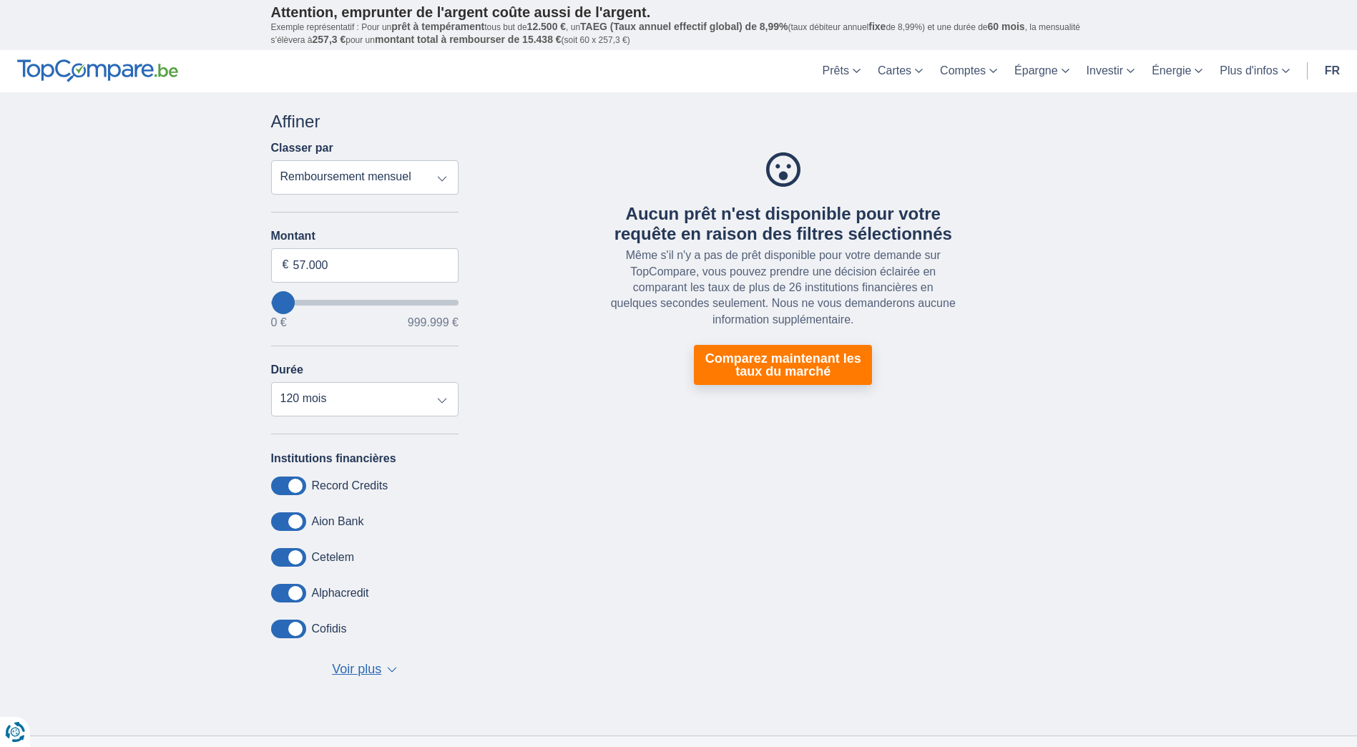
type input "158.000"
type input "158000"
click at [308, 300] on input "wantToBorrow" at bounding box center [365, 303] width 188 height 6
type input "50.000"
type input "50000"
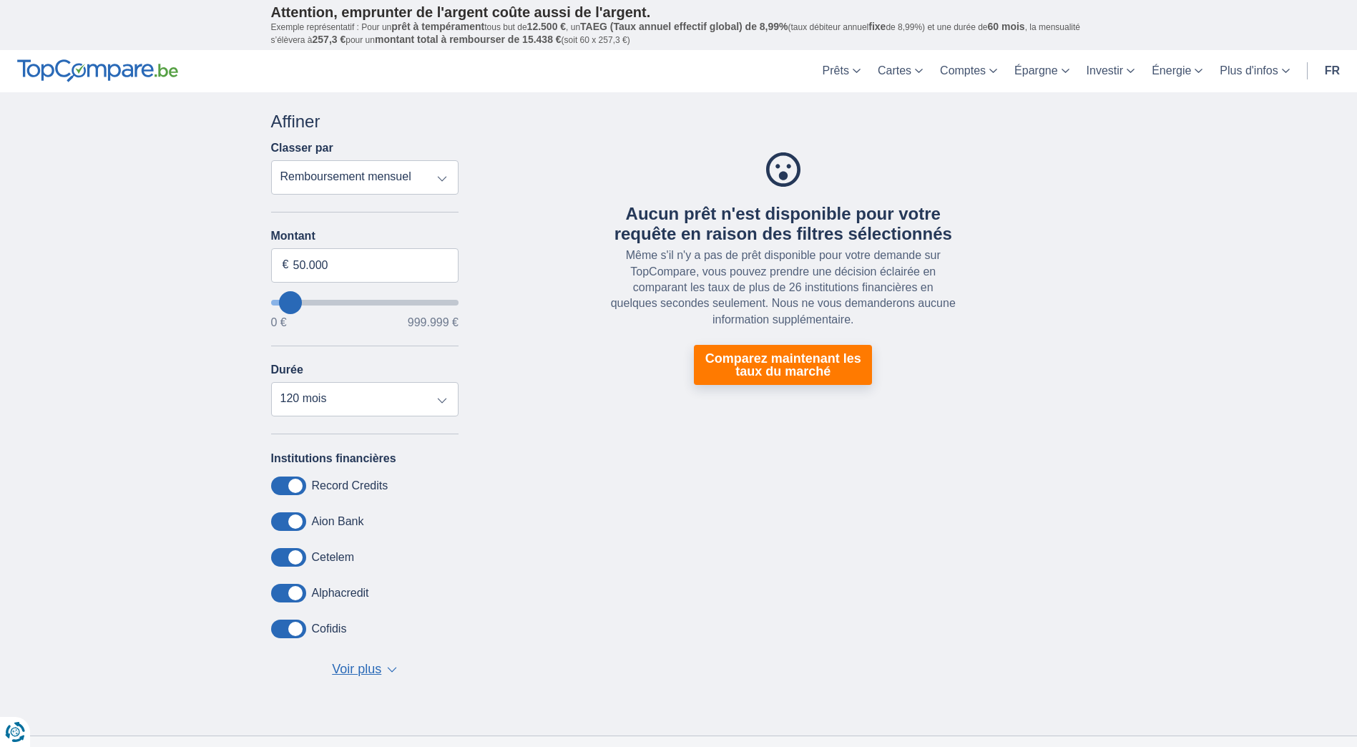
click at [290, 300] on input "wantToBorrow" at bounding box center [365, 303] width 188 height 6
type input "59.000"
type input "59000"
type input "63.000"
type input "67000"
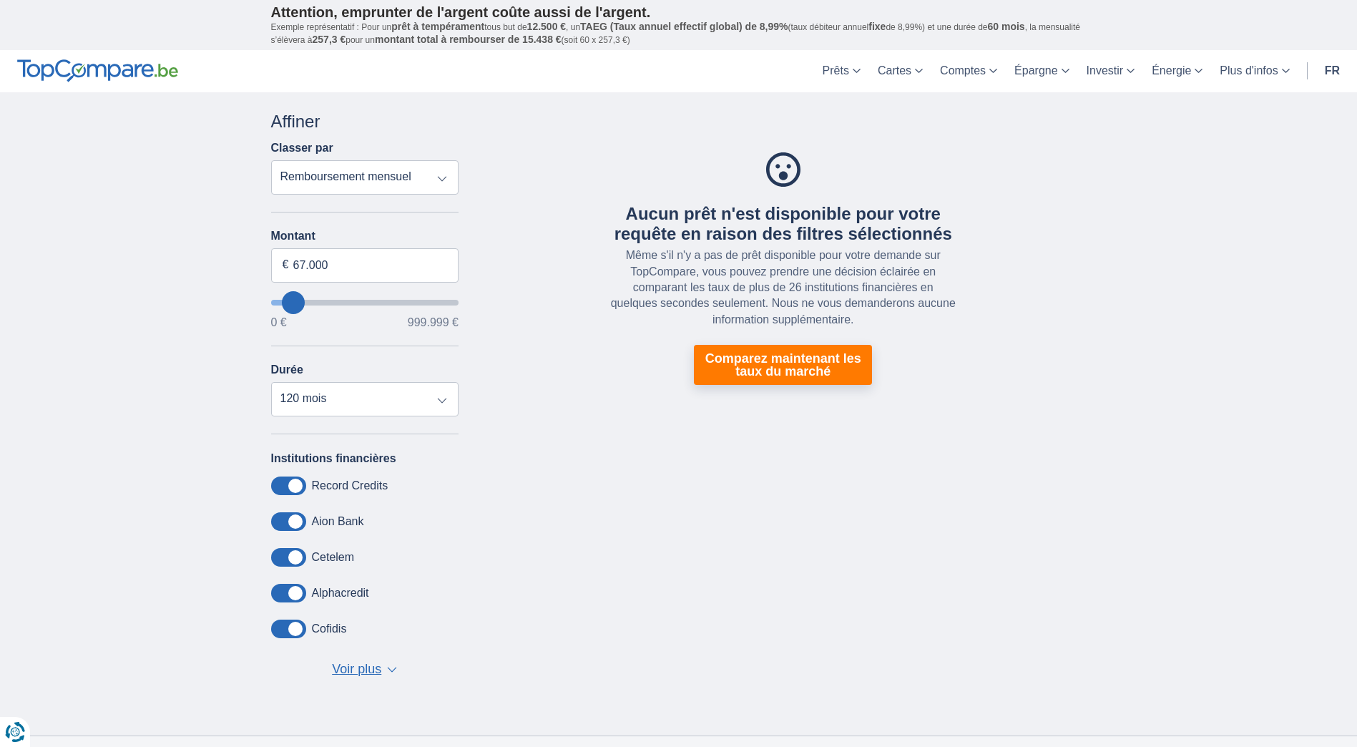
type input "54.000"
type input "54000"
type input "59.000"
type input "59000"
type input "63.000"
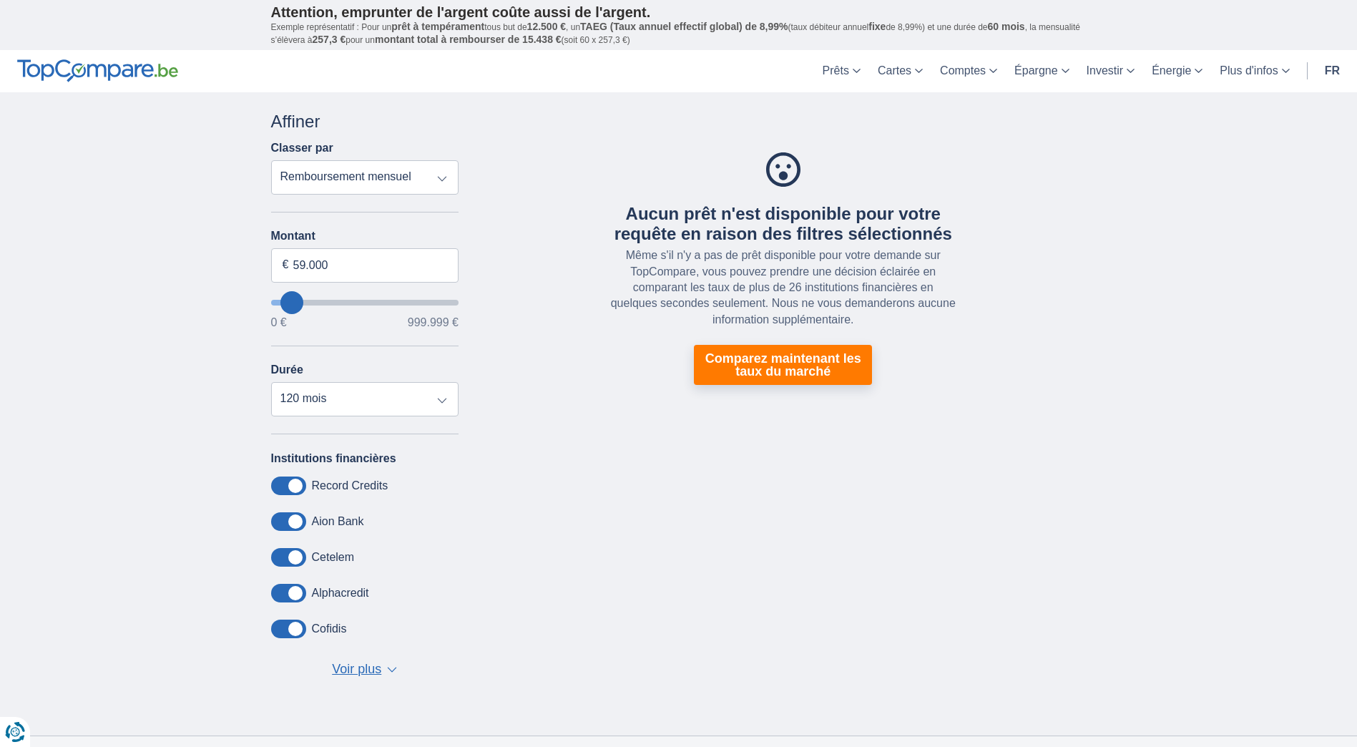
type input "63000"
type input "67.000"
type input "67000"
type input "72.000"
type input "80000"
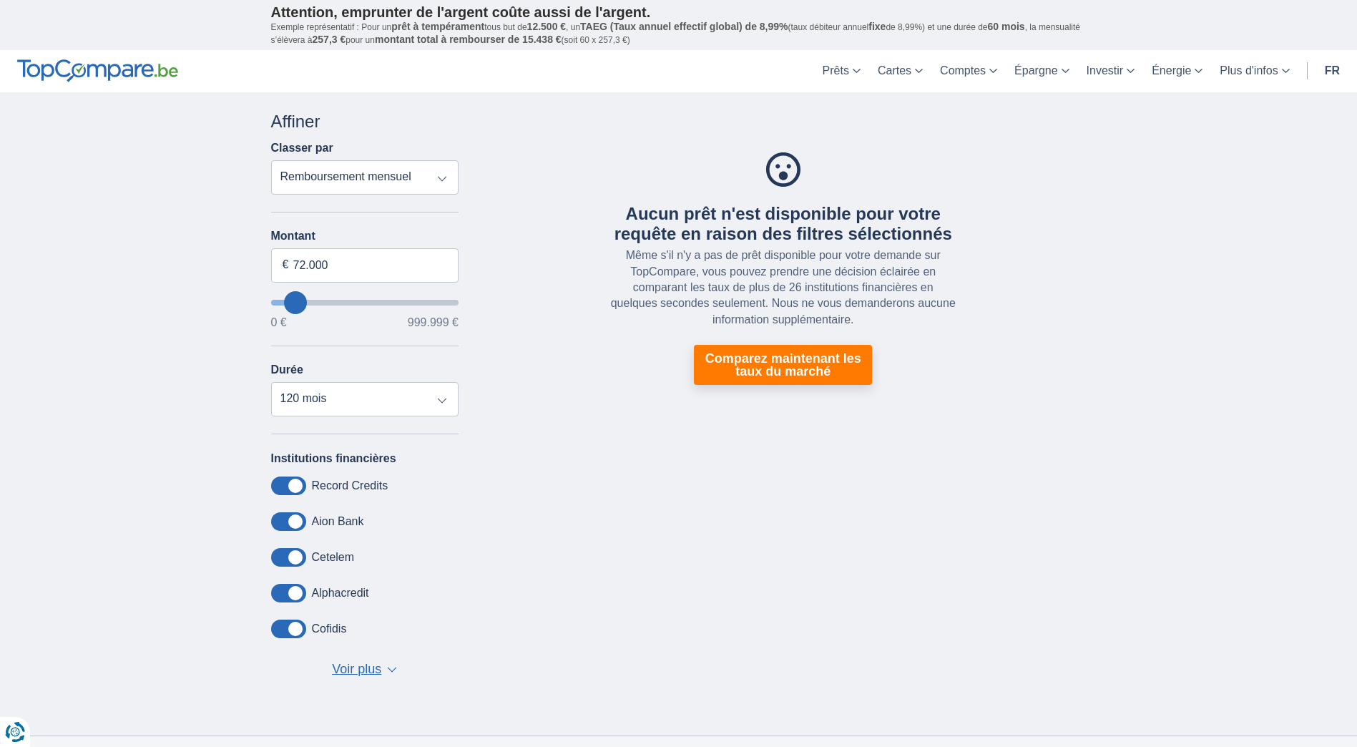
type input "80.000"
click at [804, 363] on link "Comparez maintenant les taux du marché" at bounding box center [783, 365] width 178 height 40
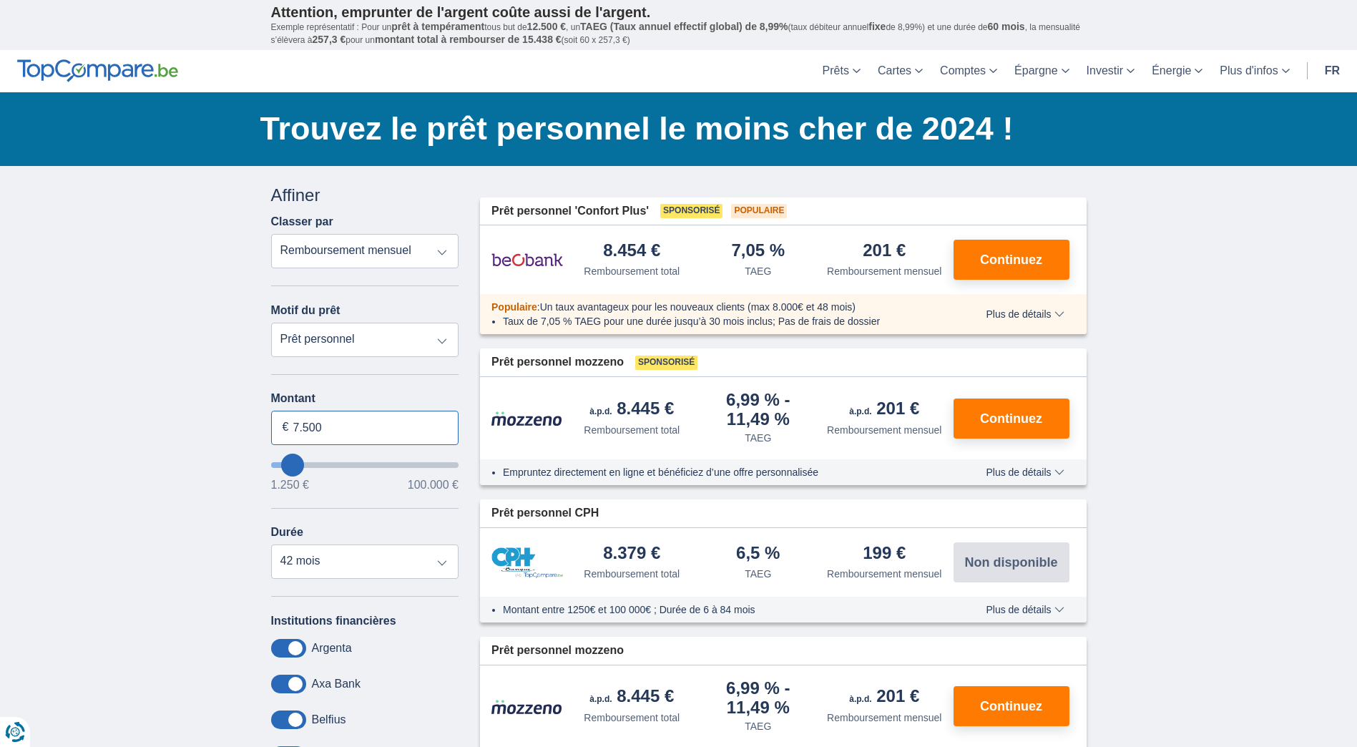
click at [320, 426] on input "7.500" at bounding box center [365, 427] width 188 height 34
click at [343, 428] on input "75.000" at bounding box center [365, 427] width 188 height 34
type input "75.000"
type input "75250"
select select "120"
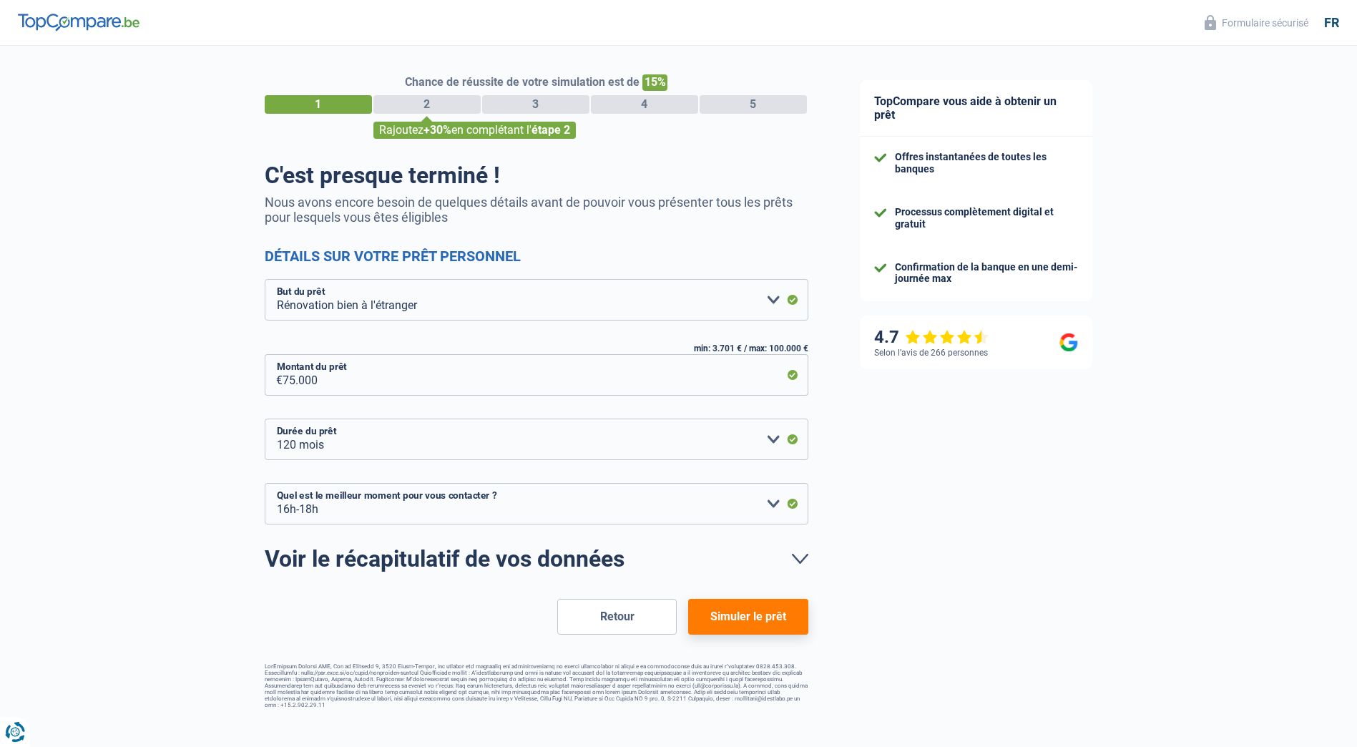
select select "renovatingAbroad"
select select "120"
select select "16-18"
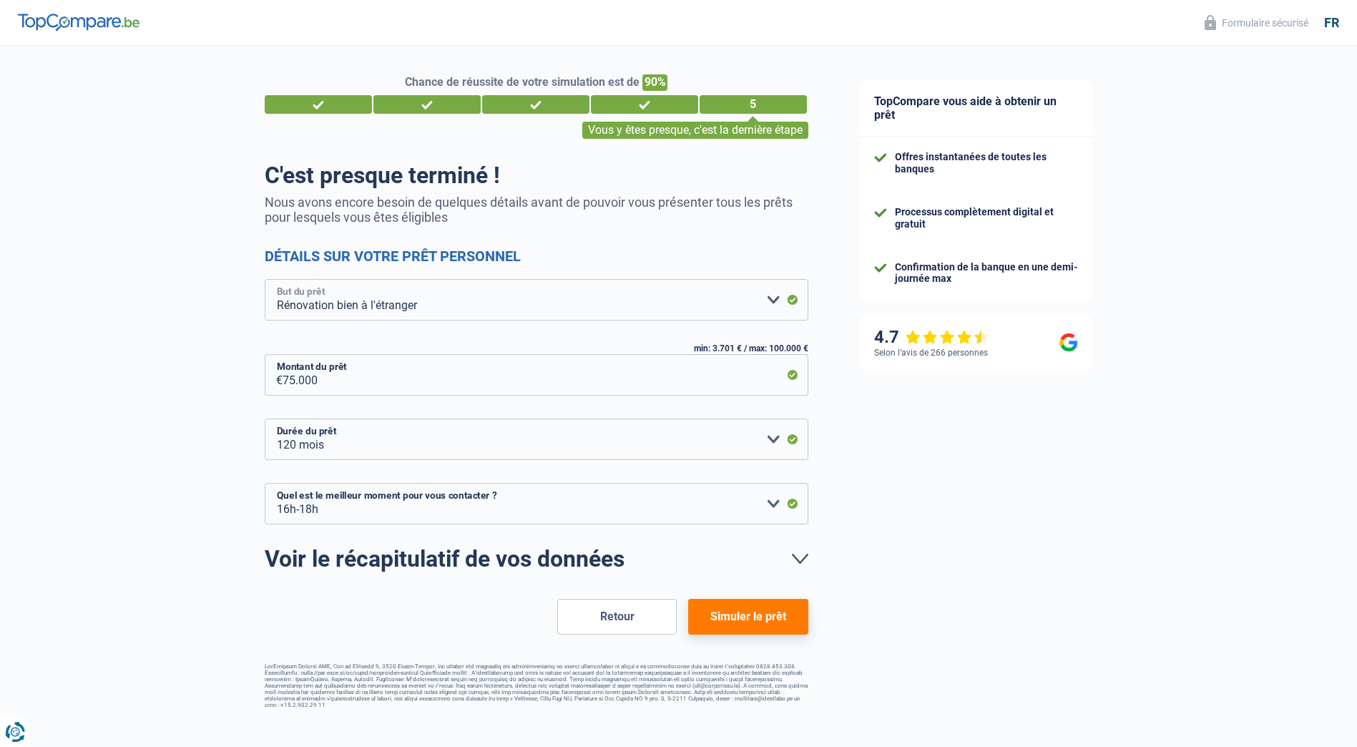
click at [428, 303] on select "Confort maison: meubles, textile, peinture, électroménager, outillage non-profe…" at bounding box center [536, 299] width 543 height 41
click at [265, 280] on select "Confort maison: meubles, textile, peinture, électroménager, outillage non-profe…" at bounding box center [536, 299] width 543 height 41
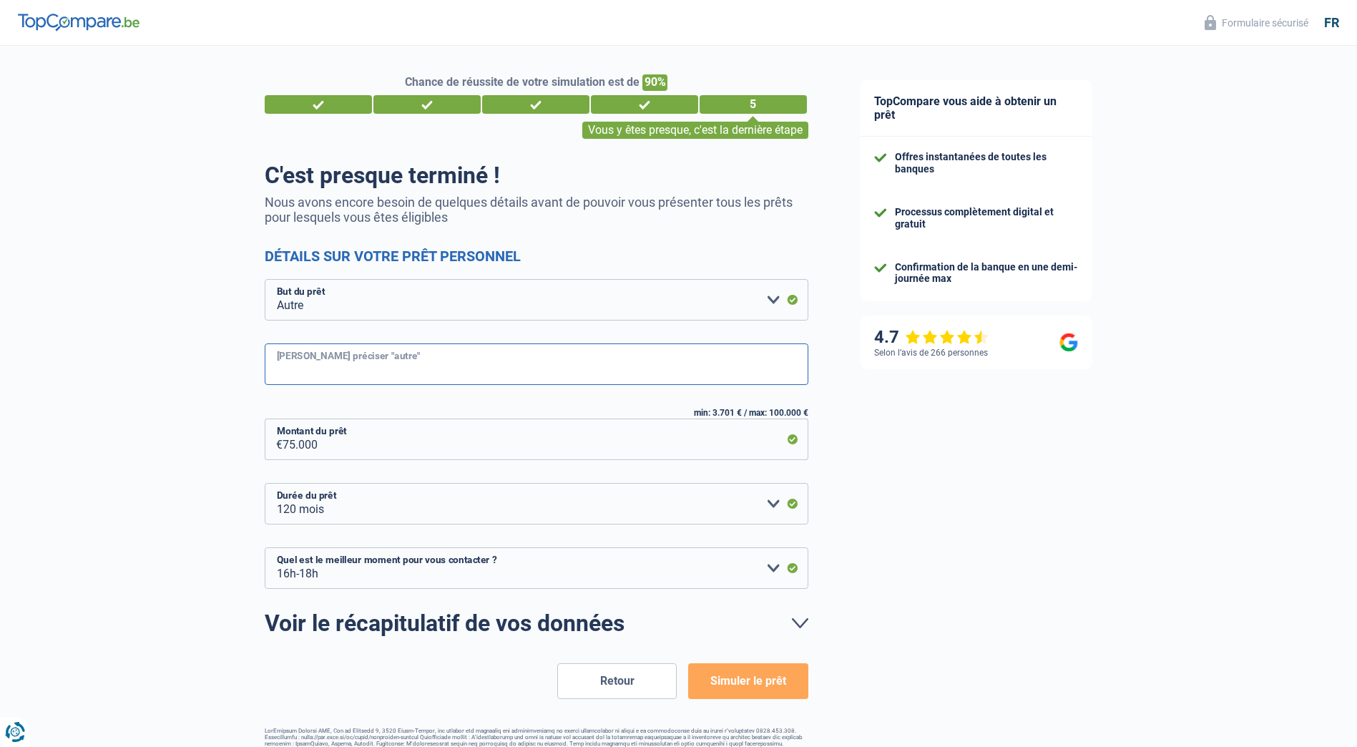
click at [399, 370] on input "[PERSON_NAME] préciser "autre"" at bounding box center [536, 363] width 543 height 41
click at [772, 301] on select "Confort maison: meubles, textile, peinture, électroménager, outillage non-profe…" at bounding box center [536, 299] width 543 height 41
select select "household"
click at [265, 280] on select "Confort maison: meubles, textile, peinture, électroménager, outillage non-profe…" at bounding box center [536, 299] width 543 height 41
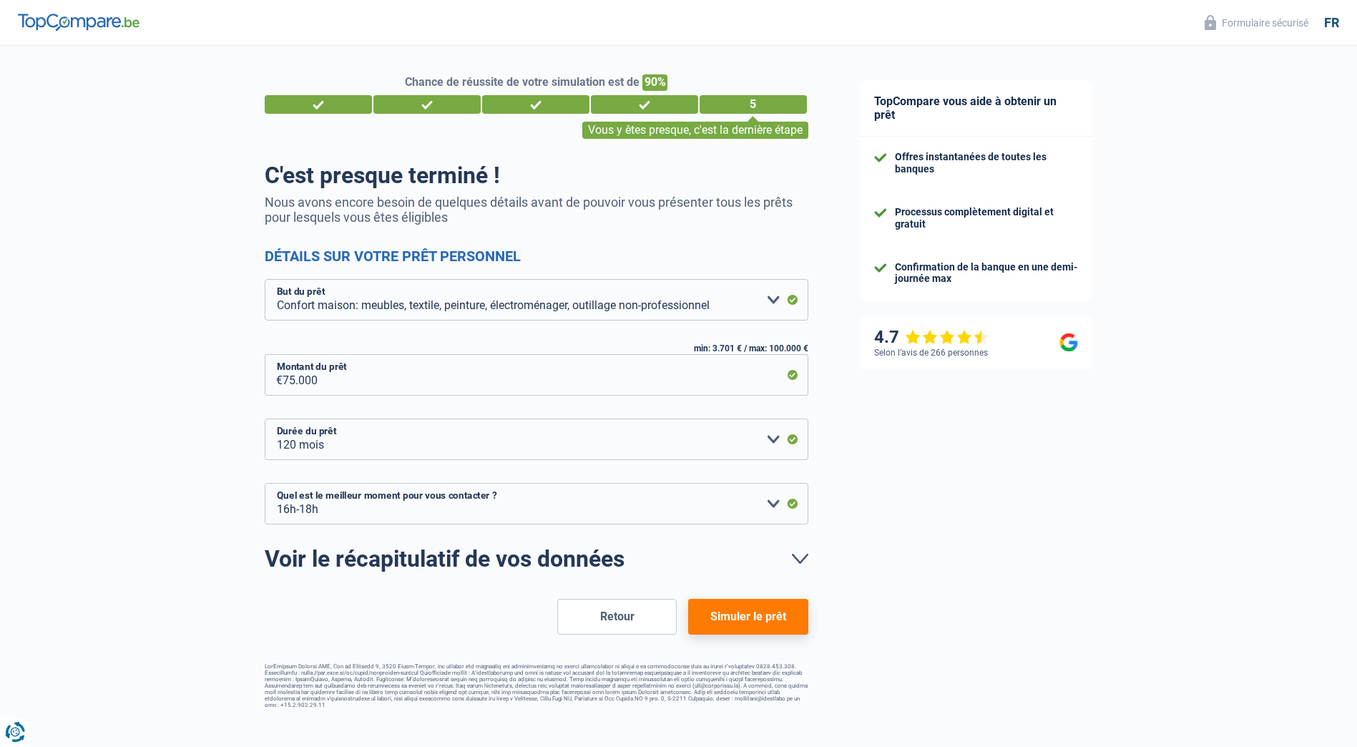
click at [733, 621] on button "Simuler le prêt" at bounding box center [747, 617] width 119 height 36
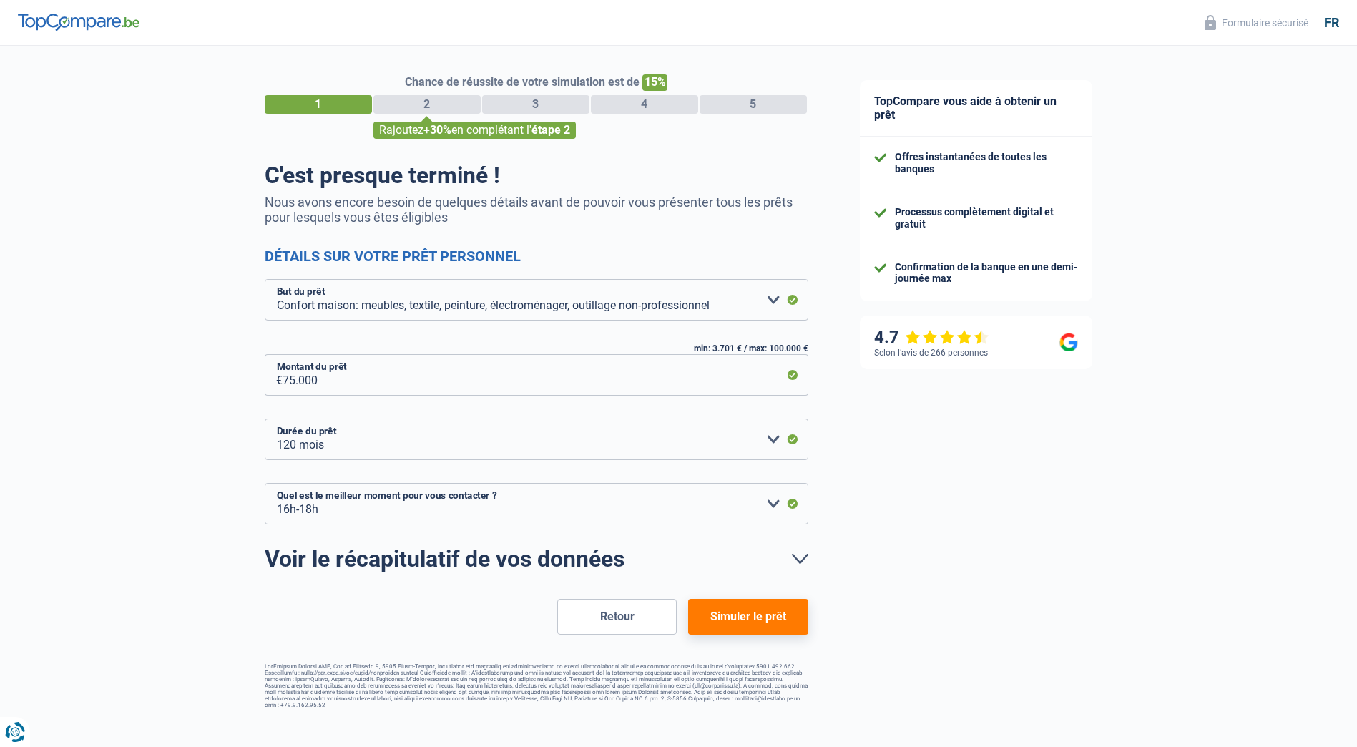
select select "household"
select select "120"
select select "16-18"
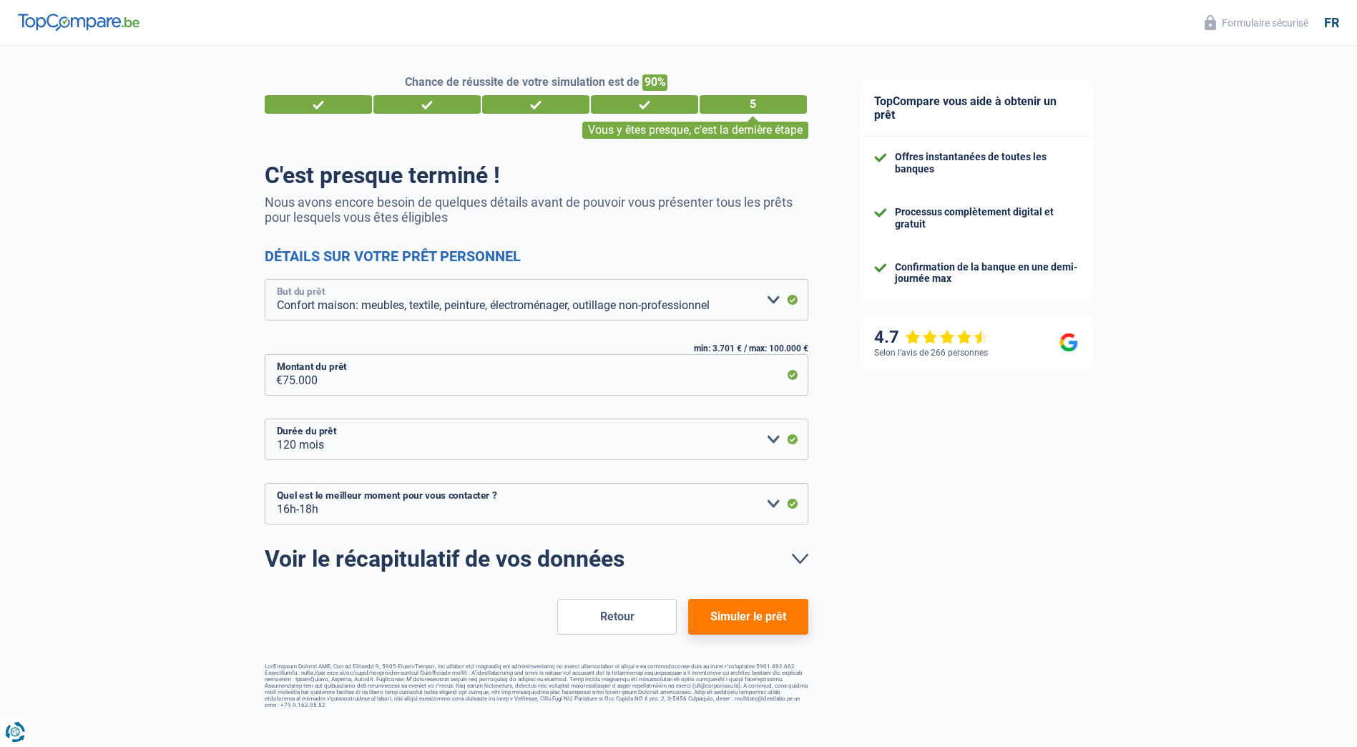
click at [359, 300] on select "Confort maison: meubles, textile, peinture, électroménager, outillage non-profe…" at bounding box center [536, 299] width 543 height 41
select select "other"
click at [265, 280] on select "Confort maison: meubles, textile, peinture, électroménager, outillage non-profe…" at bounding box center [536, 299] width 543 height 41
